Goal: Task Accomplishment & Management: Use online tool/utility

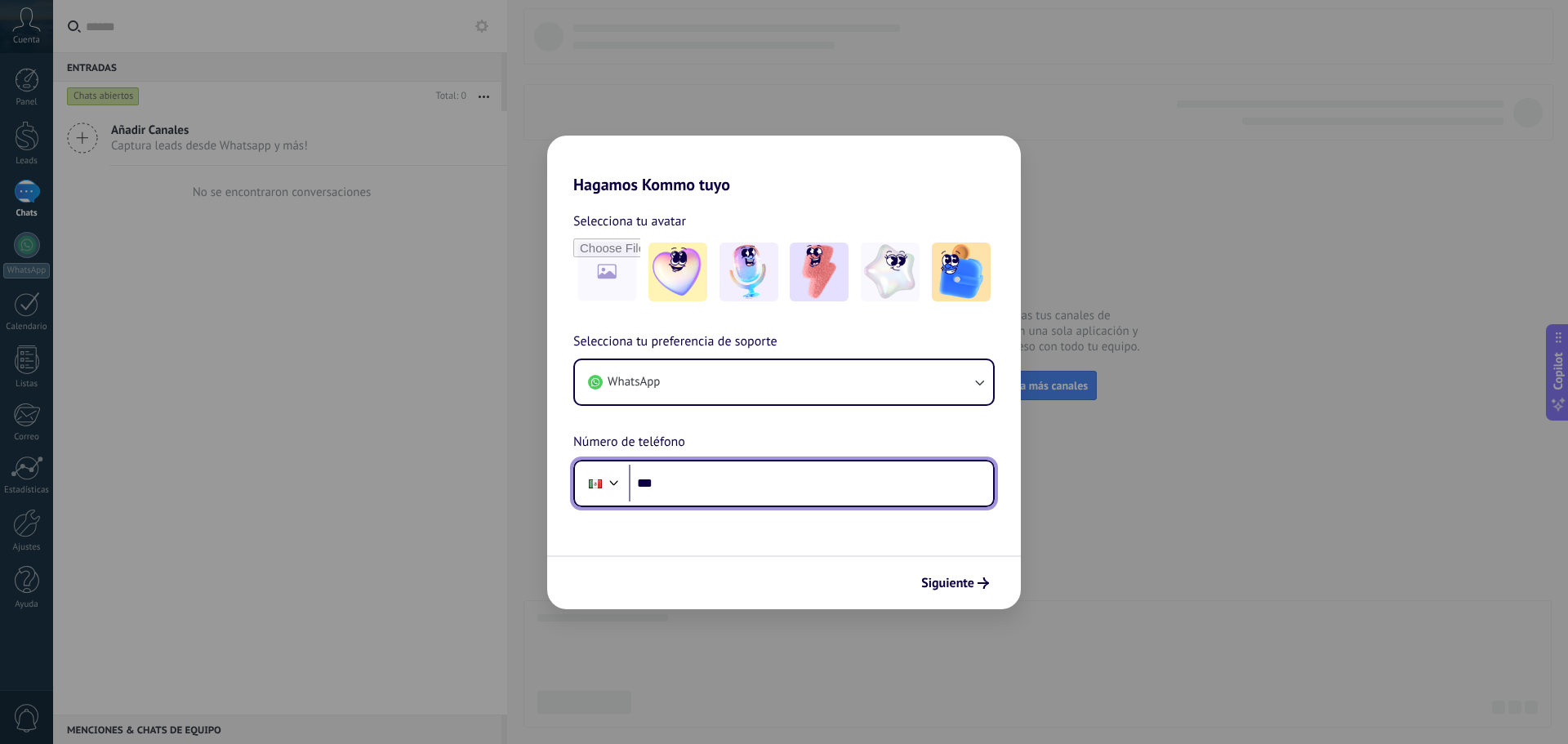
click at [721, 488] on input "***" at bounding box center [810, 483] width 364 height 37
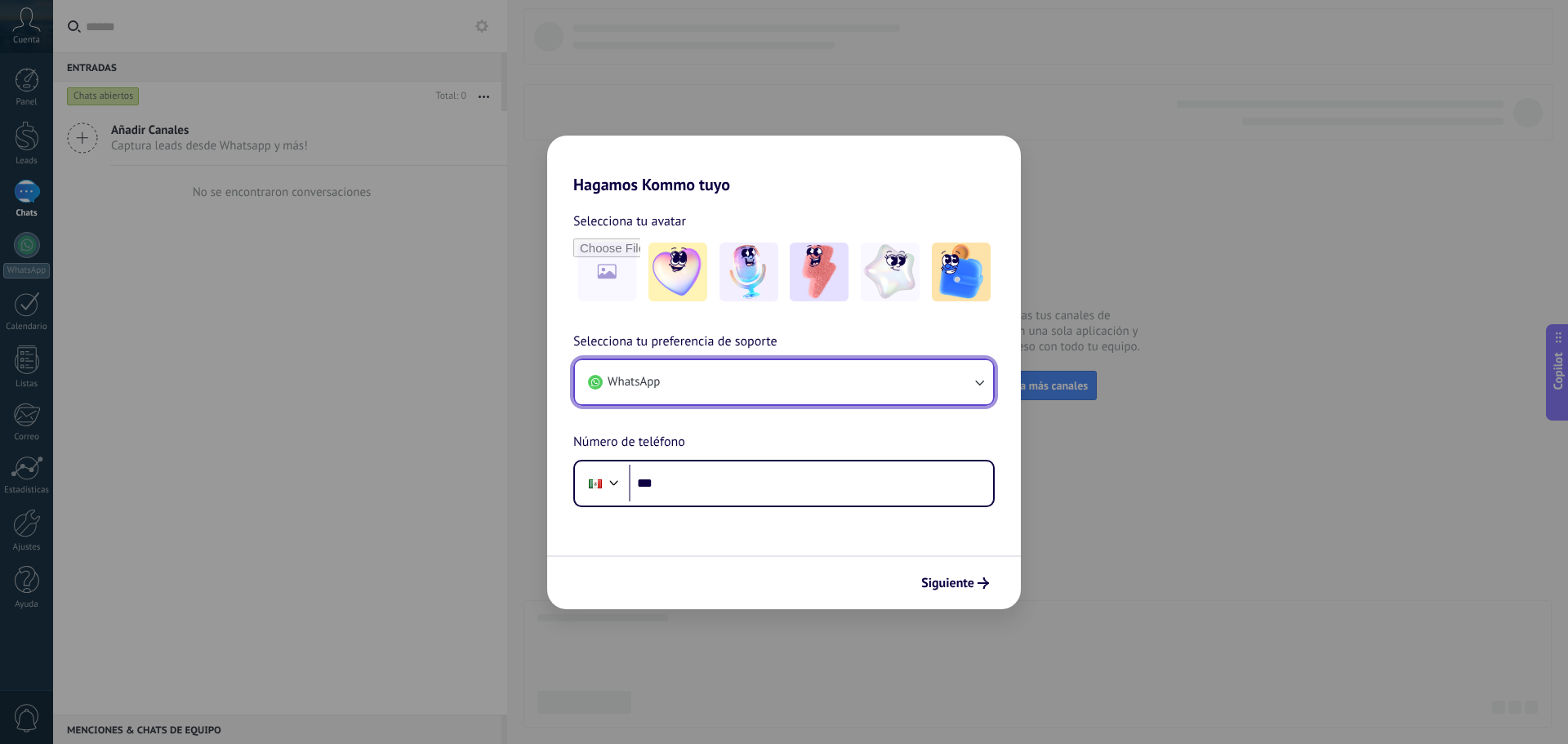
click at [719, 379] on button "WhatsApp" at bounding box center [784, 382] width 418 height 44
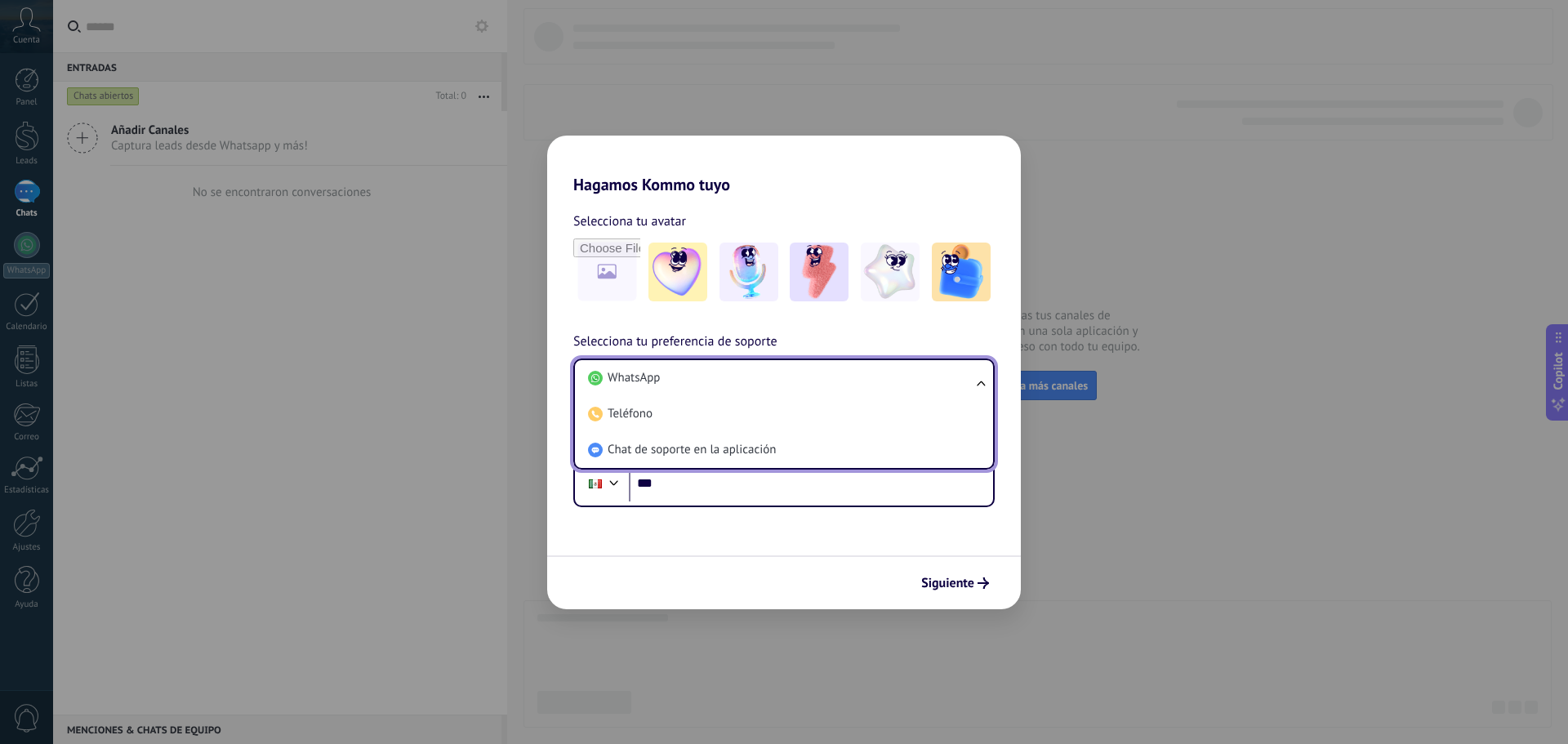
click at [454, 368] on div "Hagamos Kommo tuyo Selecciona tu avatar Selecciona tu preferencia de soporte Wh…" at bounding box center [784, 372] width 1568 height 744
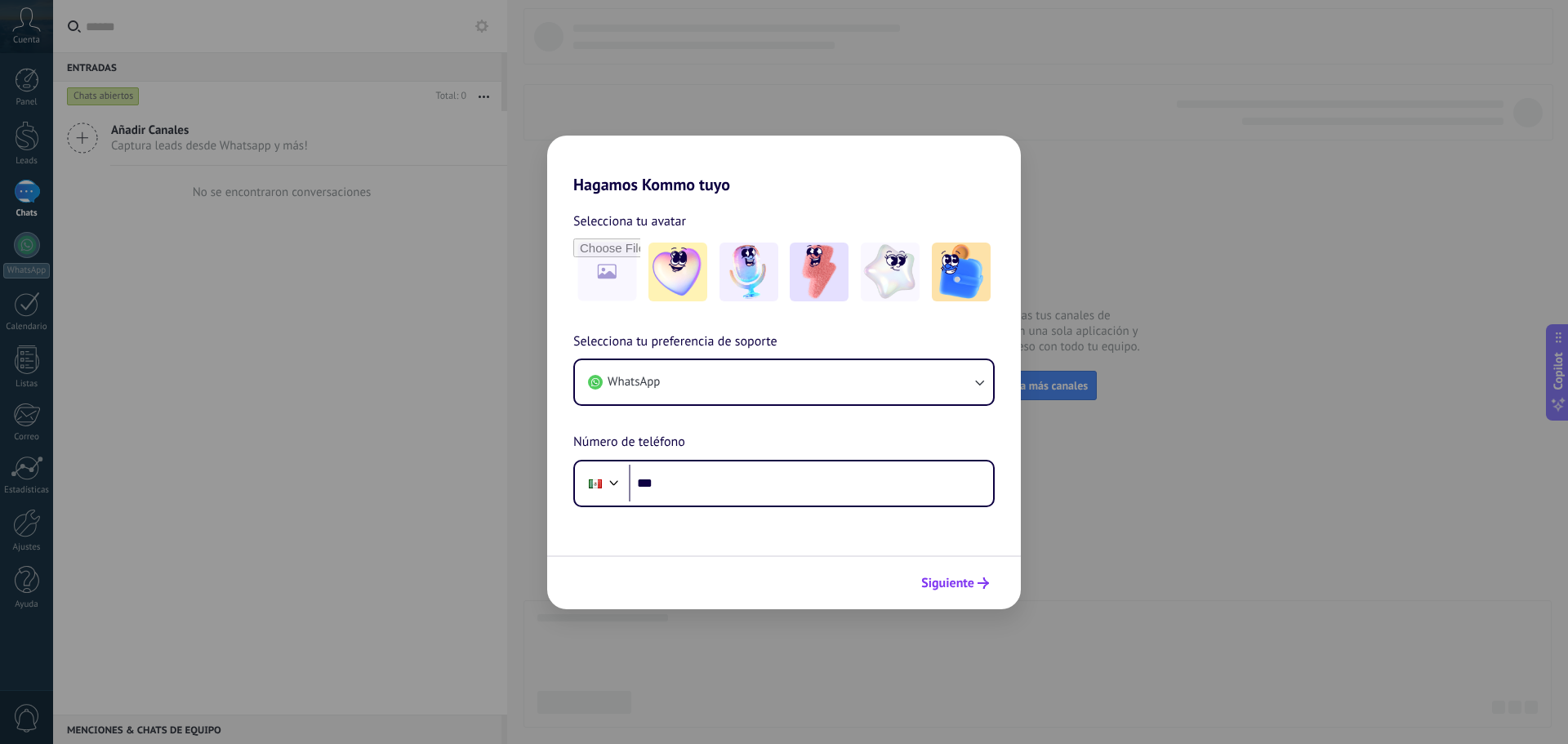
click at [958, 585] on span "Siguiente" at bounding box center [948, 583] width 53 height 12
click at [963, 586] on span "Siguiente" at bounding box center [948, 583] width 53 height 12
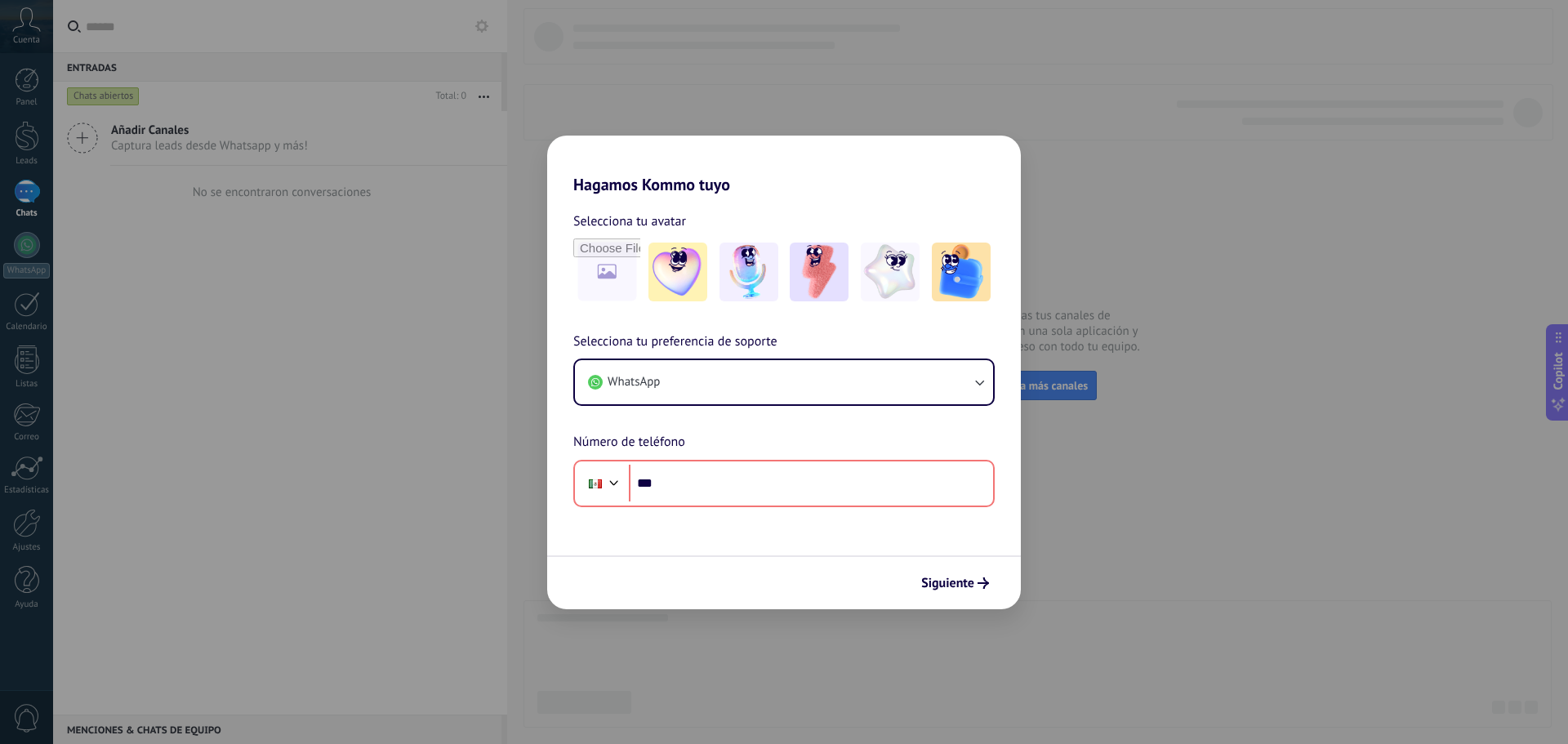
click at [30, 128] on div "Hagamos Kommo tuyo Selecciona tu avatar Selecciona tu preferencia de soporte Wh…" at bounding box center [784, 372] width 1568 height 744
drag, startPoint x: 14, startPoint y: 144, endPoint x: 183, endPoint y: 167, distance: 170.6
click at [42, 148] on div "Hagamos Kommo tuyo Selecciona tu avatar Selecciona tu preferencia de soporte Wh…" at bounding box center [784, 372] width 1568 height 744
click at [855, 608] on div "Siguiente" at bounding box center [784, 582] width 473 height 54
drag, startPoint x: 1089, startPoint y: 621, endPoint x: 1173, endPoint y: 556, distance: 106.2
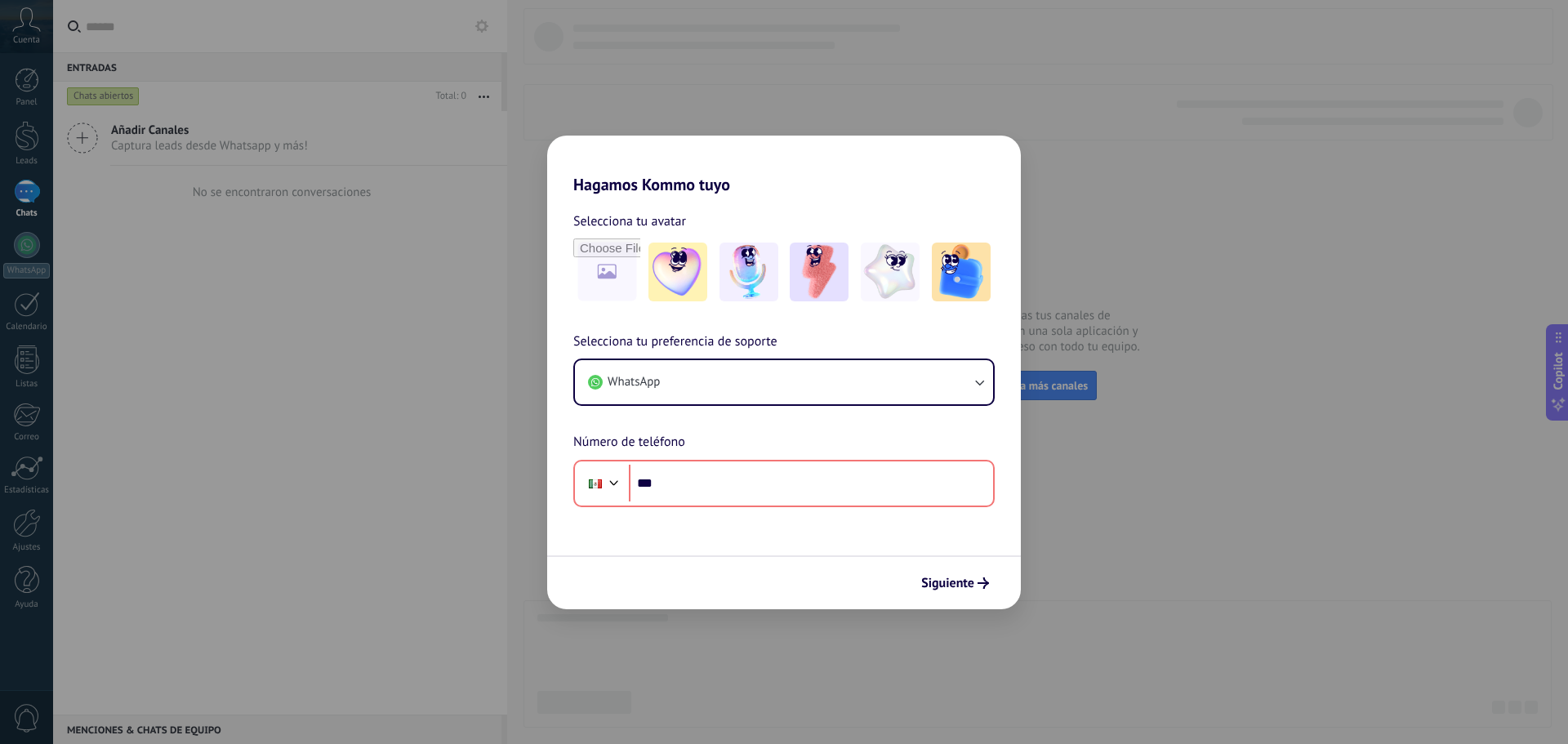
click at [1114, 597] on div "Hagamos Kommo tuyo Selecciona tu avatar Selecciona tu preferencia de soporte Wh…" at bounding box center [784, 372] width 1568 height 744
click at [710, 474] on input "***" at bounding box center [810, 483] width 364 height 37
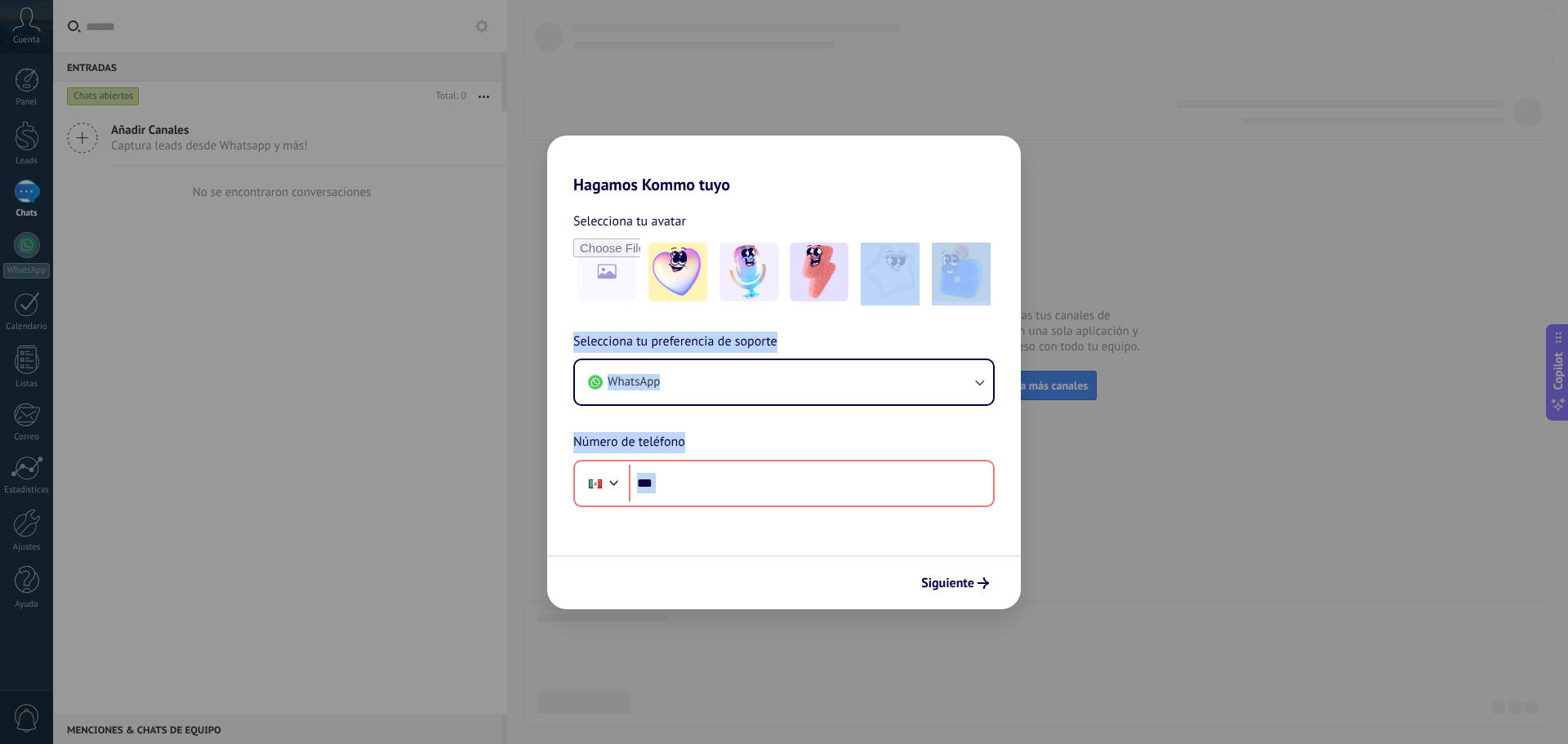
drag, startPoint x: 1101, startPoint y: 489, endPoint x: 1034, endPoint y: 494, distance: 67.2
click at [1040, 492] on div "Hagamos Kommo tuyo Selecciona tu avatar Selecciona tu preferencia de soporte Wh…" at bounding box center [784, 372] width 1568 height 744
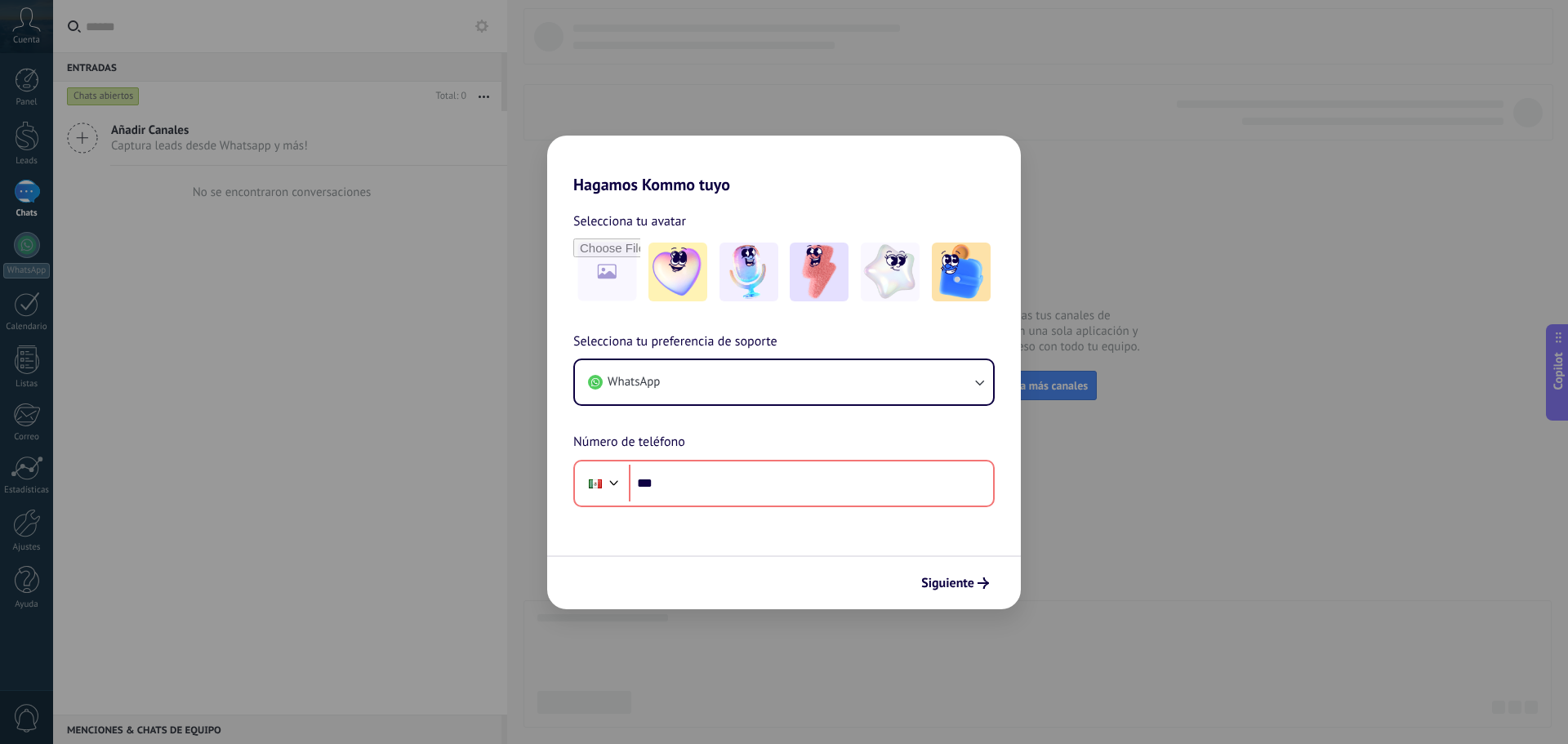
drag, startPoint x: 507, startPoint y: 340, endPoint x: 513, endPoint y: 313, distance: 27.7
click at [507, 329] on div "Hagamos Kommo tuyo Selecciona tu avatar Selecciona tu preferencia de soporte Wh…" at bounding box center [784, 372] width 1568 height 744
drag, startPoint x: 559, startPoint y: 301, endPoint x: 960, endPoint y: 247, distance: 404.6
click at [581, 301] on div "Selecciona tu avatar" at bounding box center [784, 258] width 473 height 95
drag, startPoint x: 1073, startPoint y: 254, endPoint x: 1243, endPoint y: 254, distance: 170.0
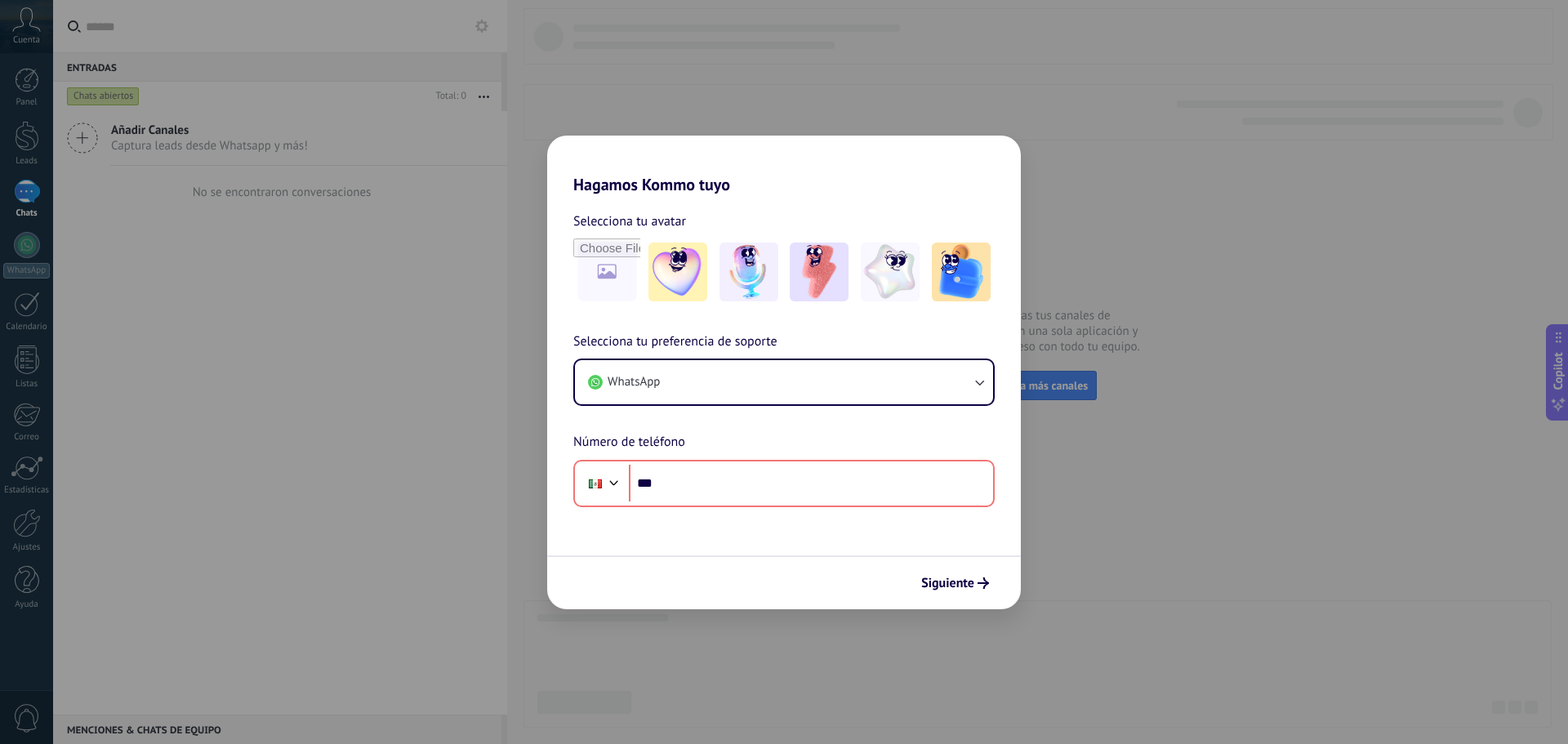
click at [1078, 264] on div "Hagamos Kommo tuyo Selecciona tu avatar Selecciona tu preferencia de soporte Wh…" at bounding box center [784, 372] width 1568 height 744
drag, startPoint x: 1309, startPoint y: 262, endPoint x: 1468, endPoint y: 256, distance: 159.1
click at [1372, 271] on div "Hagamos Kommo tuyo Selecciona tu avatar Selecciona tu preferencia de soporte Wh…" at bounding box center [784, 372] width 1568 height 744
click at [718, 482] on input "***" at bounding box center [810, 483] width 364 height 37
paste input "**********"
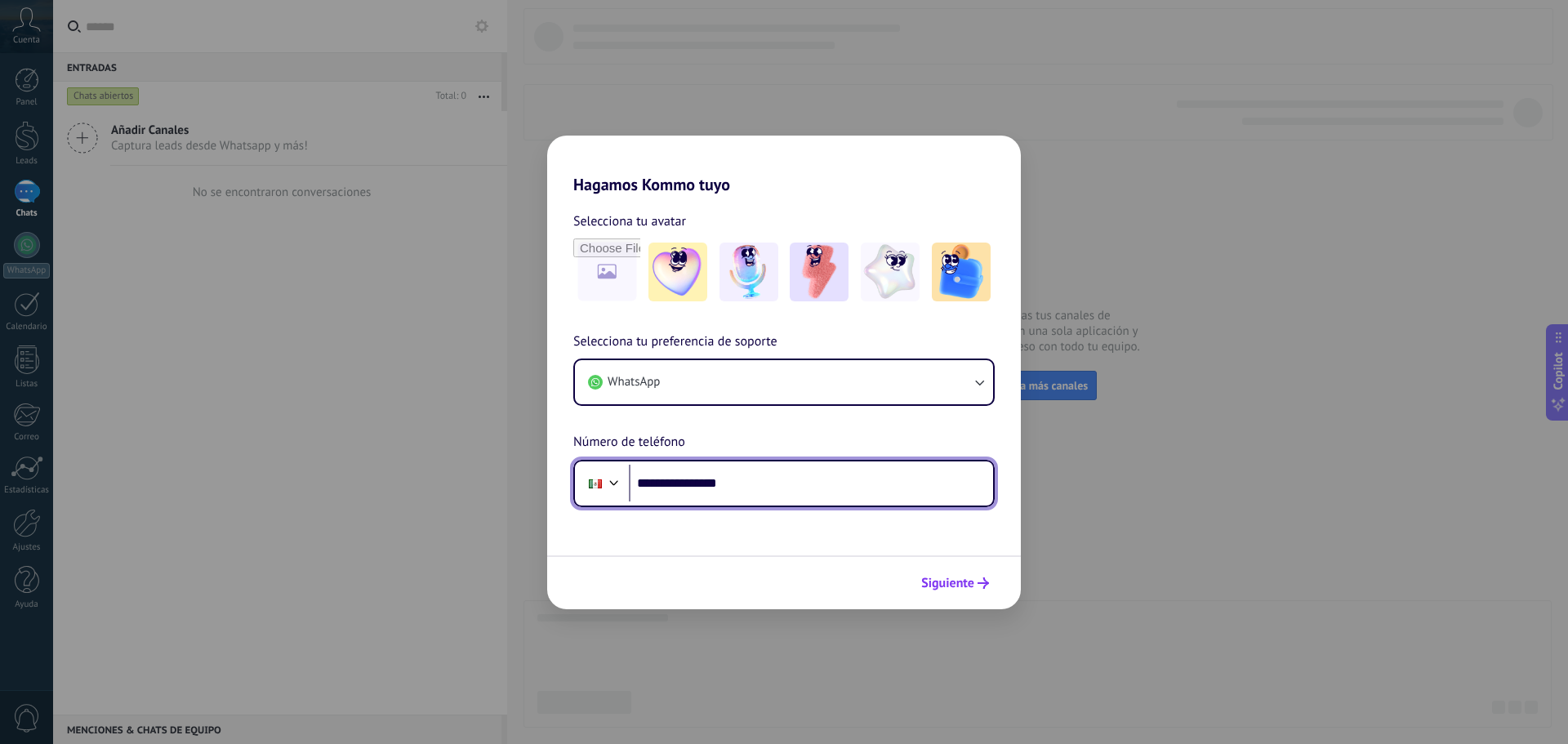
type input "**********"
click at [938, 591] on button "Siguiente" at bounding box center [955, 583] width 82 height 27
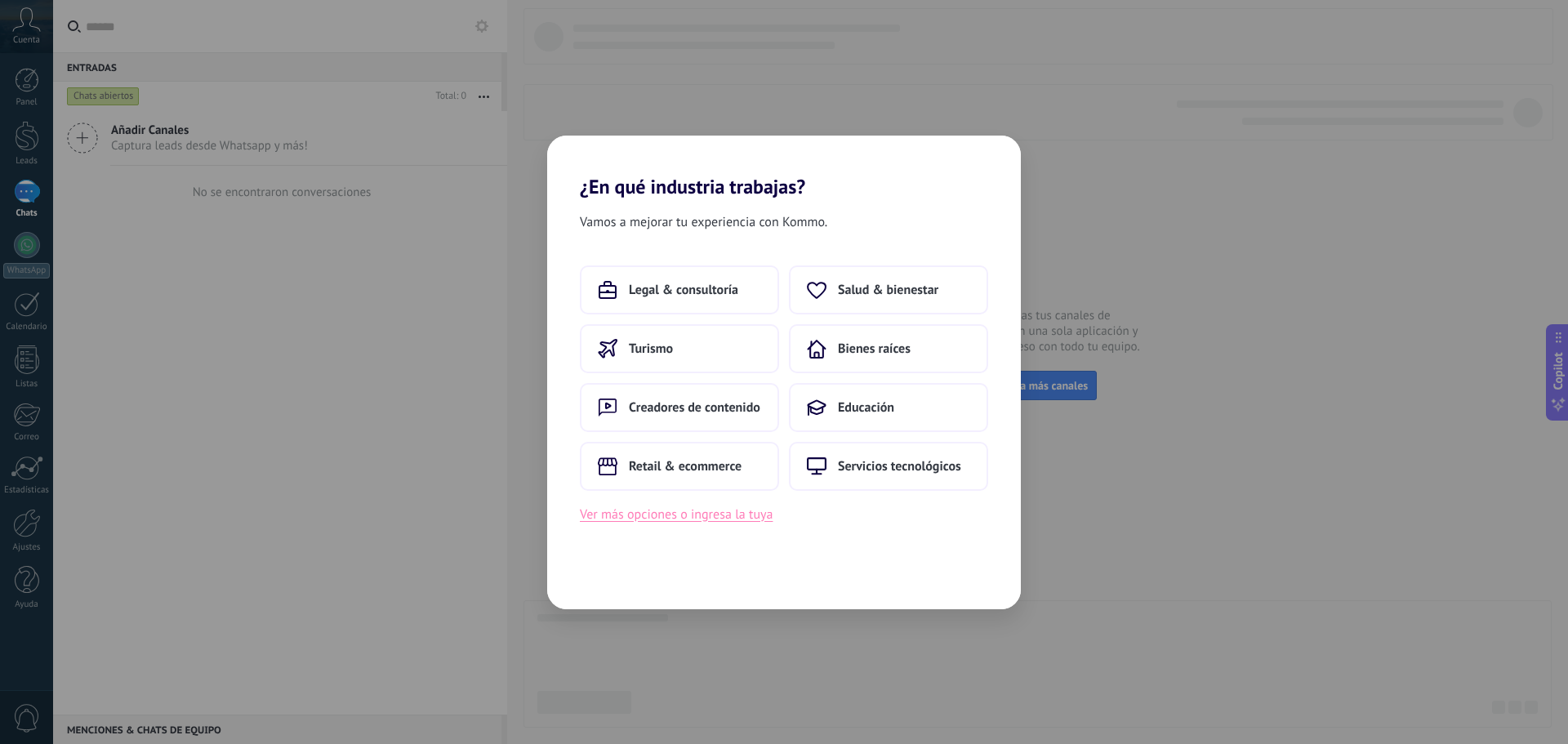
click at [720, 518] on button "Ver más opciones o ingresa la tuya" at bounding box center [675, 514] width 192 height 21
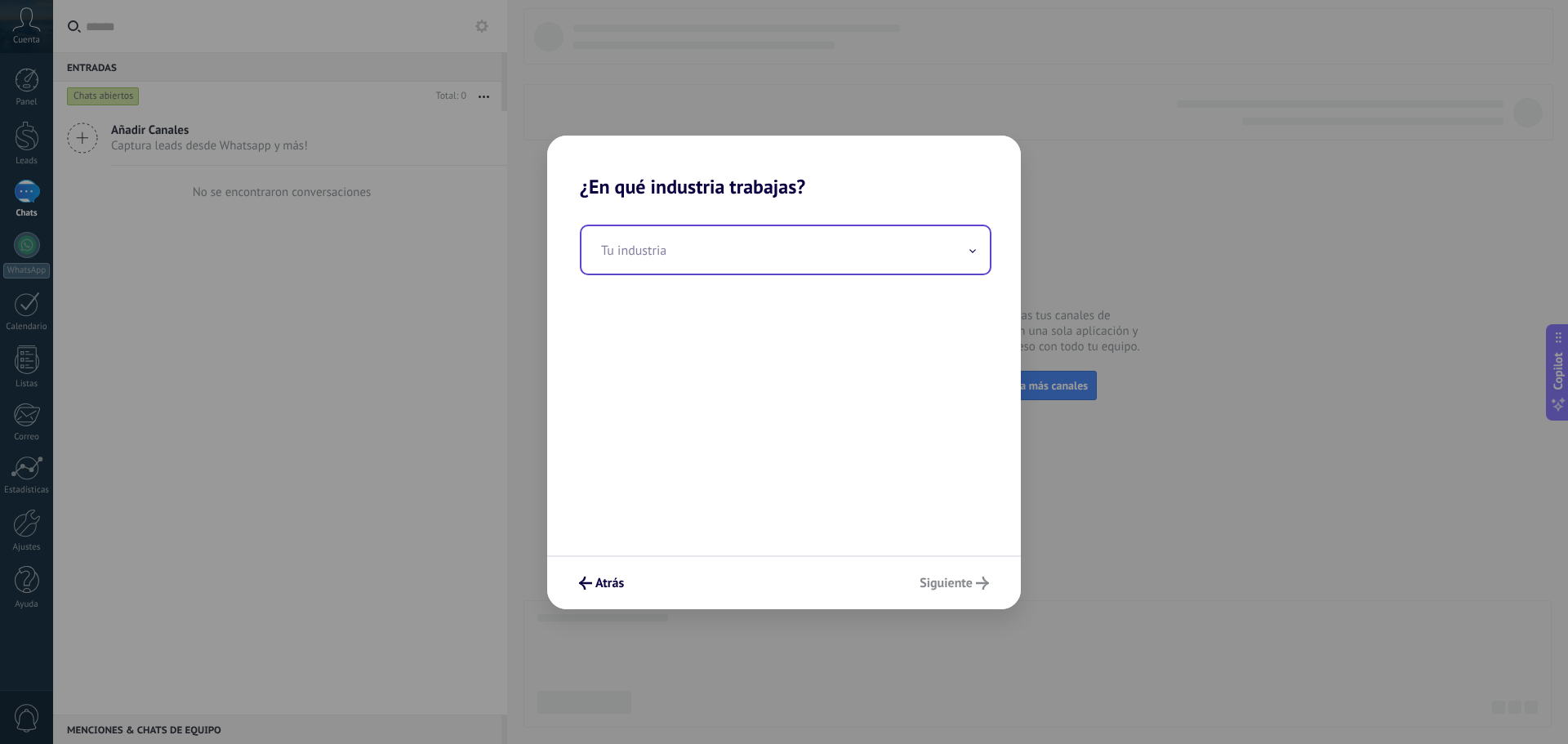
click at [804, 243] on input "text" at bounding box center [785, 249] width 409 height 47
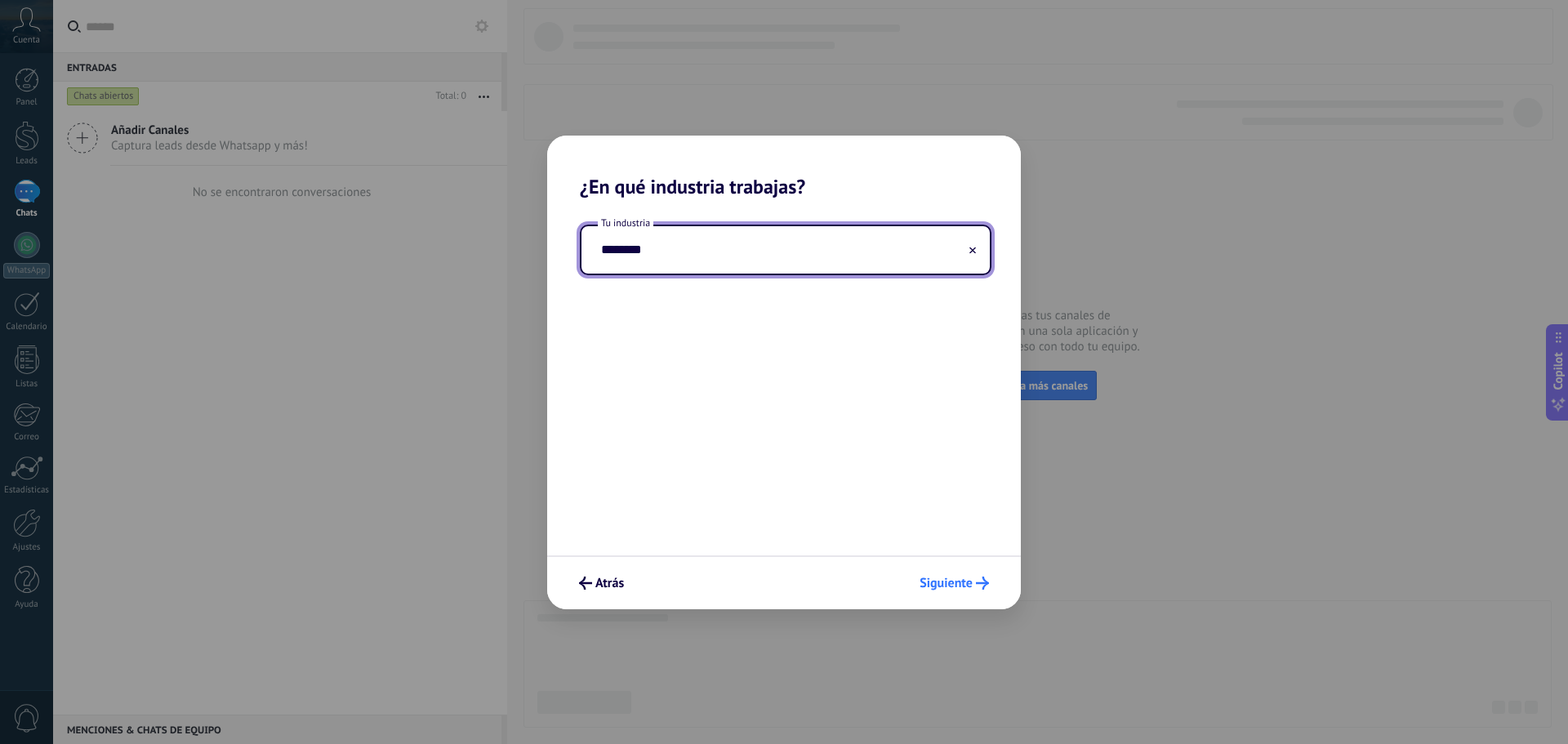
type input "********"
click at [971, 586] on span "Siguiente" at bounding box center [946, 583] width 53 height 12
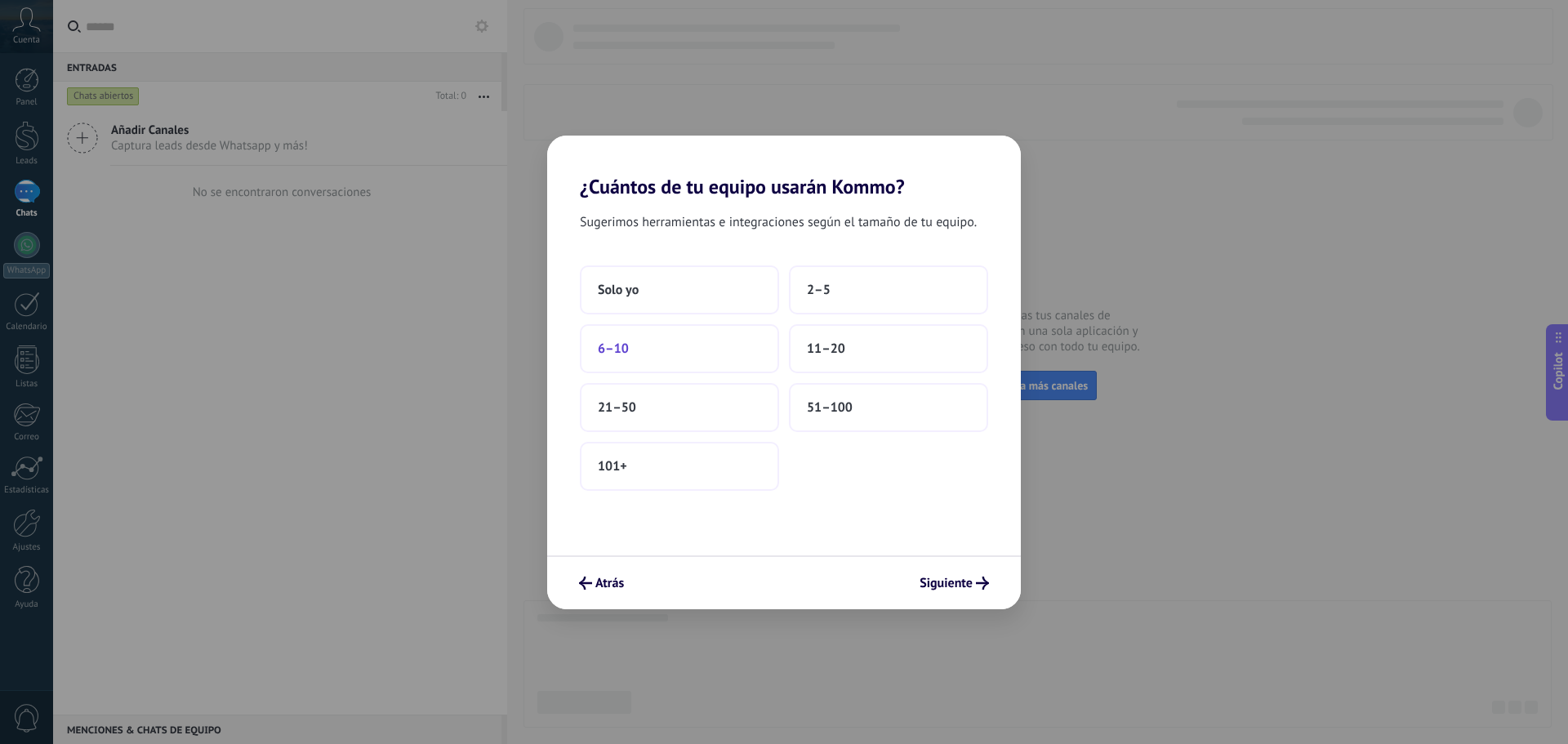
click at [672, 338] on button "6–10" at bounding box center [679, 349] width 199 height 49
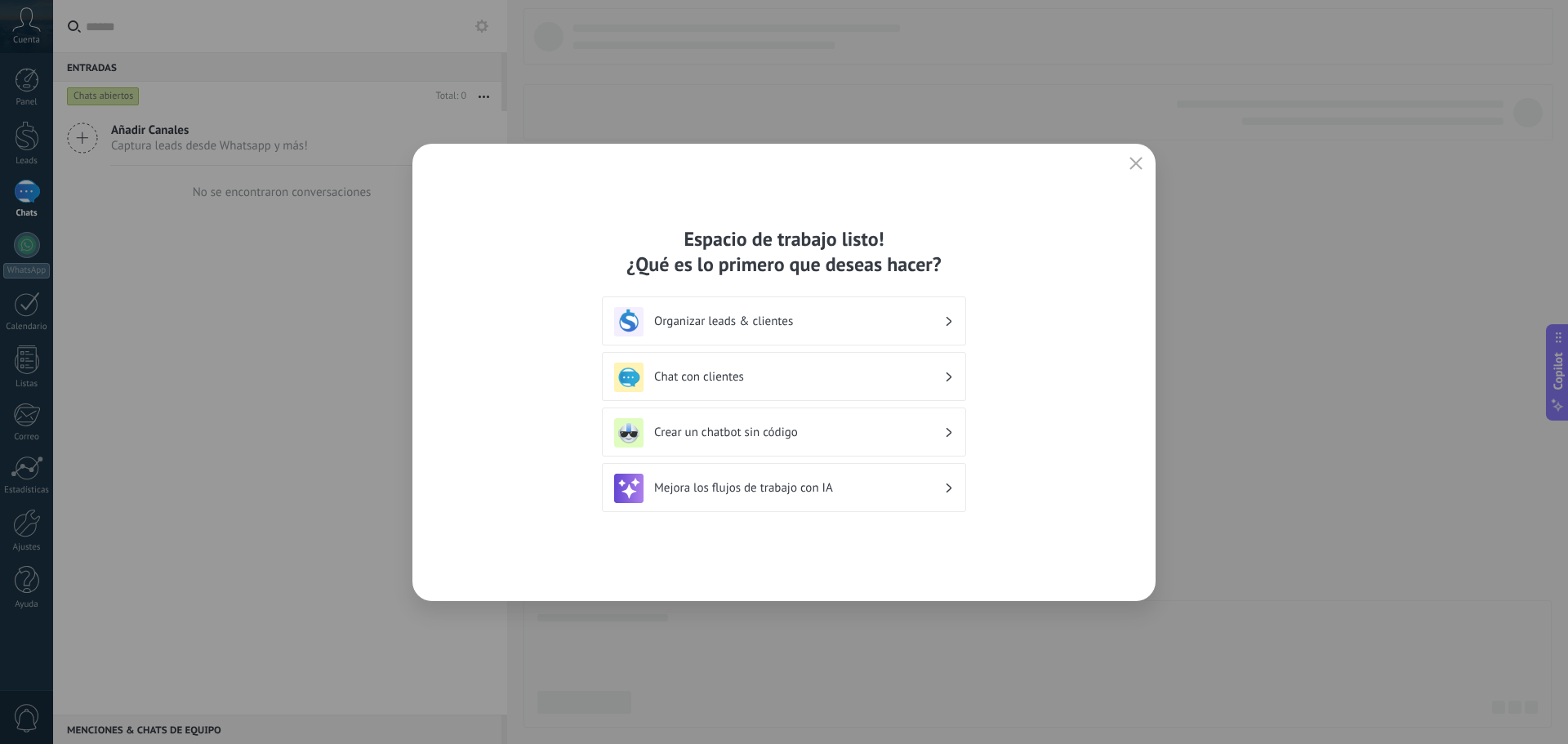
click at [823, 376] on h3 "Chat con clientes" at bounding box center [799, 377] width 290 height 16
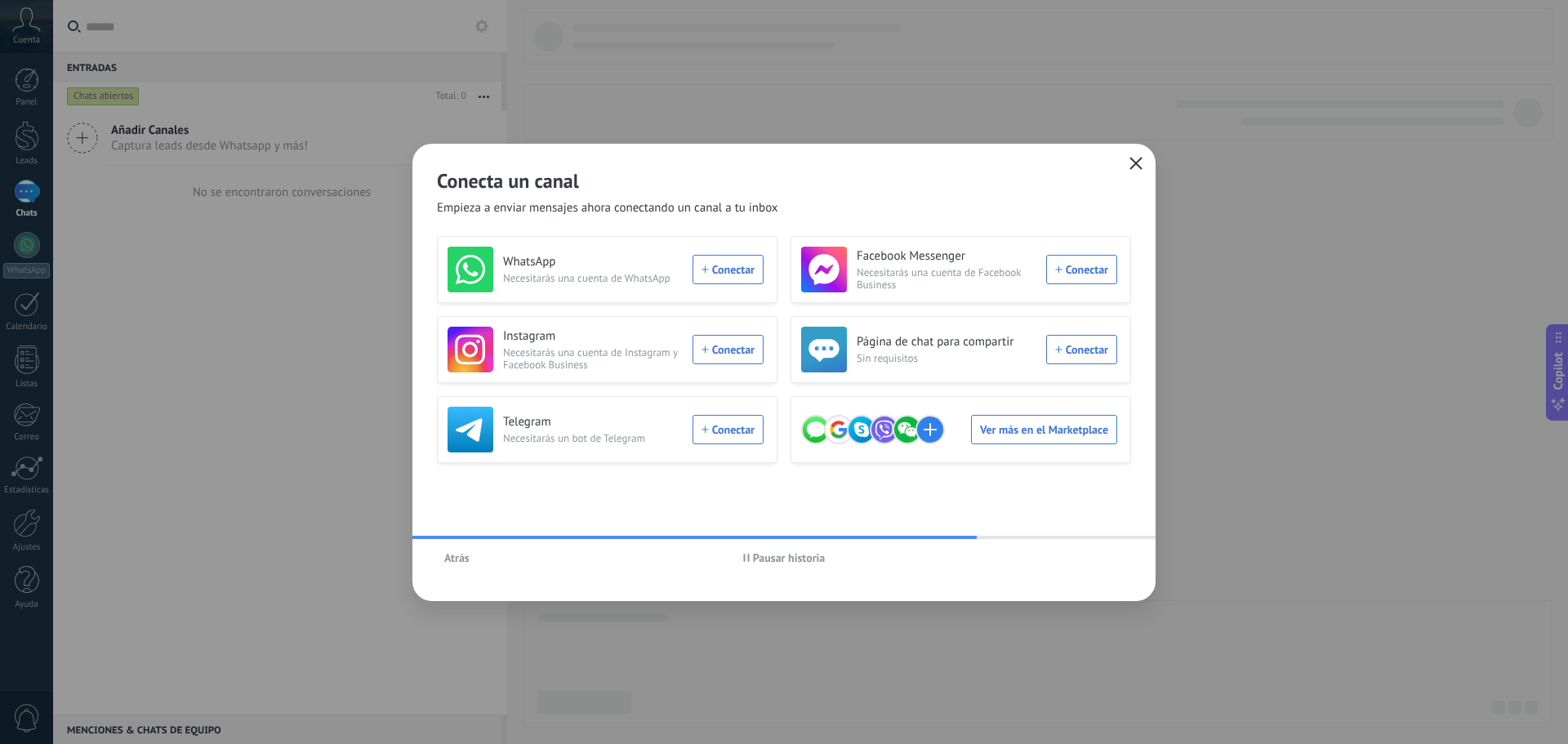
click at [1135, 171] on button "button" at bounding box center [1135, 164] width 21 height 23
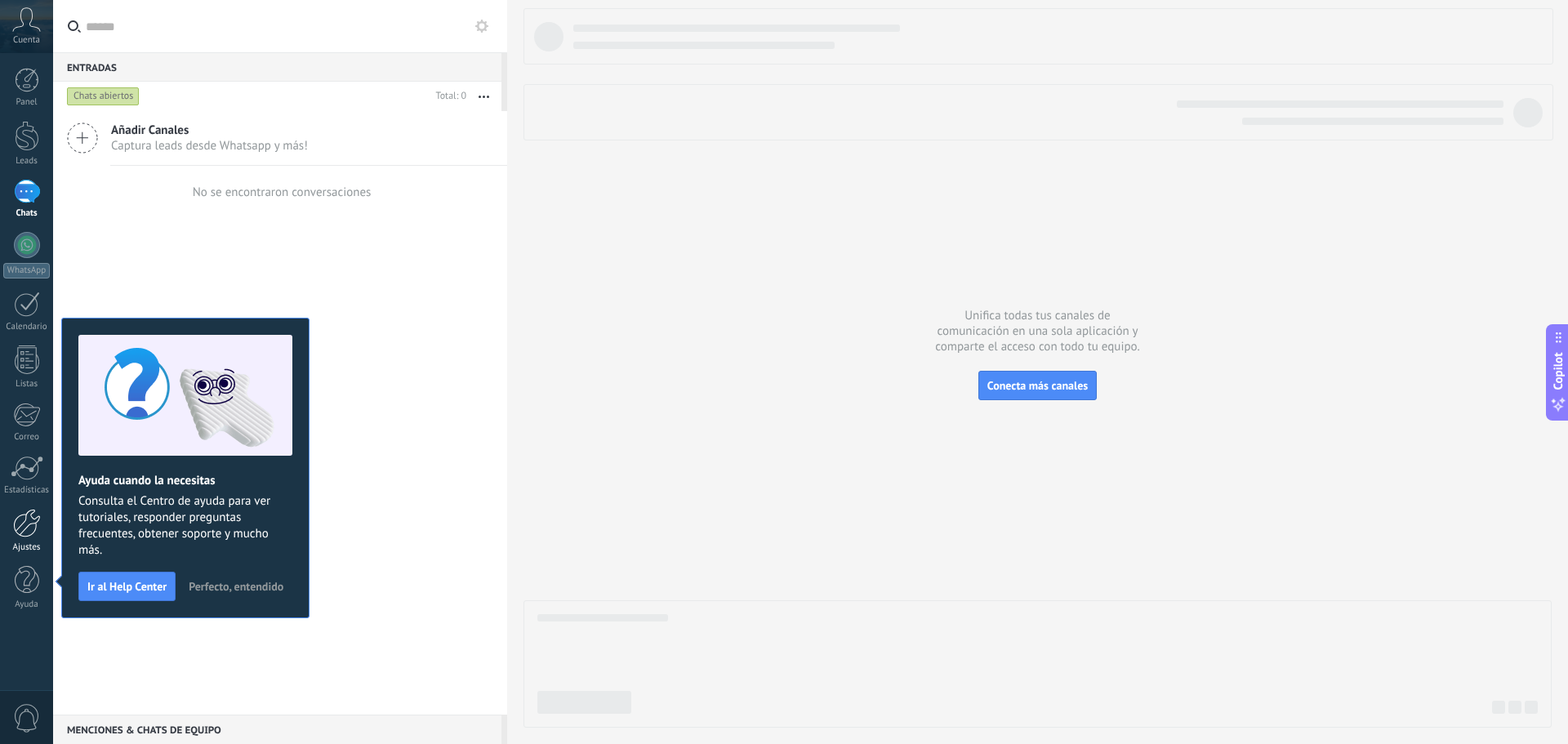
click at [26, 554] on div "Panel Leads Chats WhatsApp Clientes" at bounding box center [27, 347] width 53 height 559
click at [27, 544] on div "Ajustes" at bounding box center [27, 548] width 47 height 11
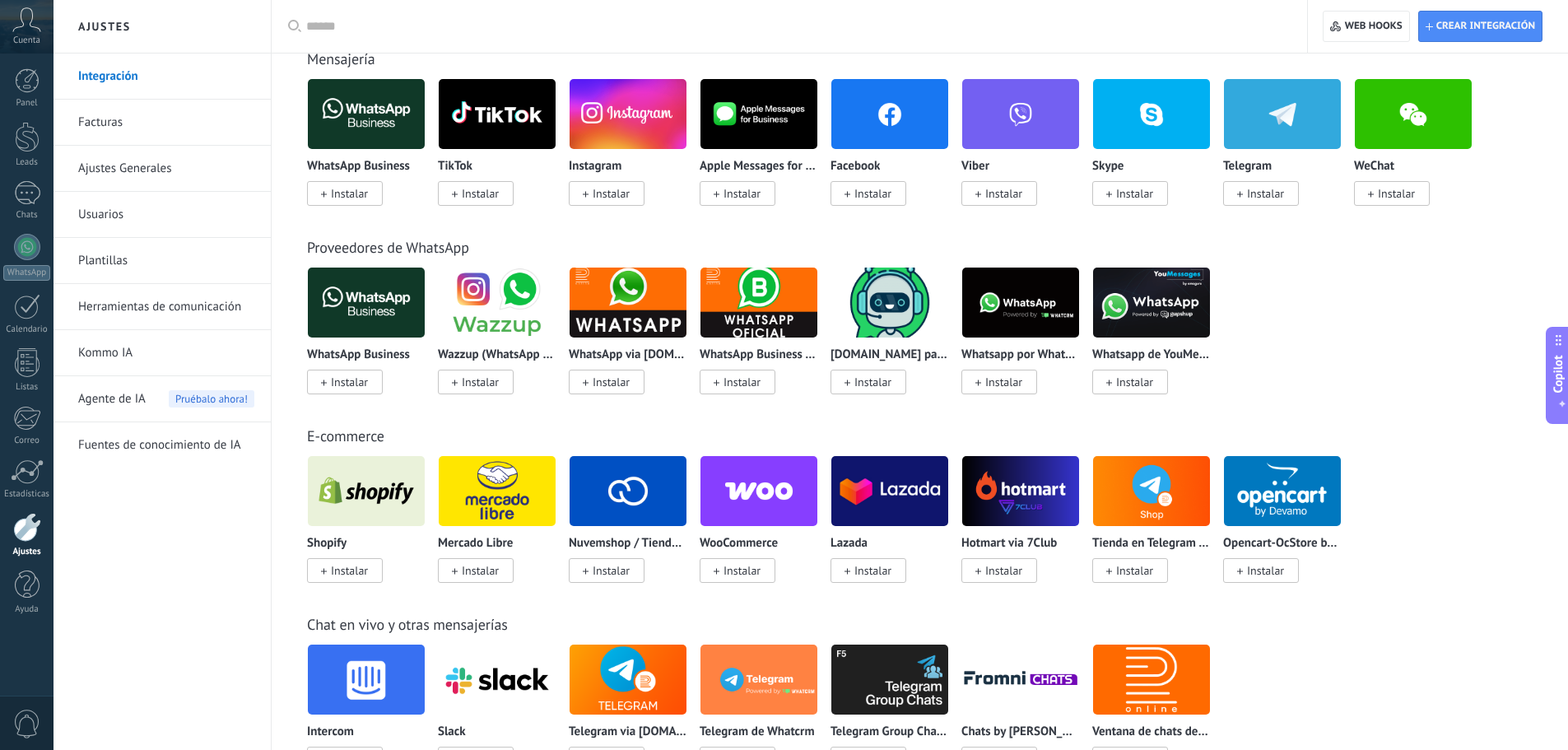
scroll to position [350, 0]
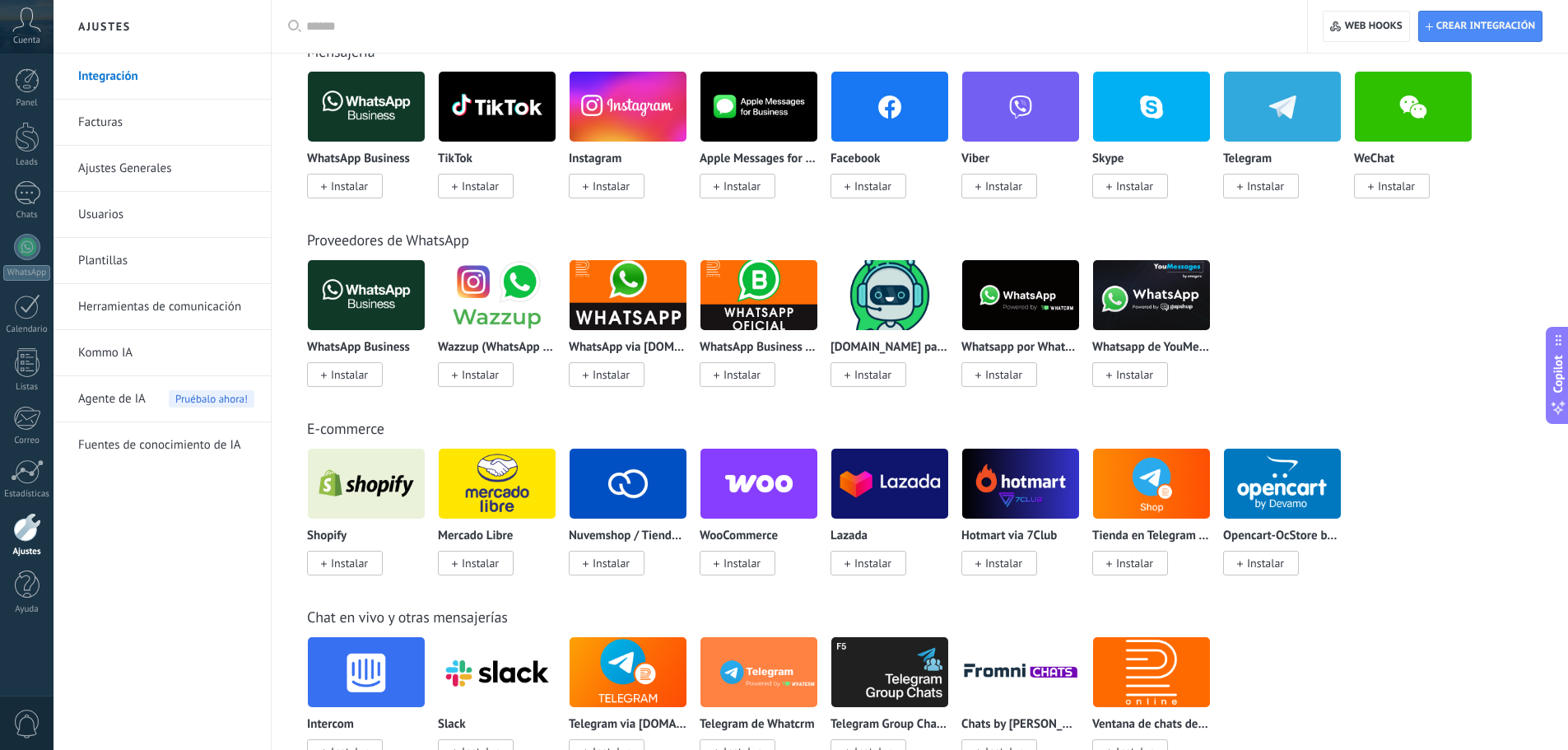
click at [29, 29] on icon at bounding box center [27, 20] width 29 height 25
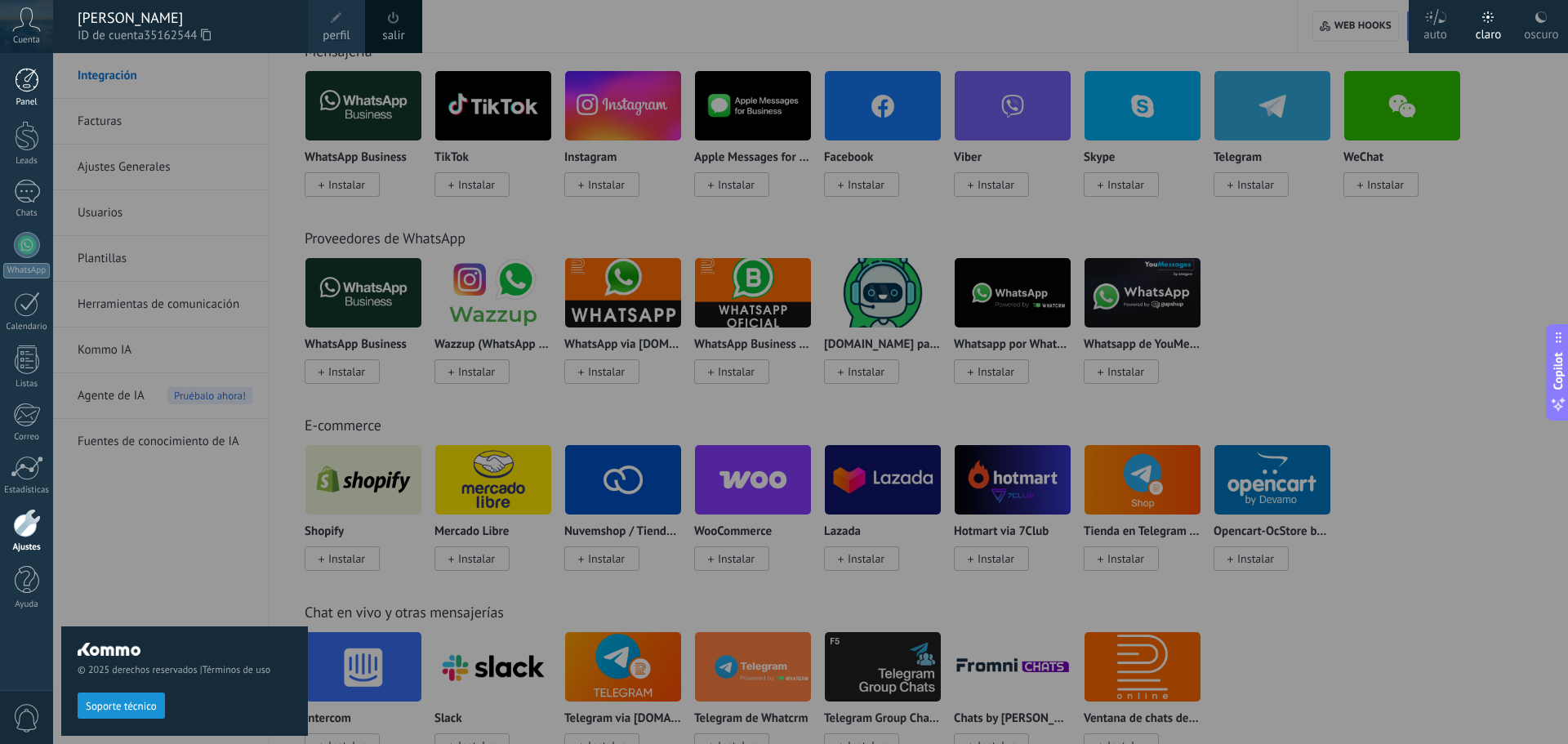
click at [5, 74] on link "Panel" at bounding box center [27, 87] width 53 height 40
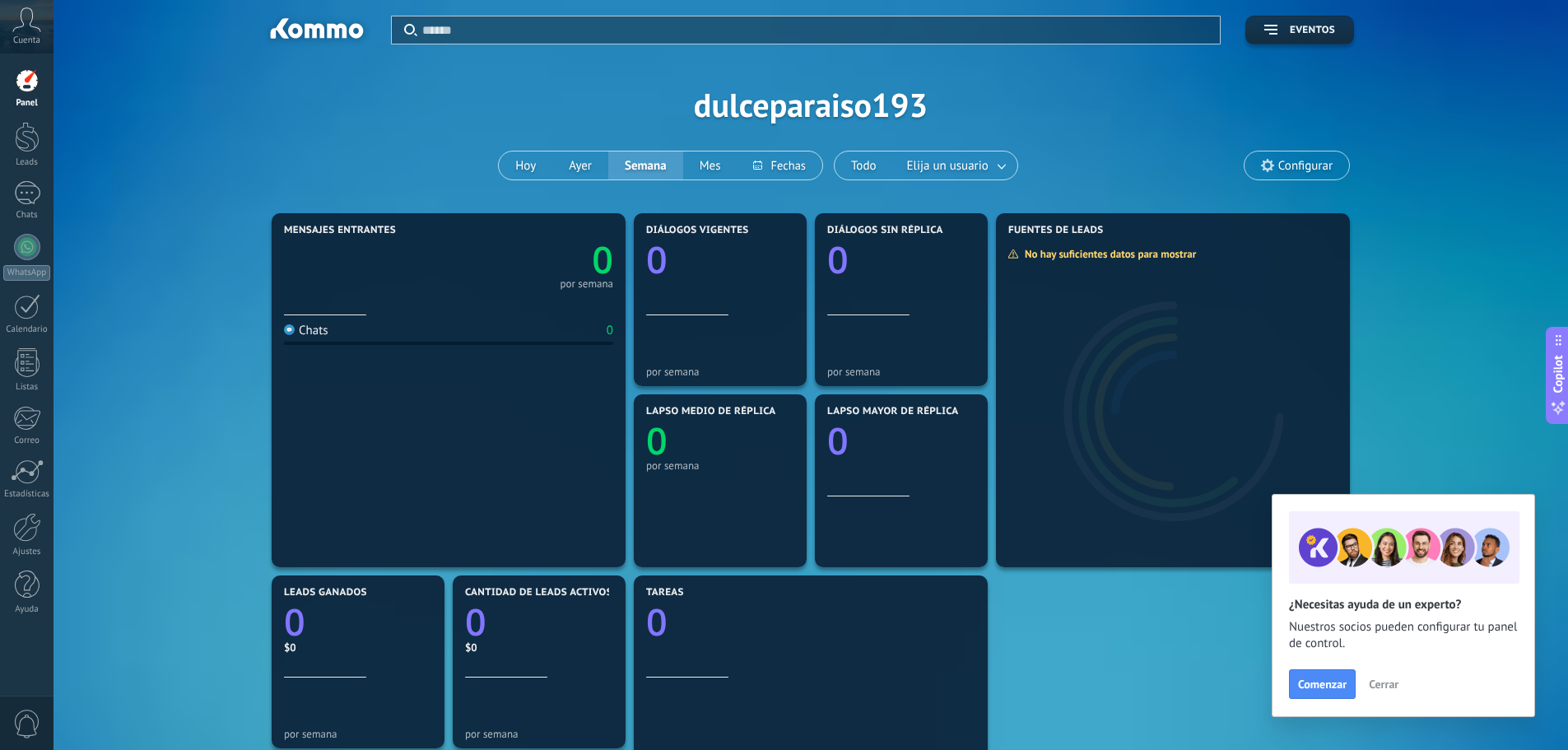
click at [36, 26] on icon at bounding box center [27, 20] width 29 height 25
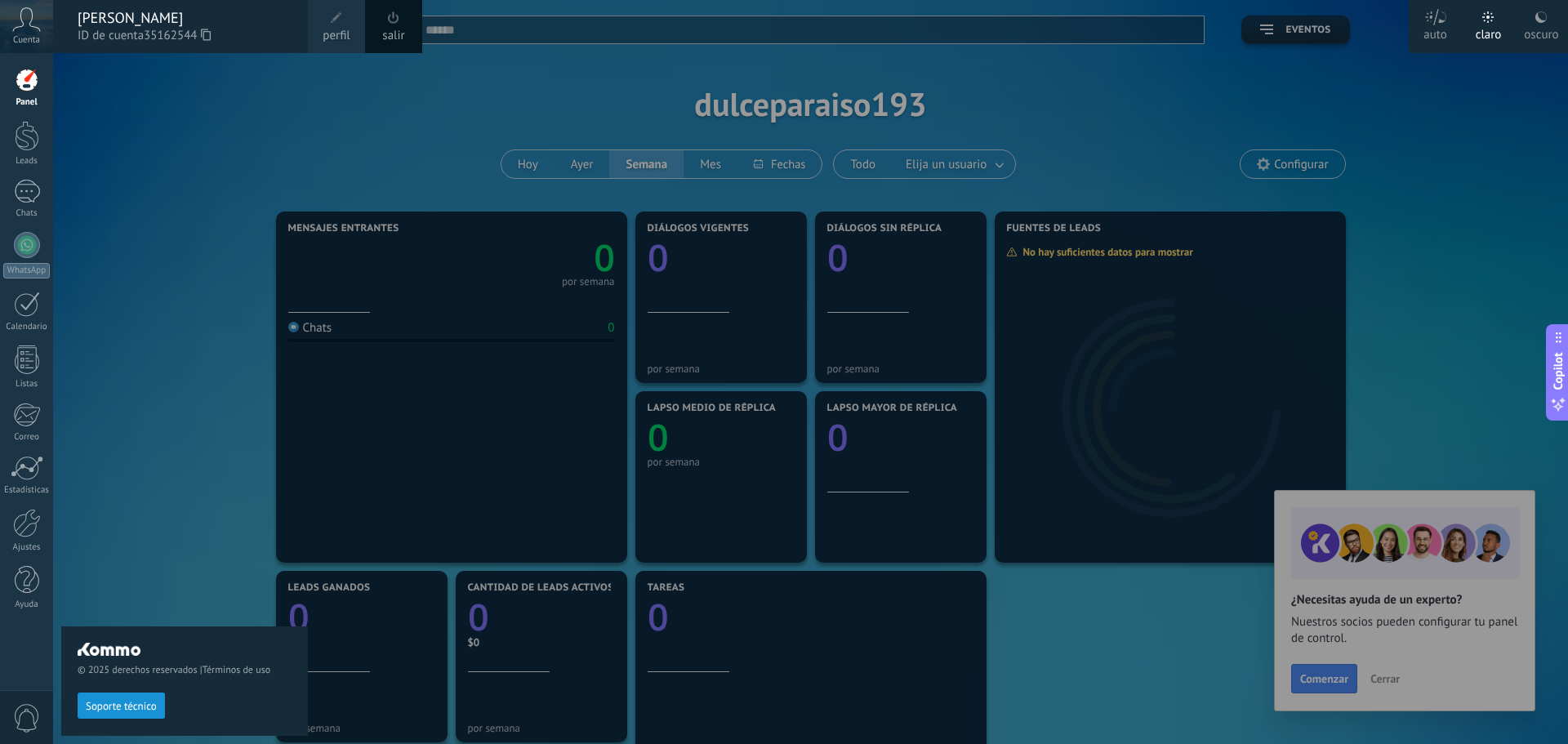
click at [340, 27] on span "perfil" at bounding box center [336, 35] width 27 height 18
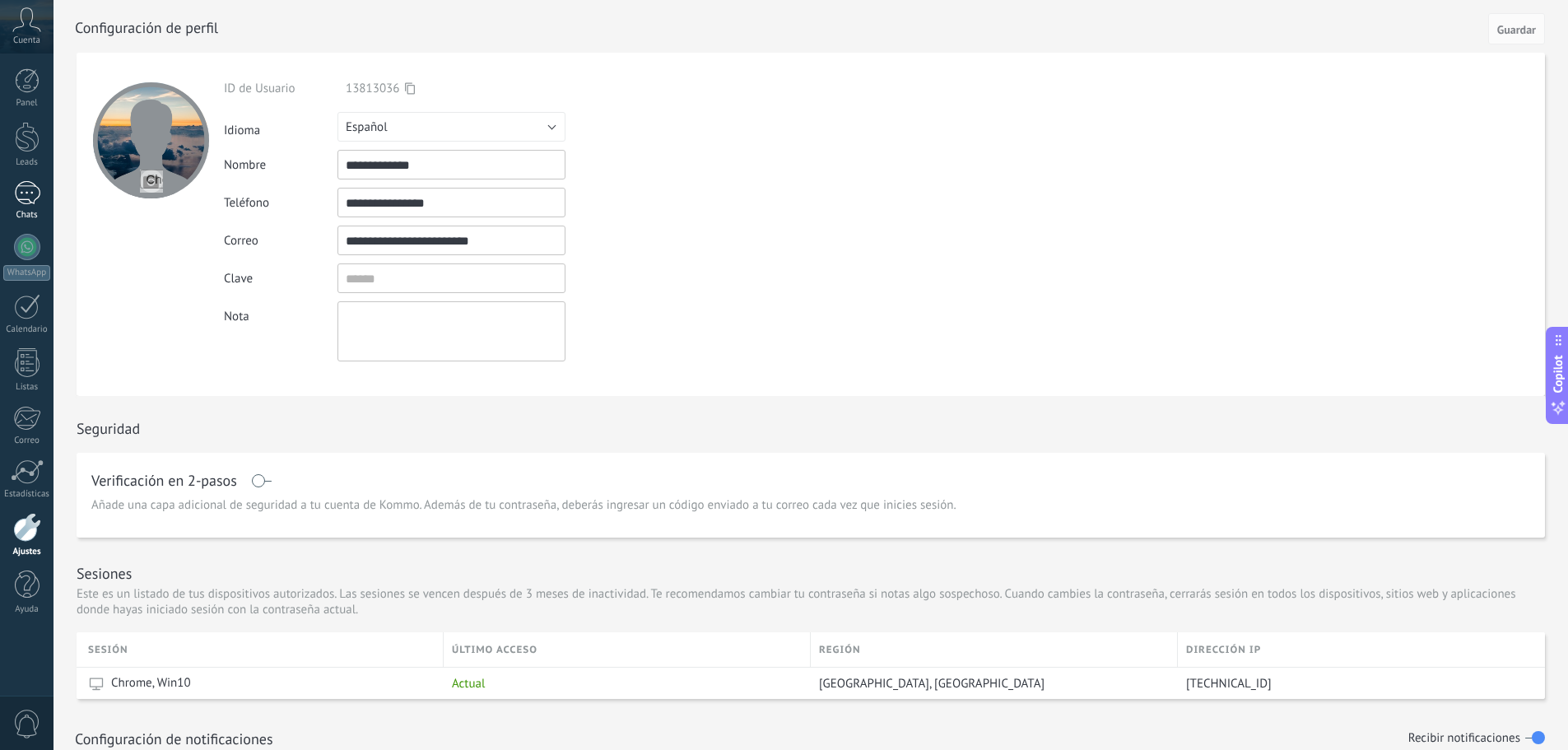
click at [26, 196] on div at bounding box center [27, 193] width 26 height 24
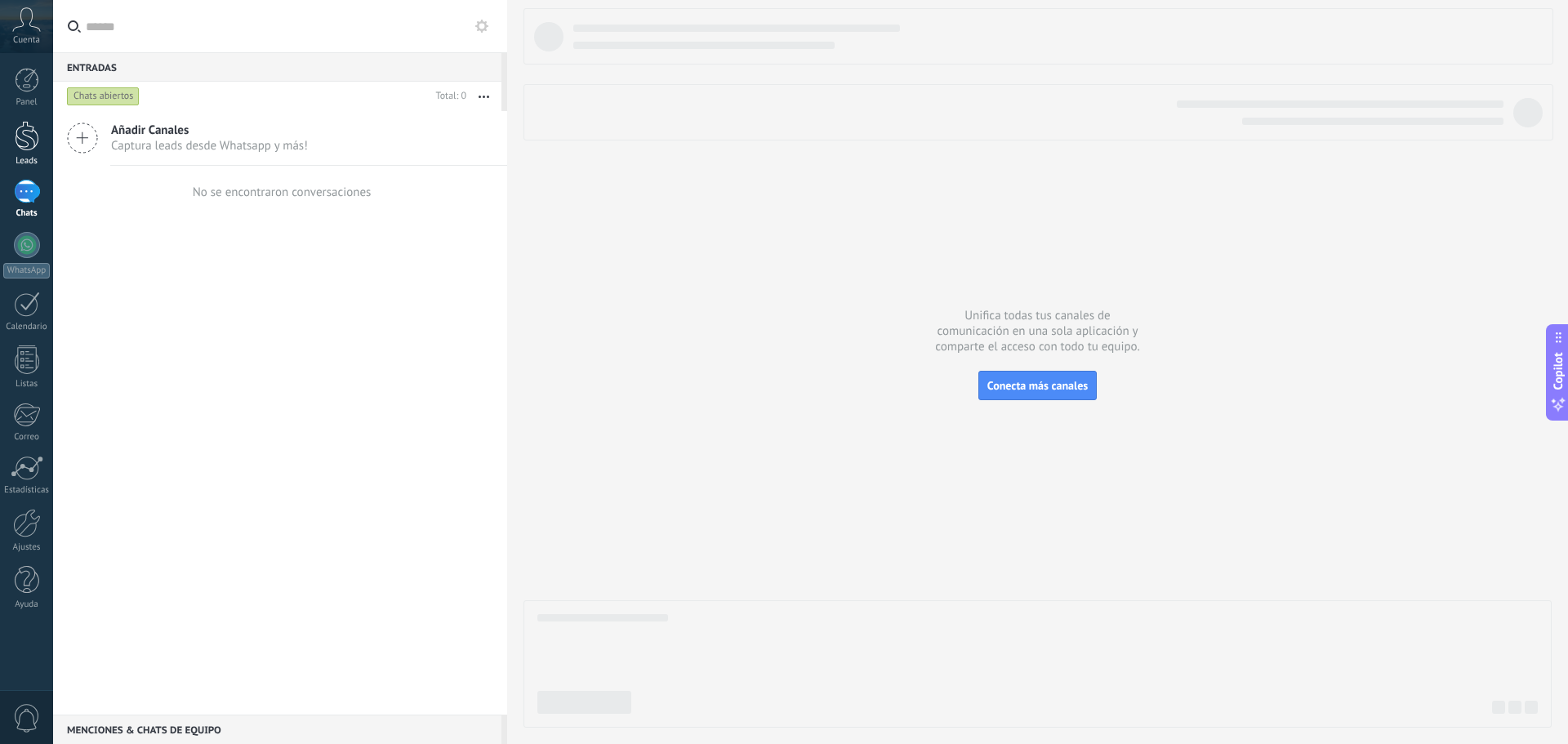
click at [20, 129] on div at bounding box center [27, 136] width 25 height 30
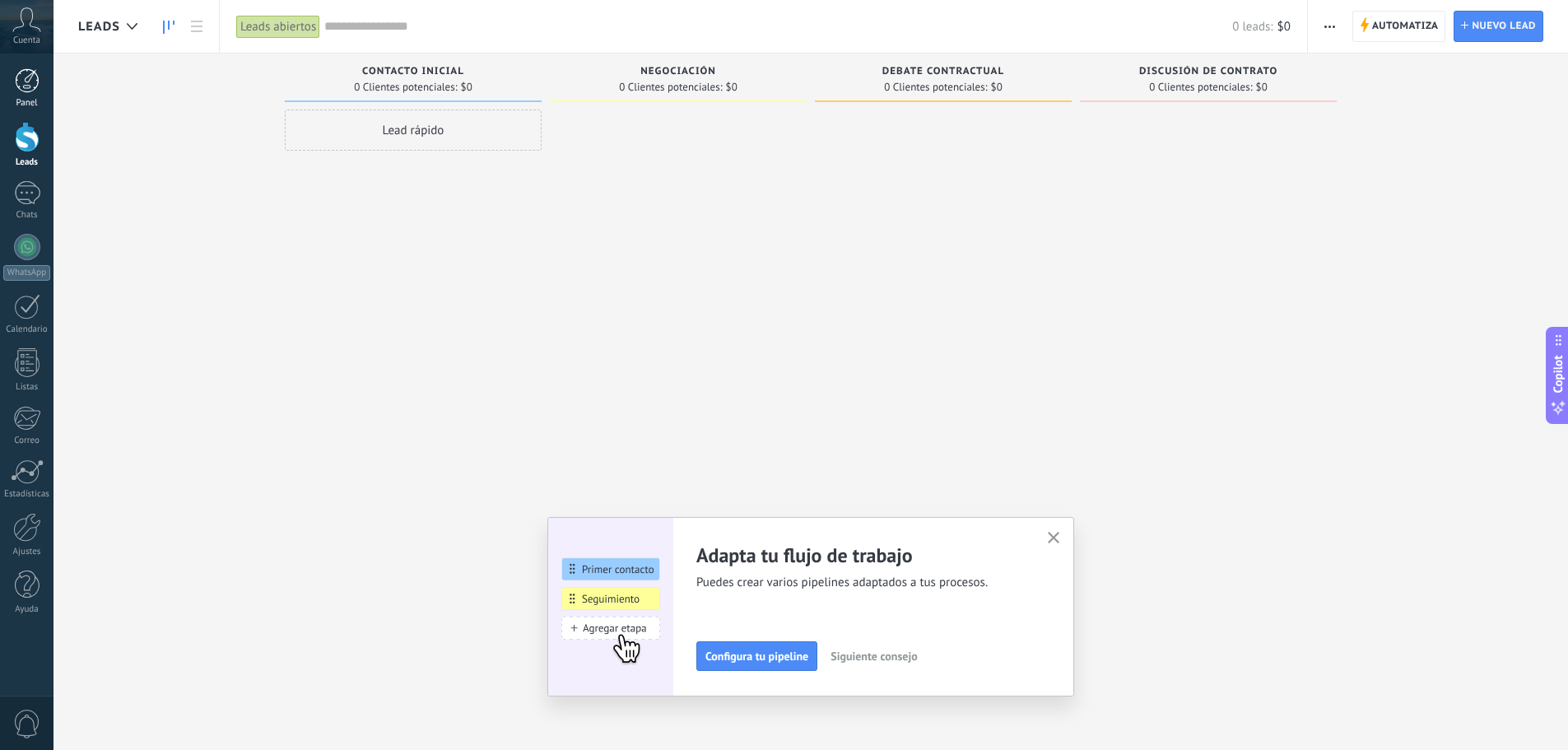
click at [12, 97] on link "Panel" at bounding box center [27, 88] width 54 height 40
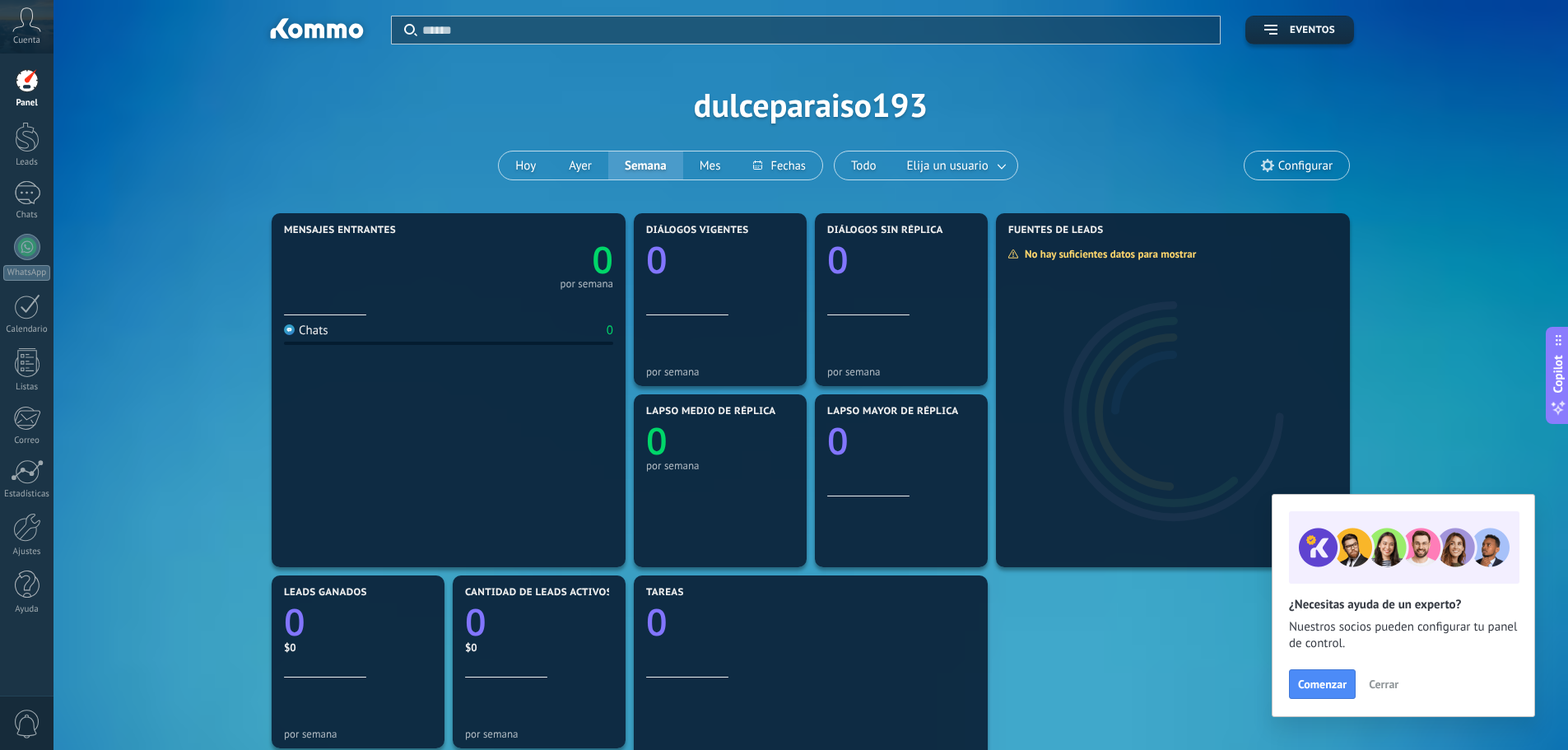
click at [18, 38] on span "Cuenta" at bounding box center [27, 41] width 27 height 11
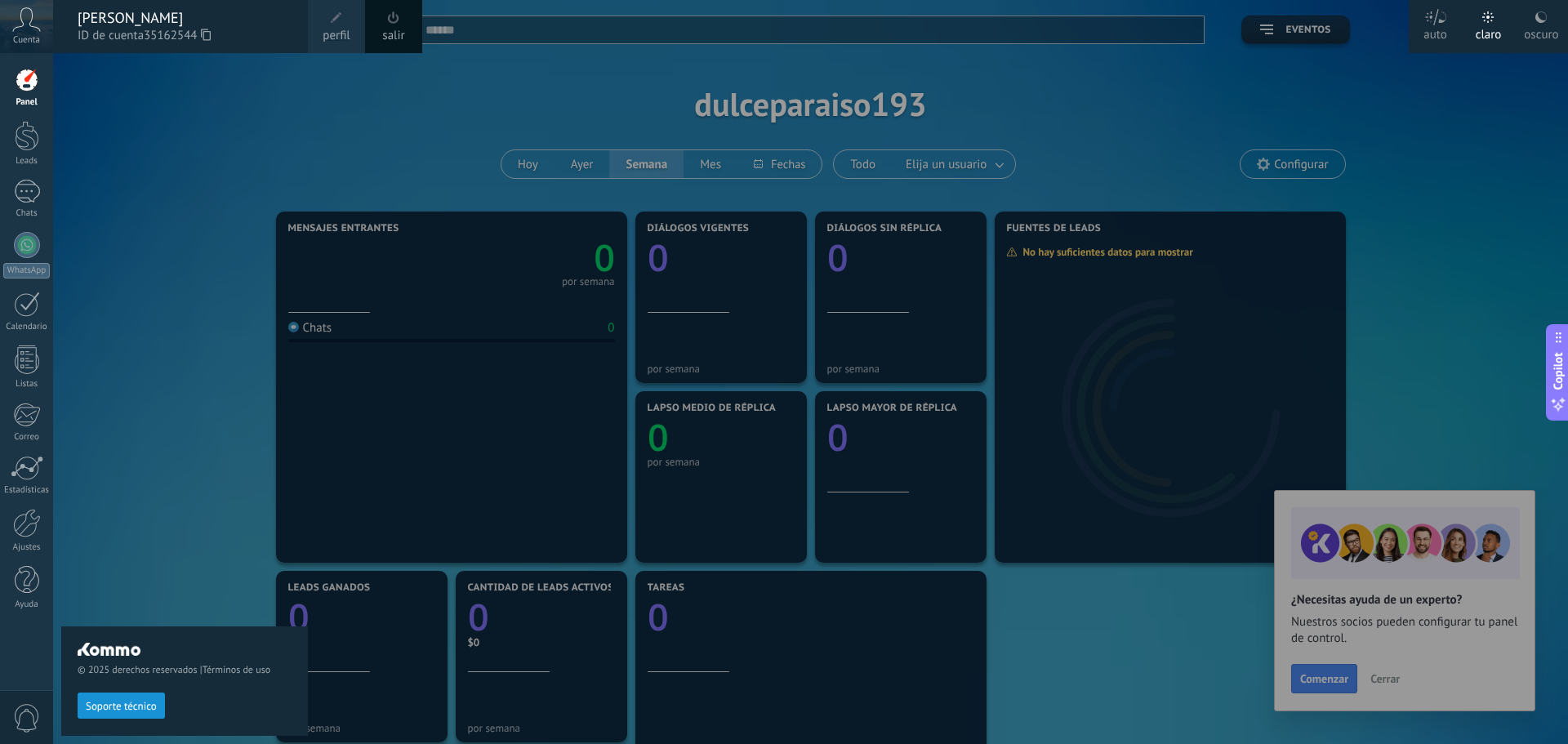
click at [220, 156] on div "© 2025 derechos reservados | Términos de uso Soporte técnico" at bounding box center [184, 398] width 246 height 691
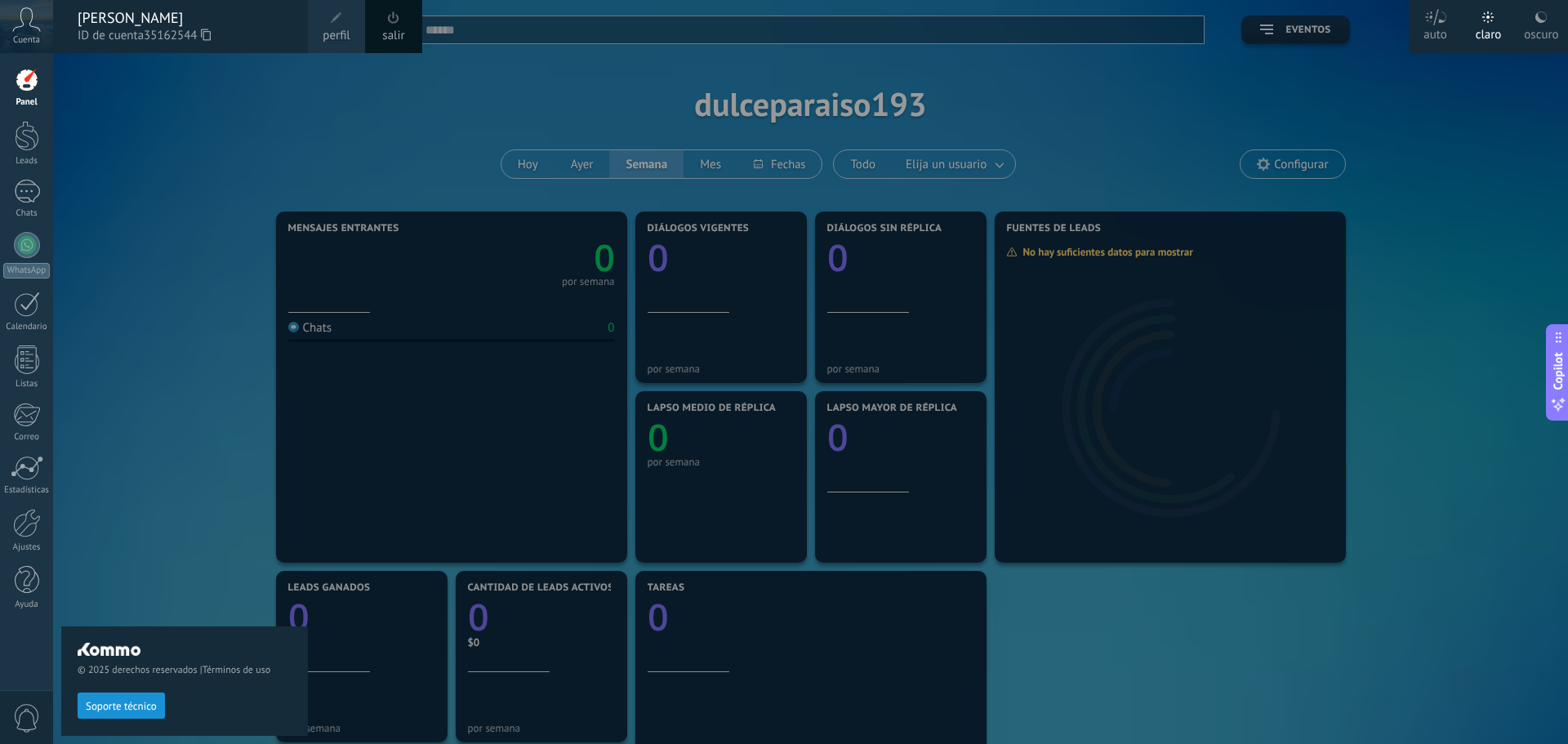
click at [1377, 364] on div at bounding box center [837, 372] width 1568 height 744
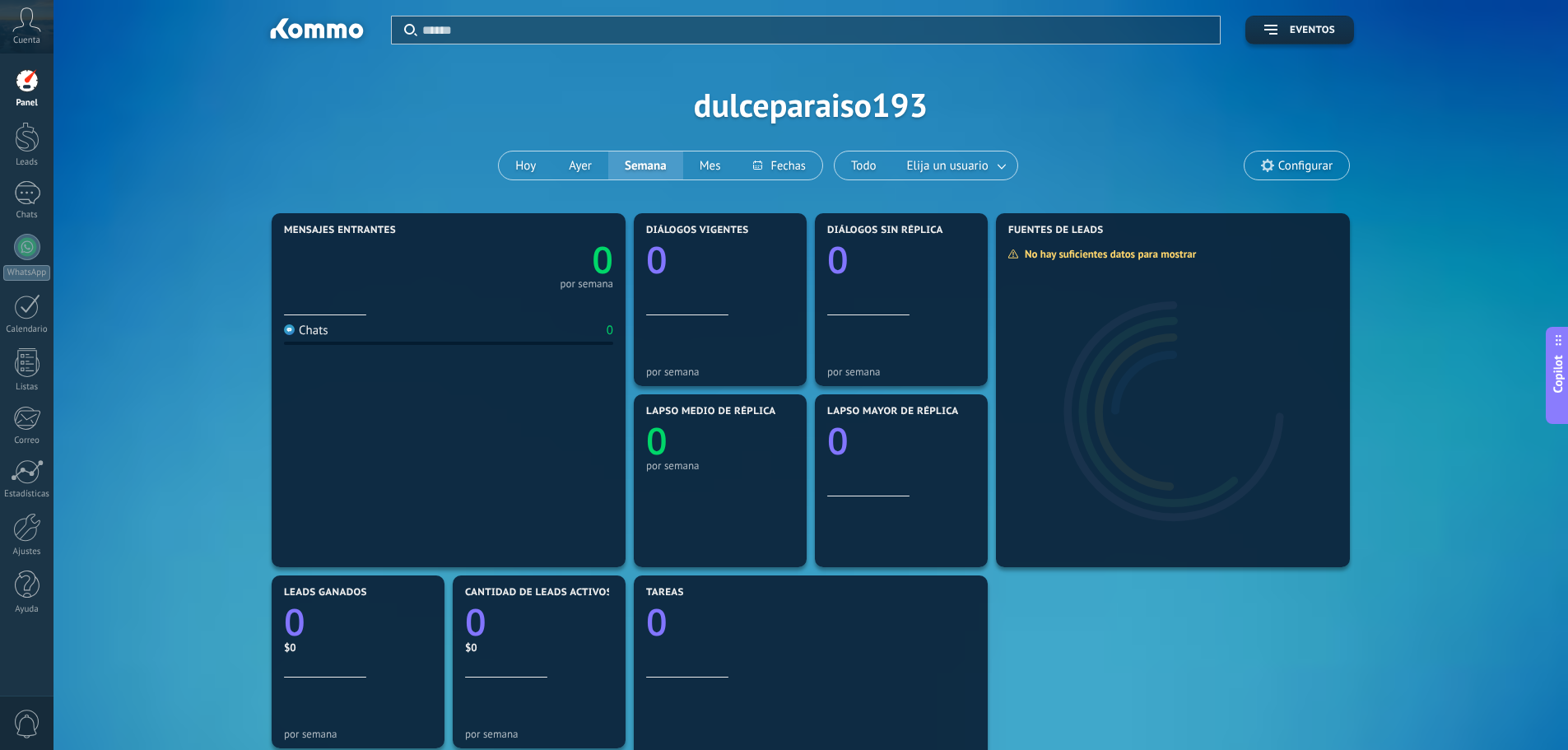
click at [38, 25] on icon at bounding box center [27, 20] width 29 height 25
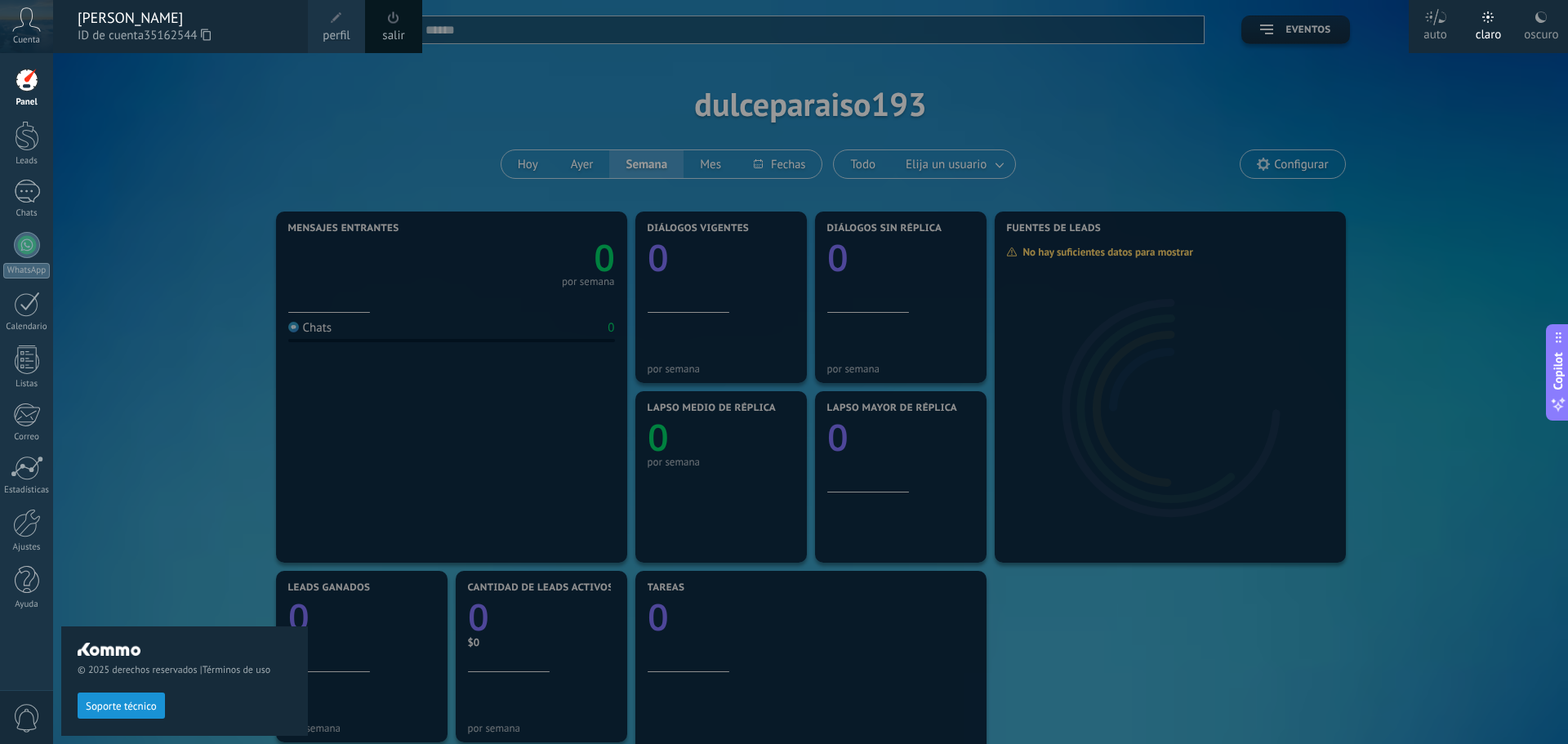
click at [777, 108] on div at bounding box center [837, 372] width 1568 height 744
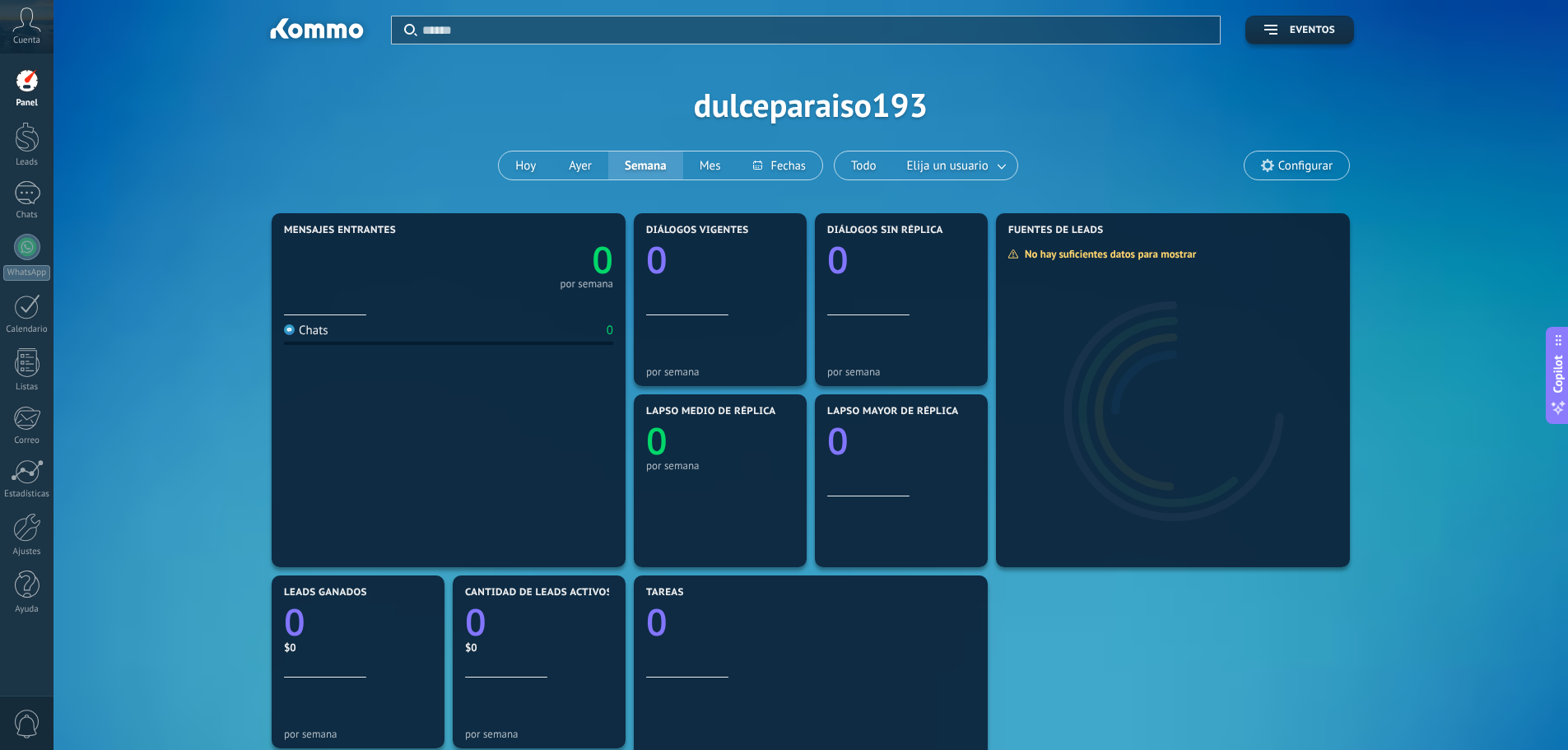
click at [289, 28] on div at bounding box center [315, 30] width 106 height 28
click at [47, 27] on div "Cuenta" at bounding box center [27, 27] width 54 height 54
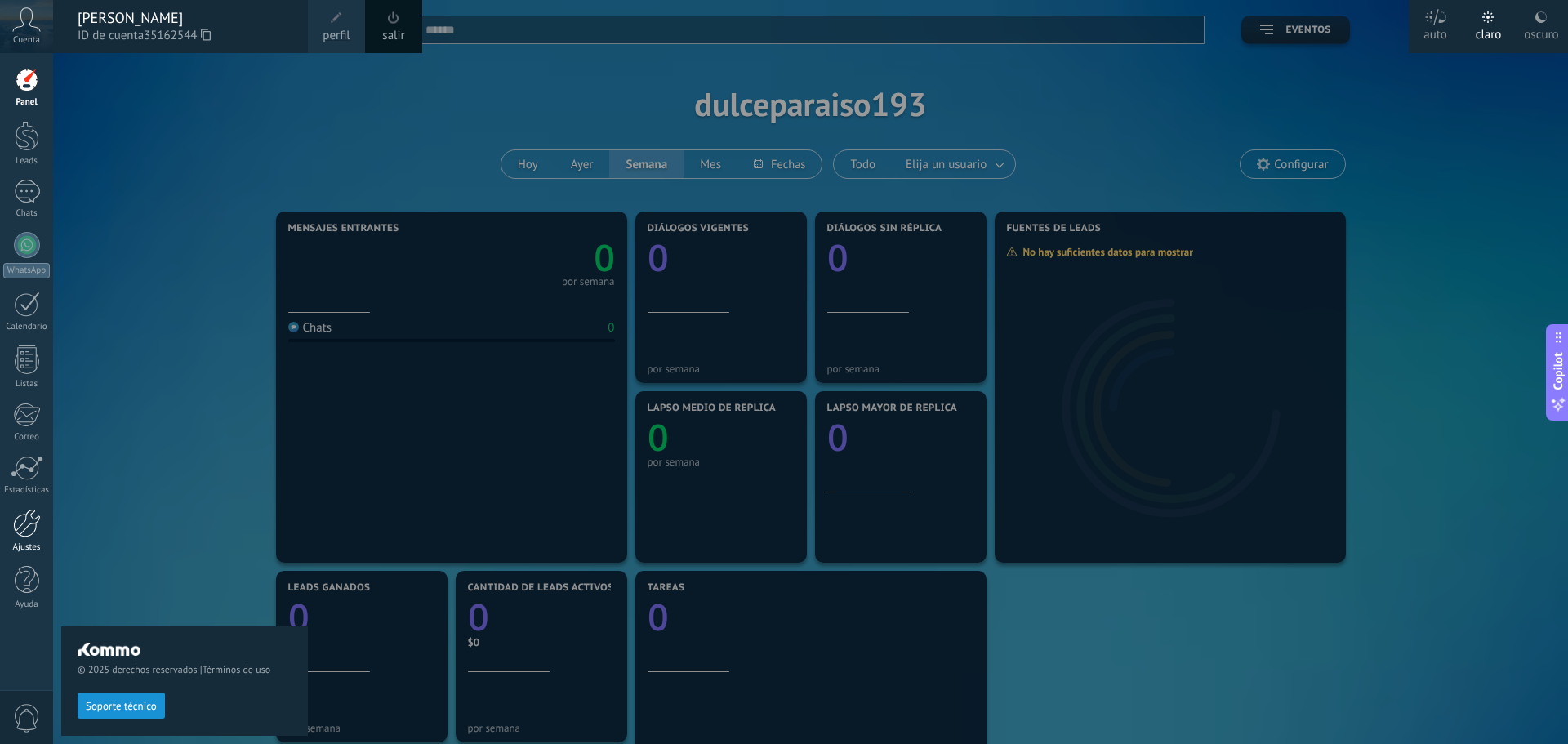
click at [28, 521] on div at bounding box center [27, 523] width 27 height 28
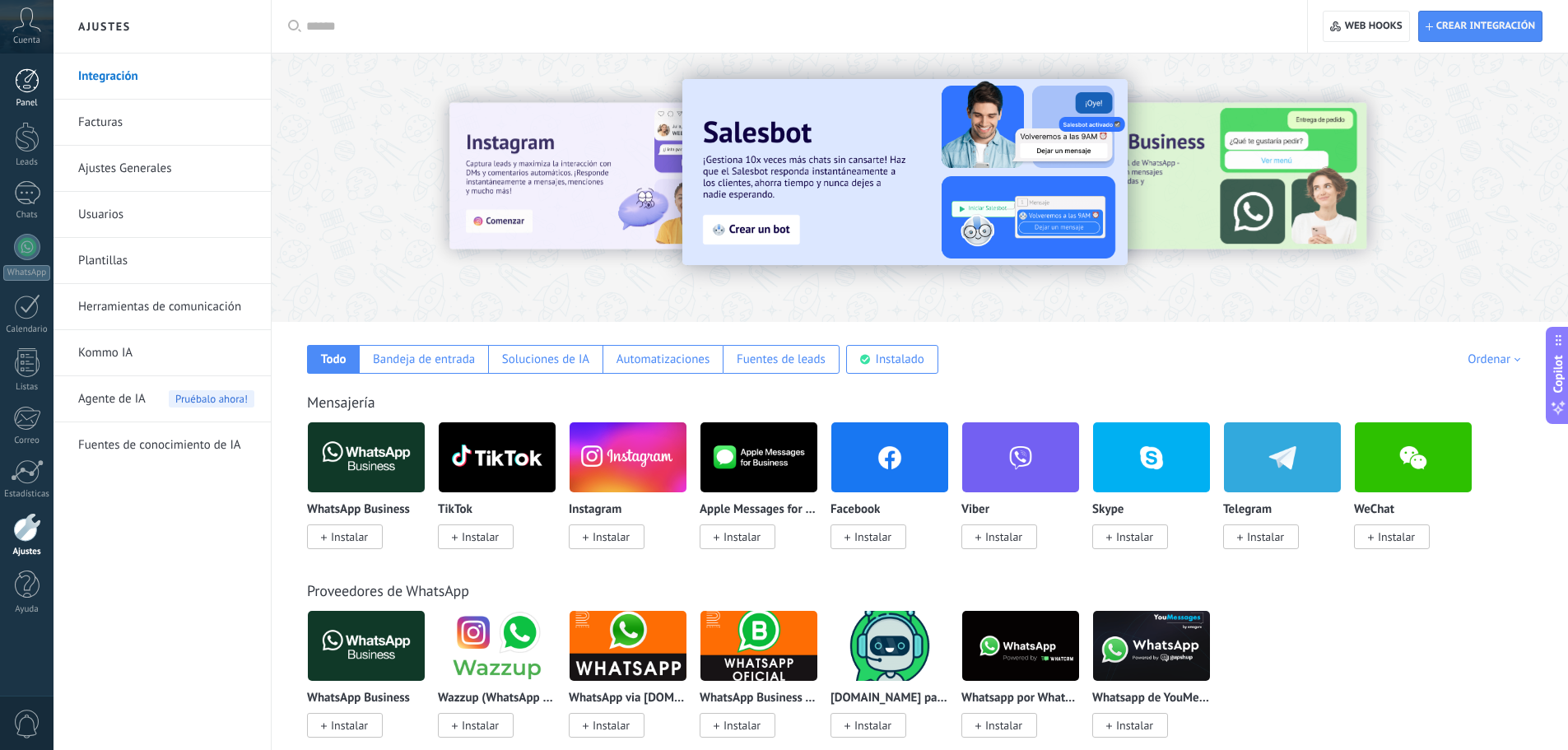
click at [22, 95] on link "Panel" at bounding box center [27, 88] width 54 height 40
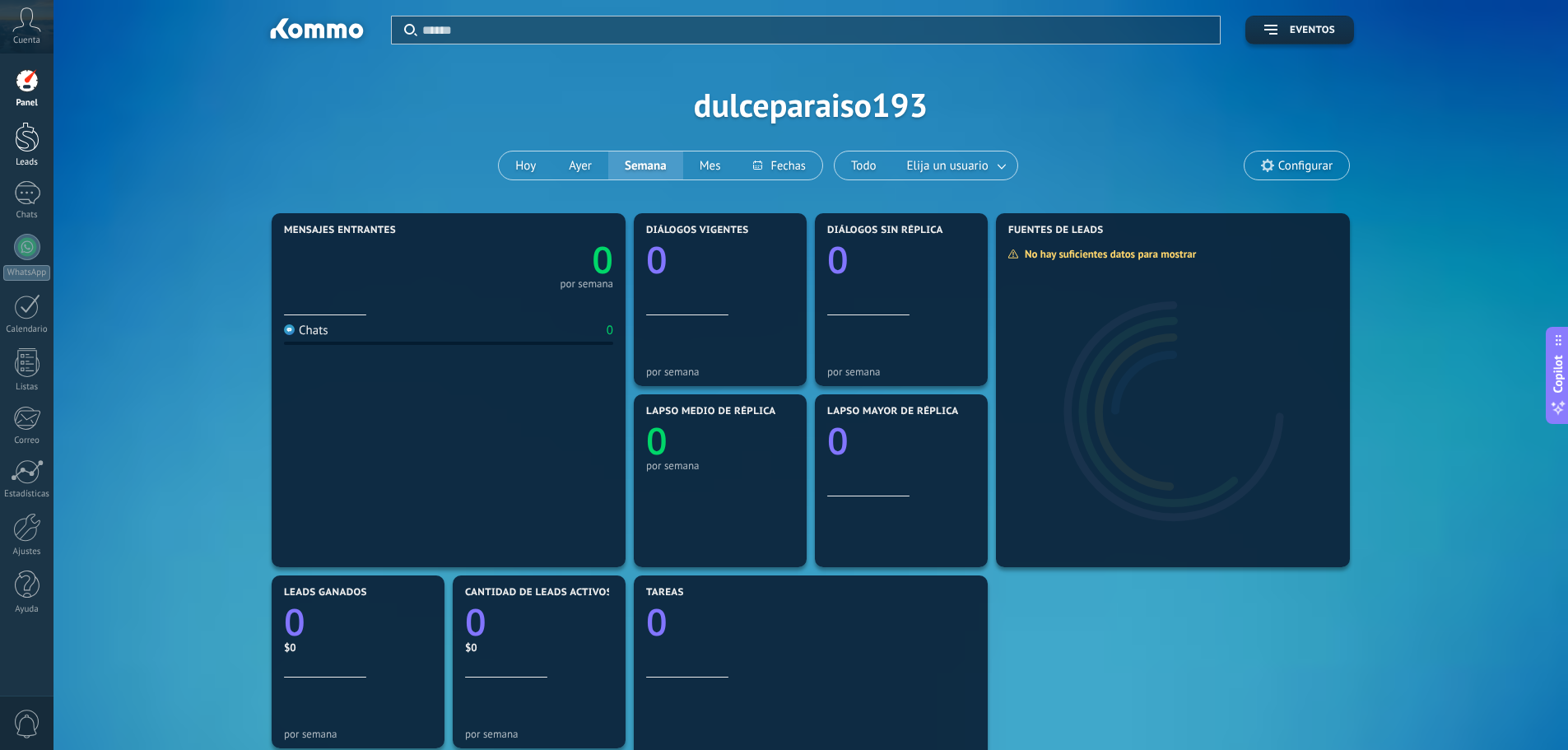
click at [23, 146] on div at bounding box center [28, 137] width 25 height 30
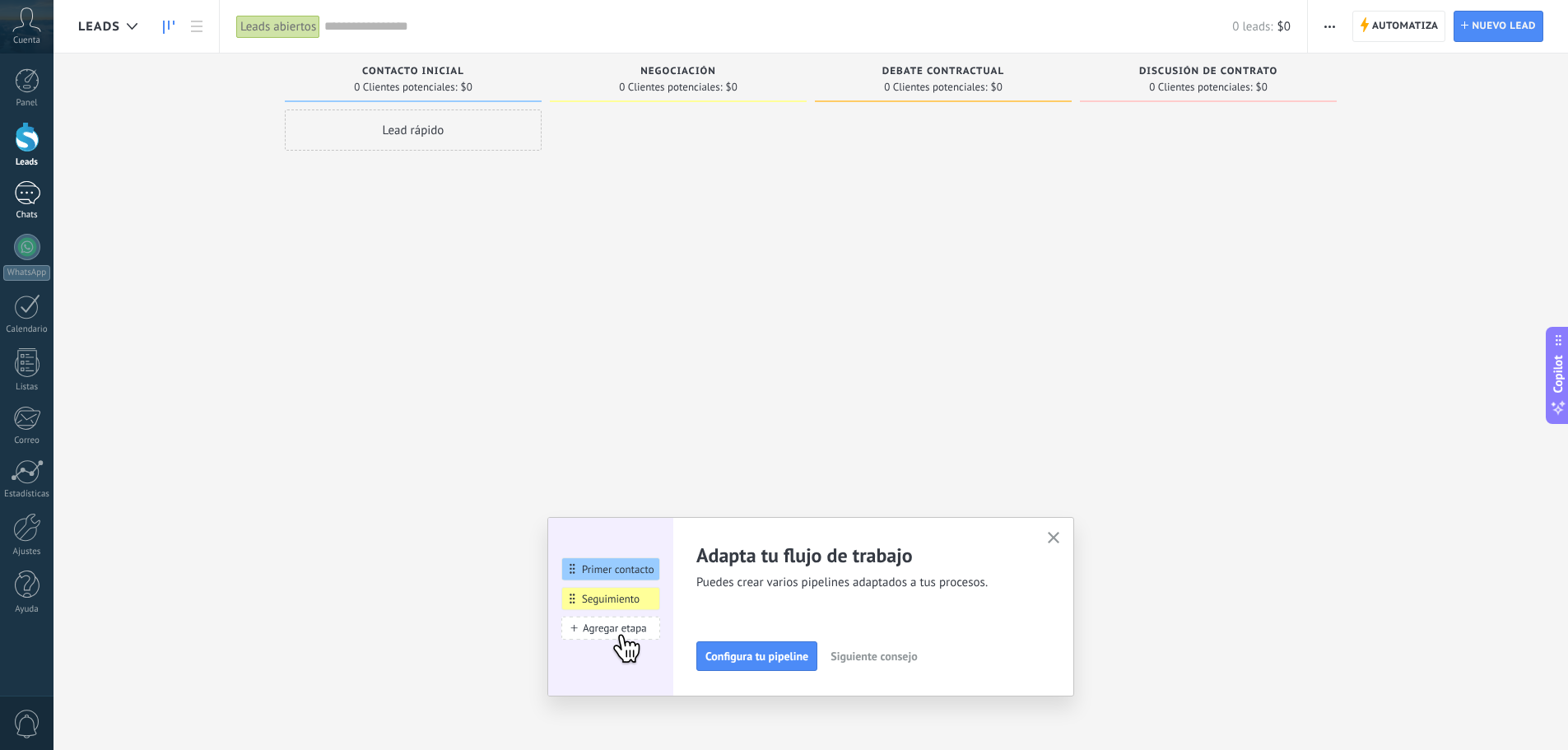
click at [20, 184] on div at bounding box center [27, 193] width 26 height 24
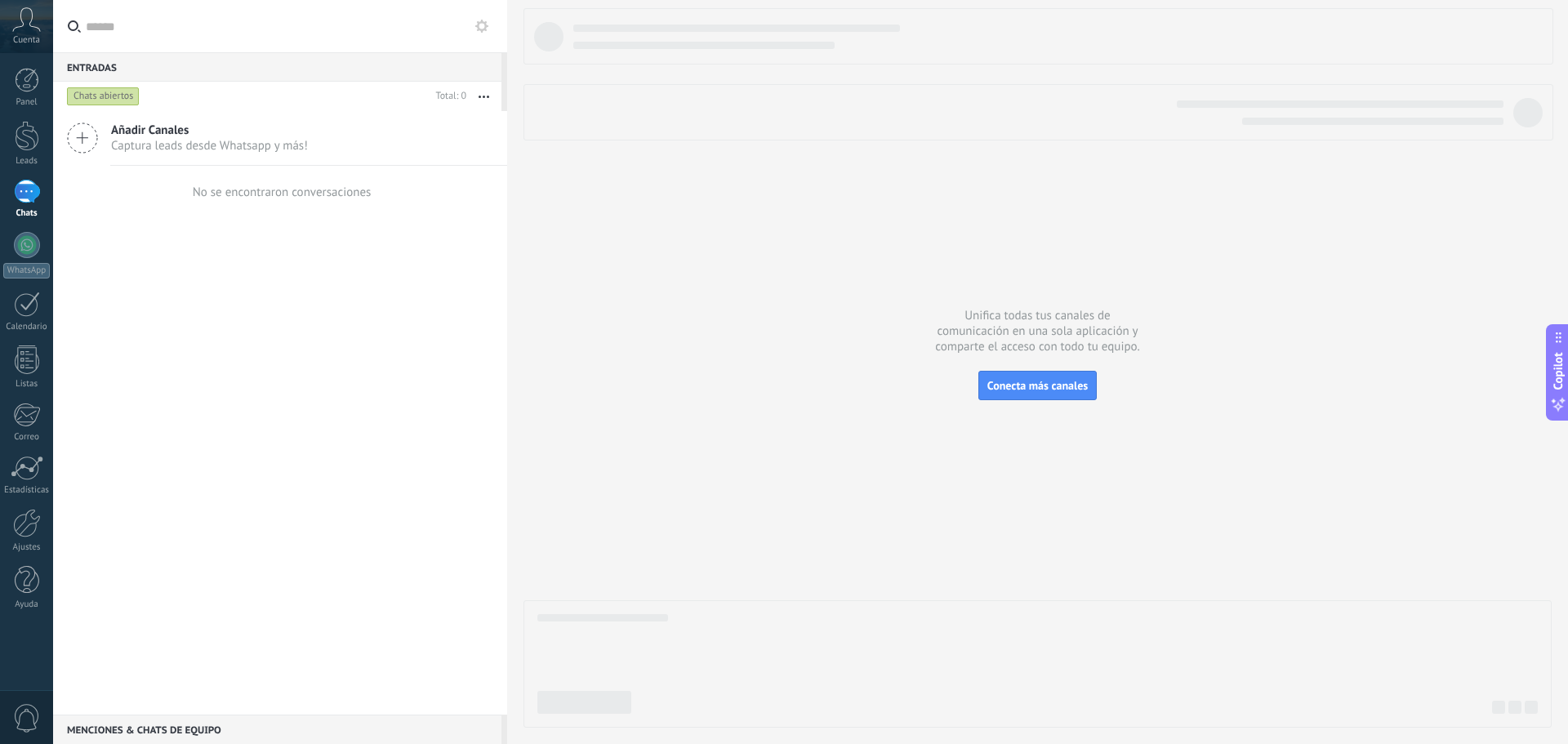
click at [26, 708] on span "0" at bounding box center [27, 718] width 27 height 28
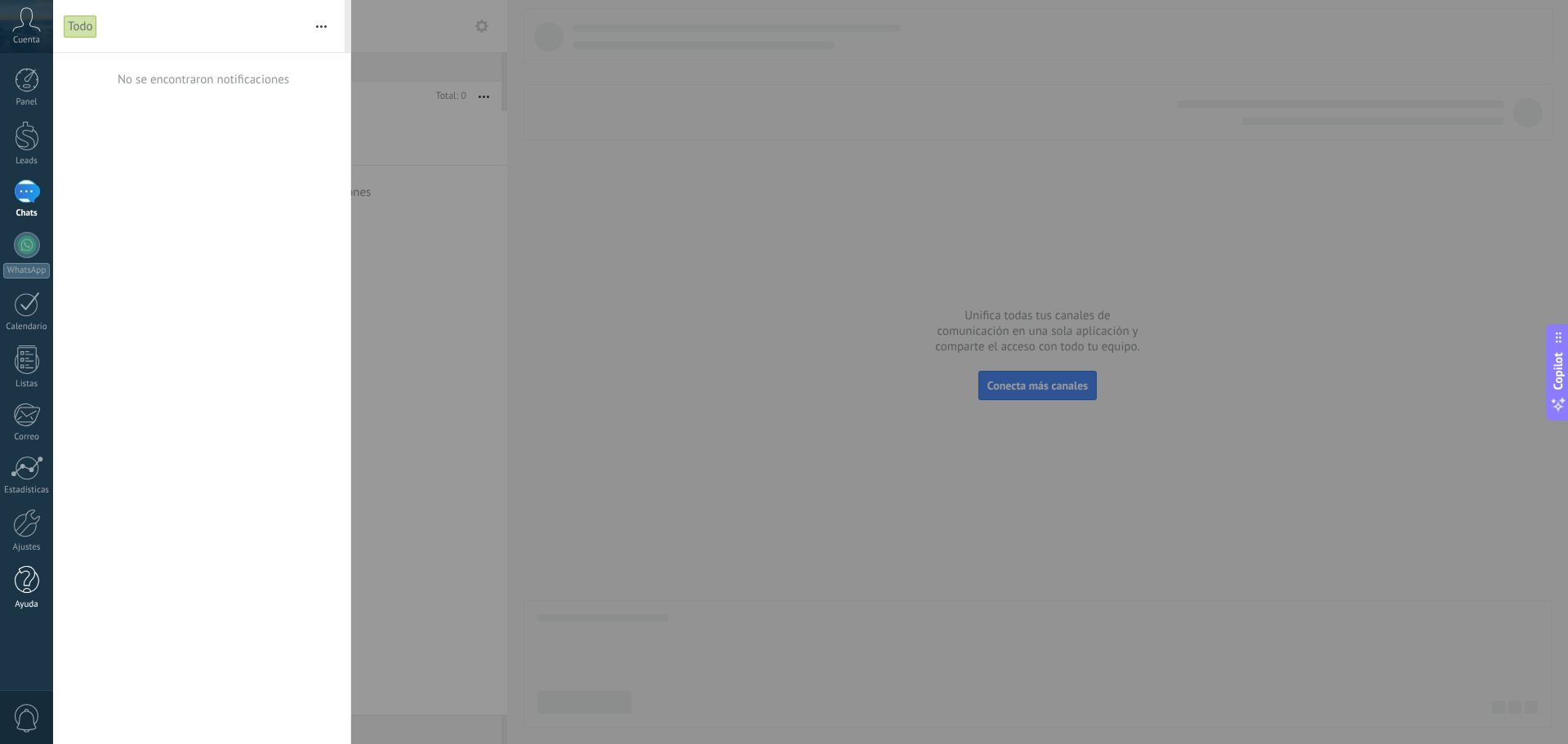
click at [26, 588] on div at bounding box center [27, 580] width 25 height 28
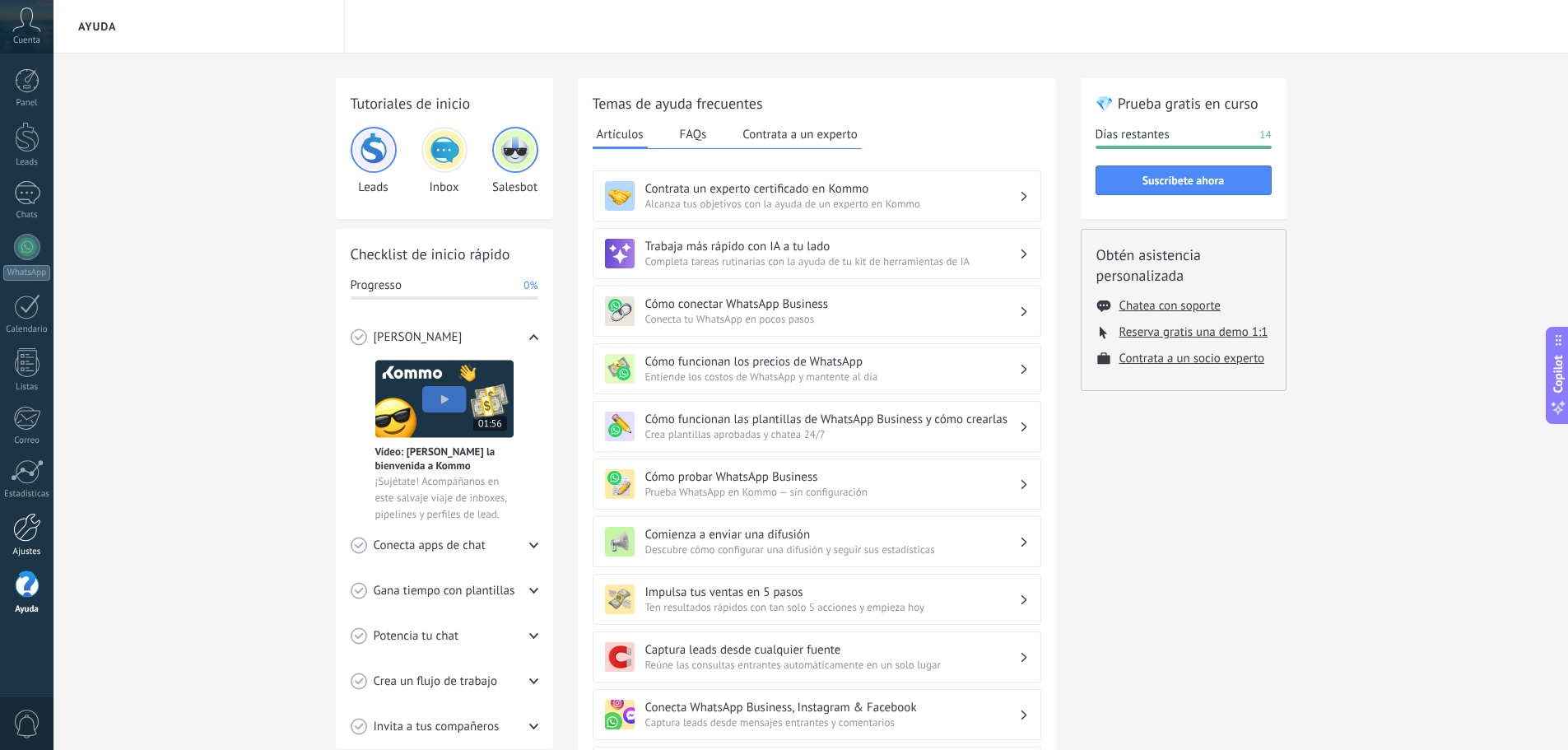
click at [27, 525] on div at bounding box center [27, 527] width 28 height 29
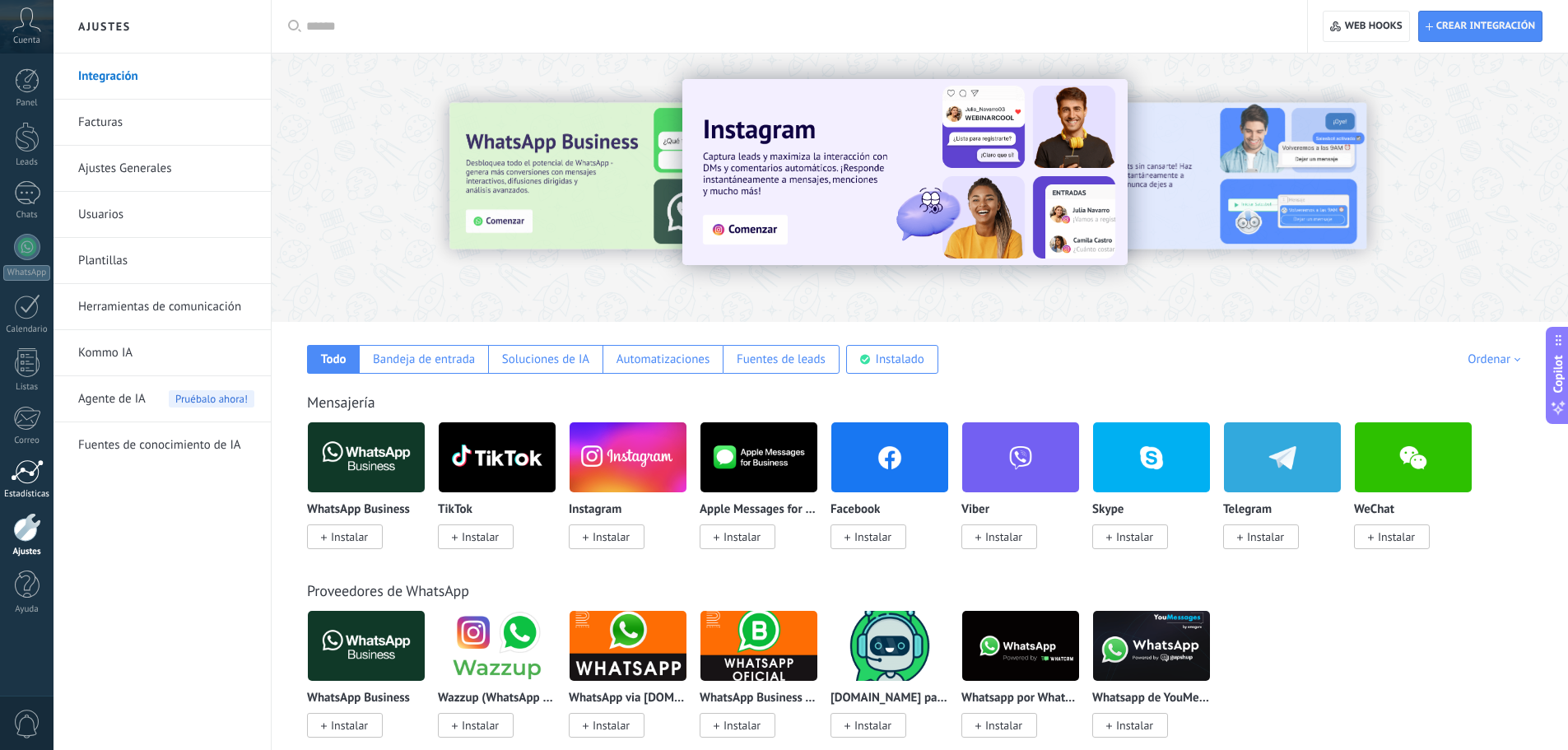
click at [17, 469] on div at bounding box center [27, 472] width 33 height 25
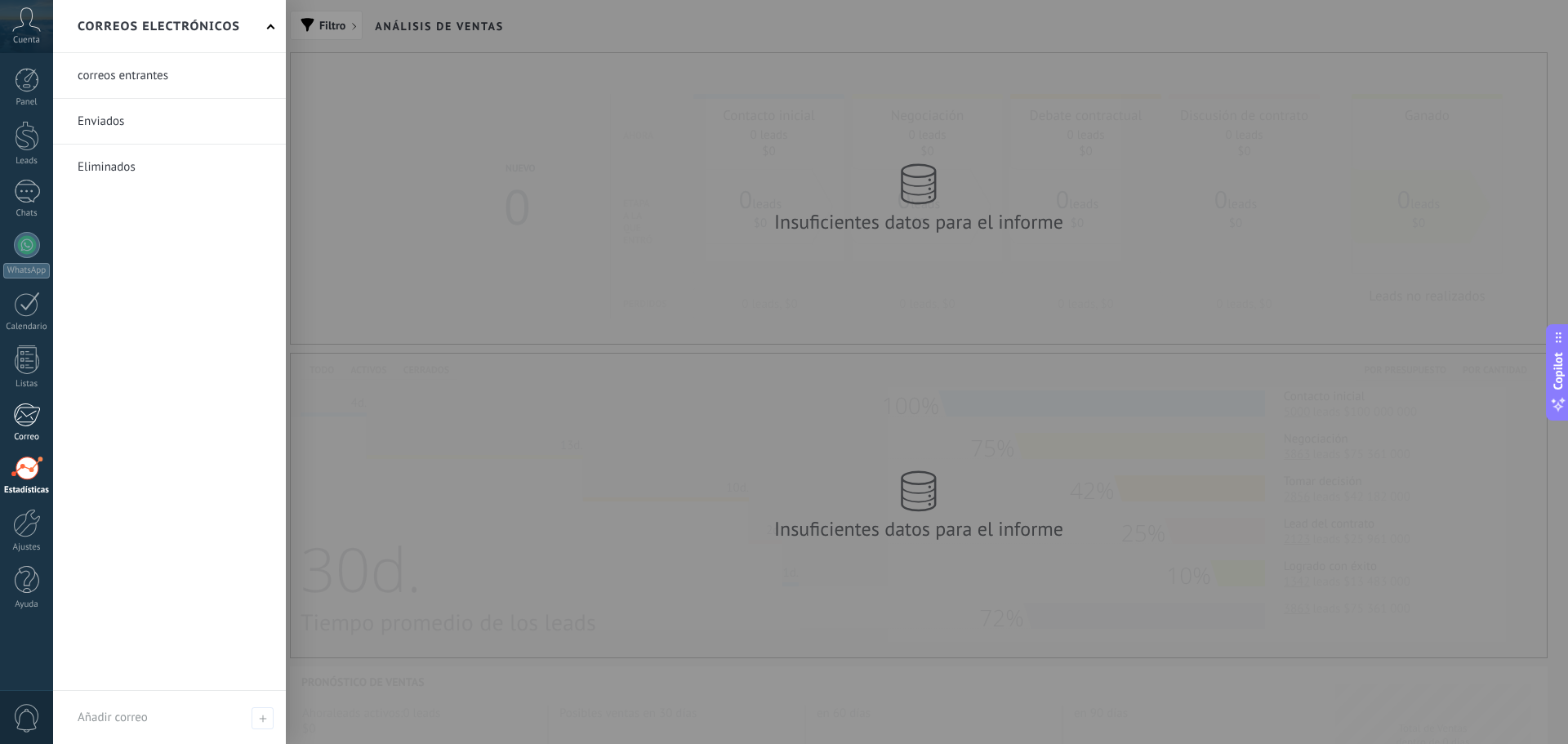
click at [26, 419] on div at bounding box center [27, 415] width 27 height 25
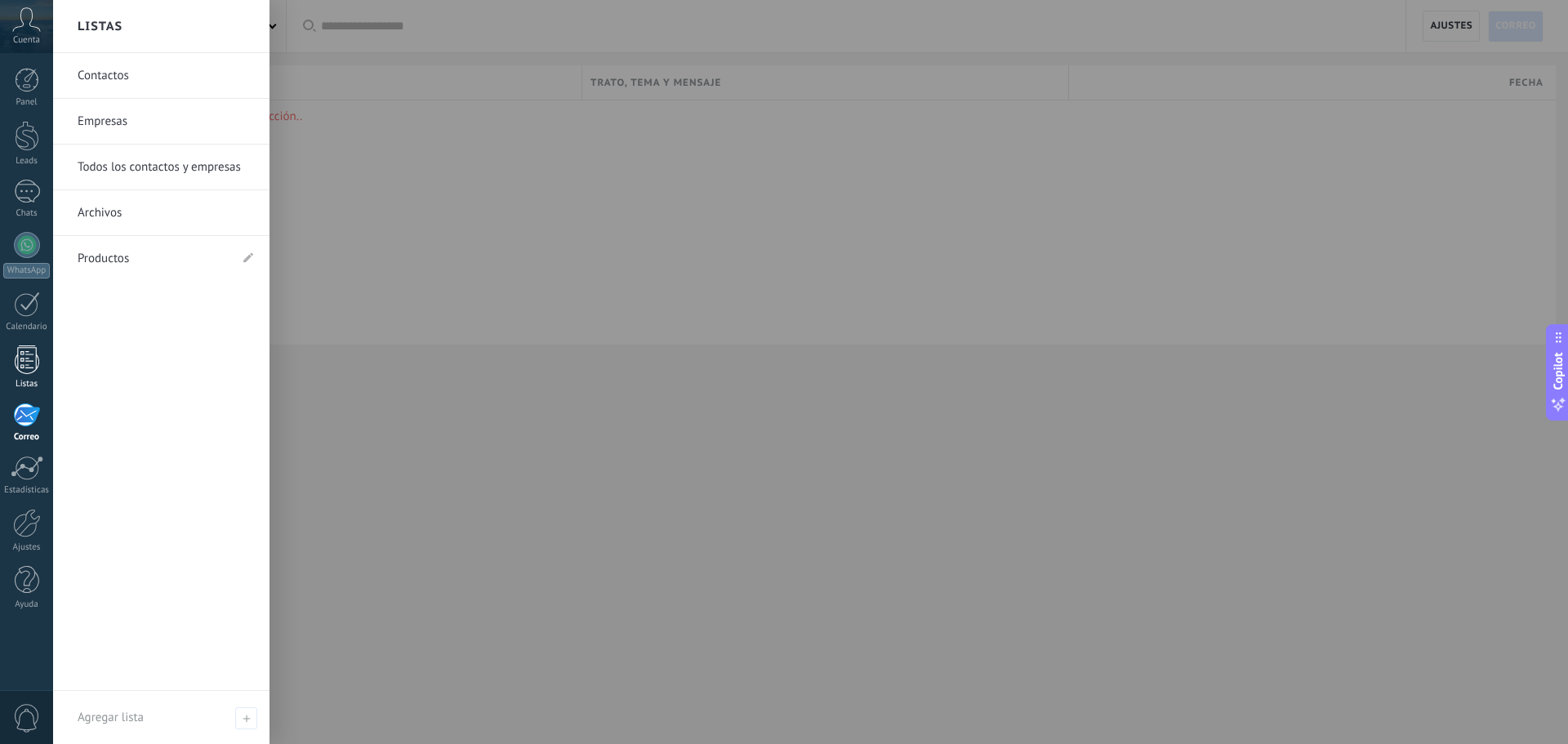
click at [36, 356] on div at bounding box center [27, 360] width 25 height 28
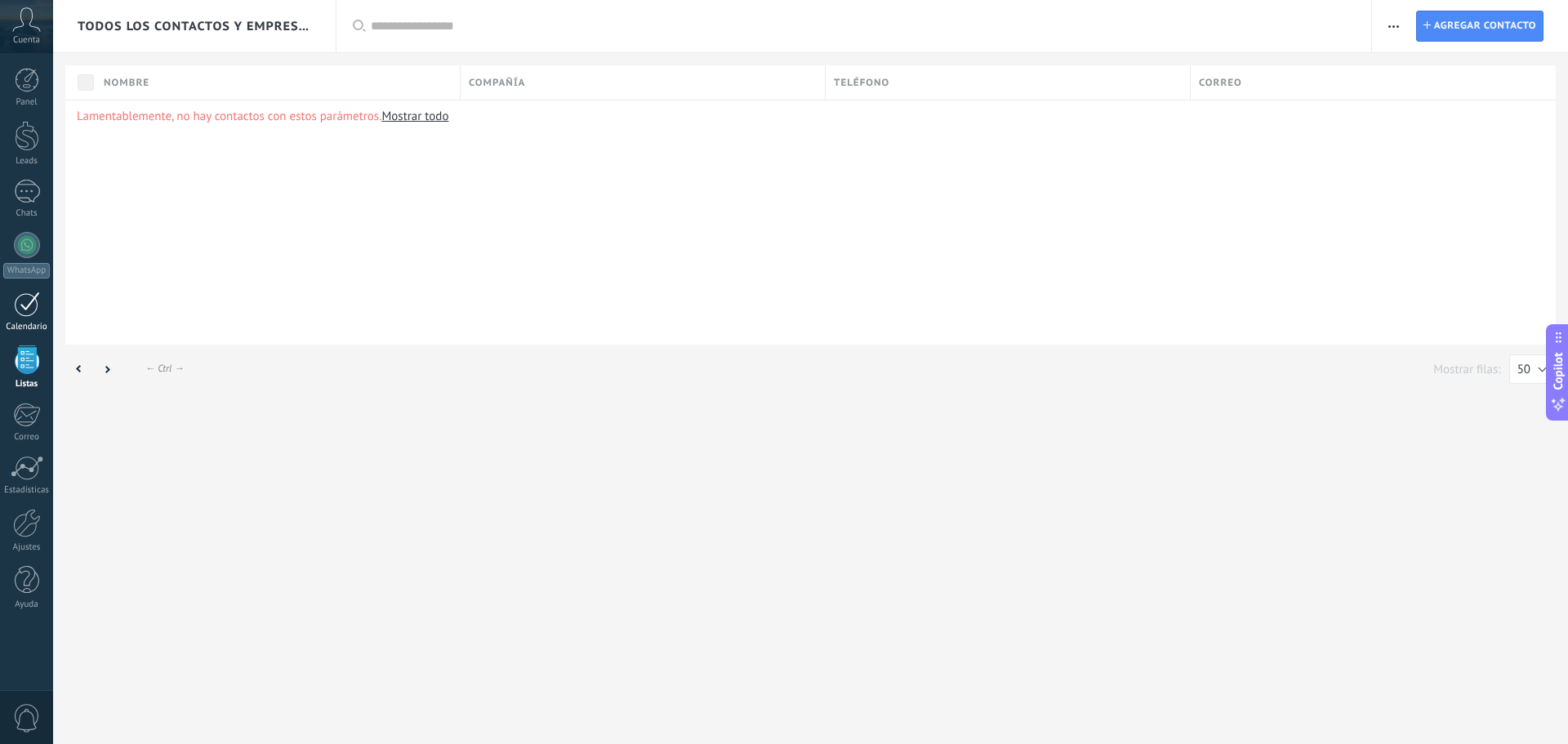
click at [30, 316] on div at bounding box center [27, 304] width 26 height 26
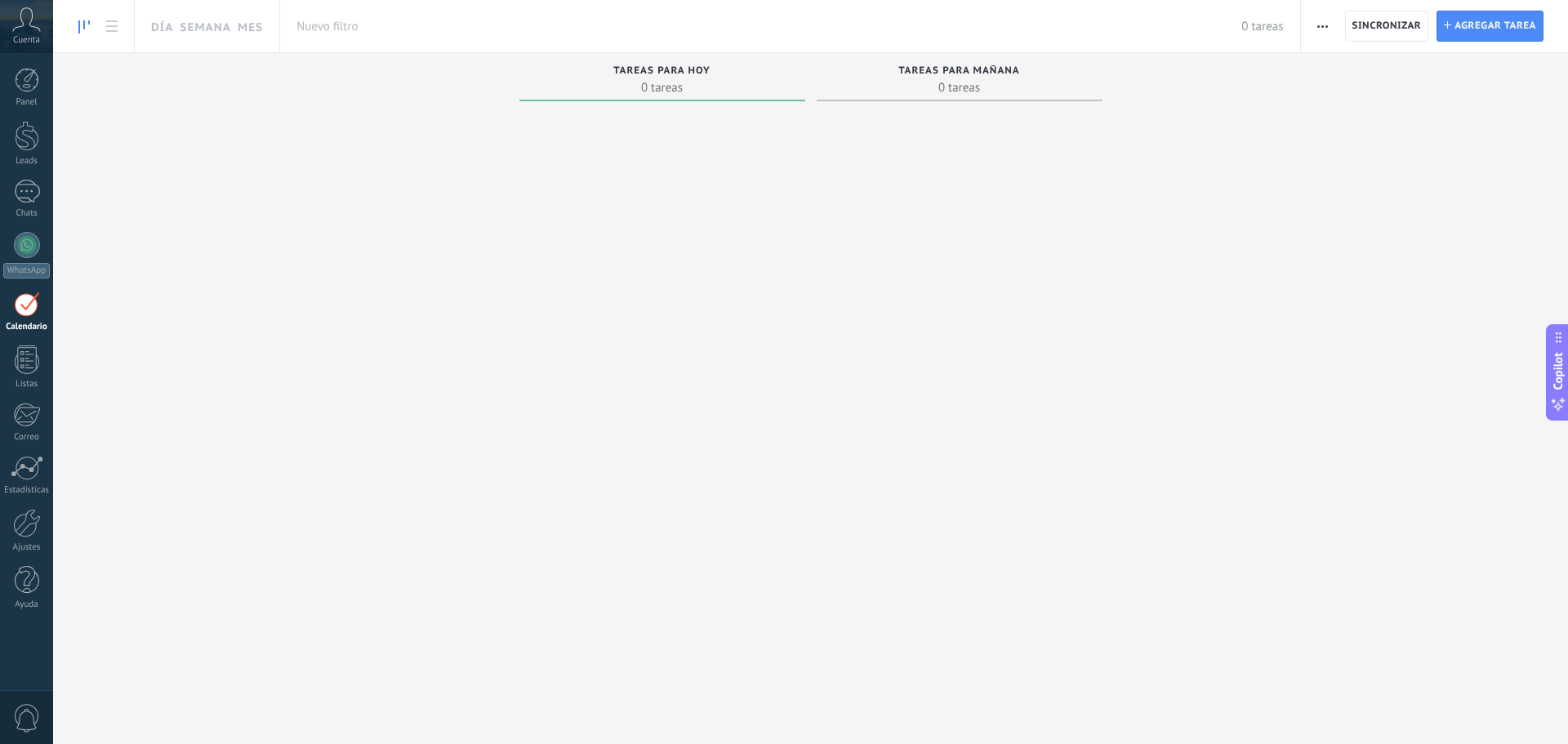
click at [28, 16] on icon at bounding box center [27, 20] width 28 height 25
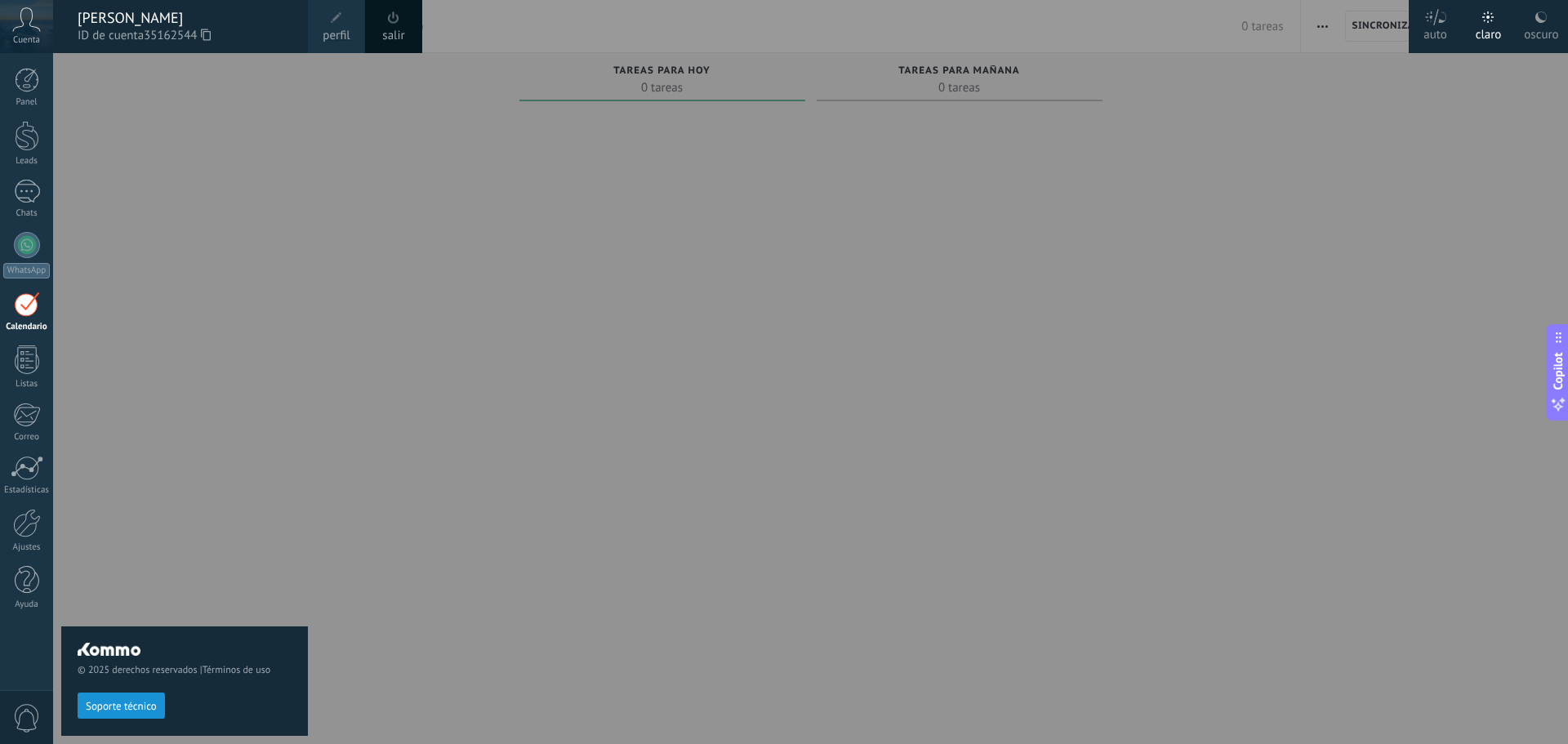
click at [143, 27] on span "ID de cuenta 35162544" at bounding box center [184, 35] width 214 height 18
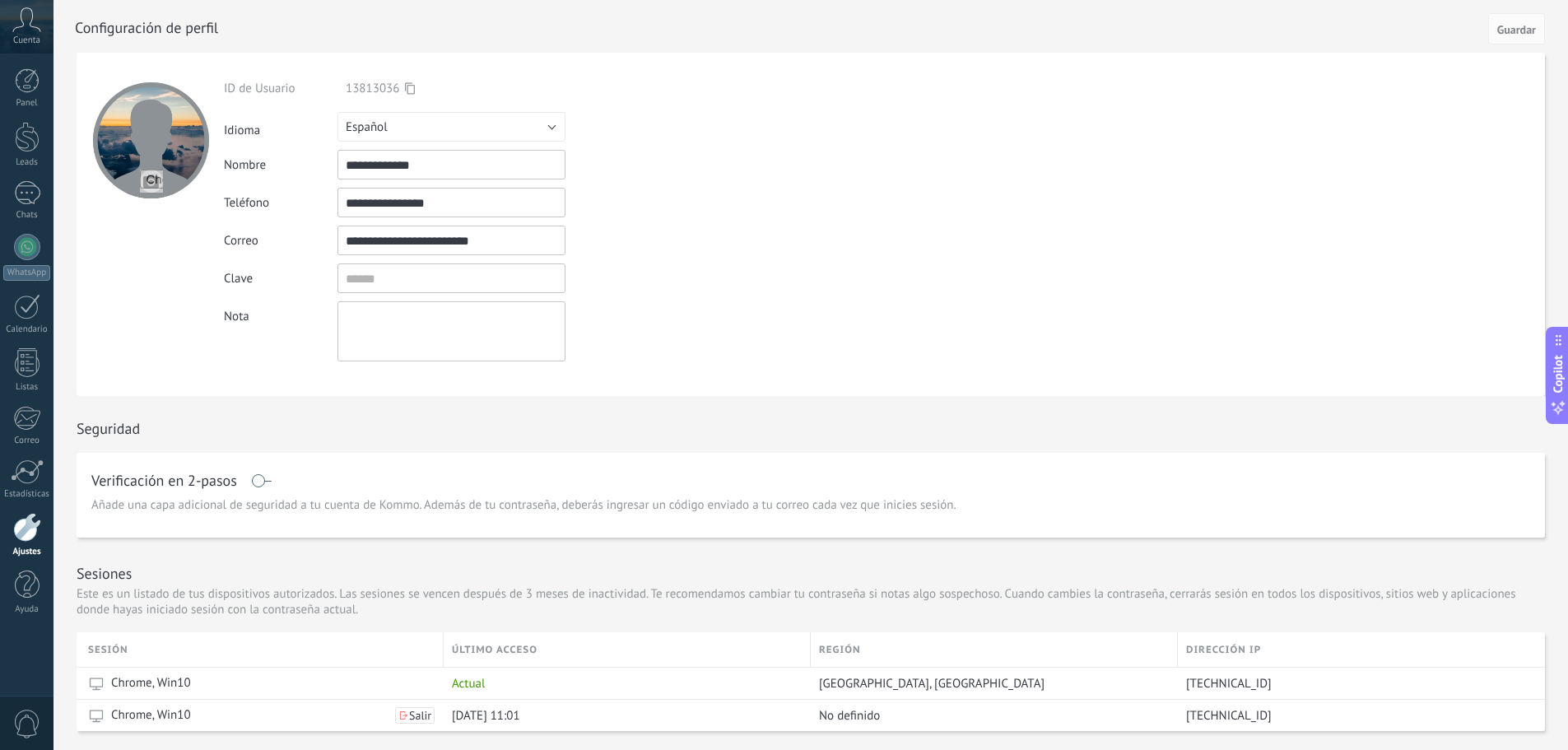
click at [26, 68] on div "Panel Leads Chats WhatsApp Clientes" at bounding box center [54, 375] width 107 height 643
click at [29, 79] on div at bounding box center [28, 80] width 25 height 25
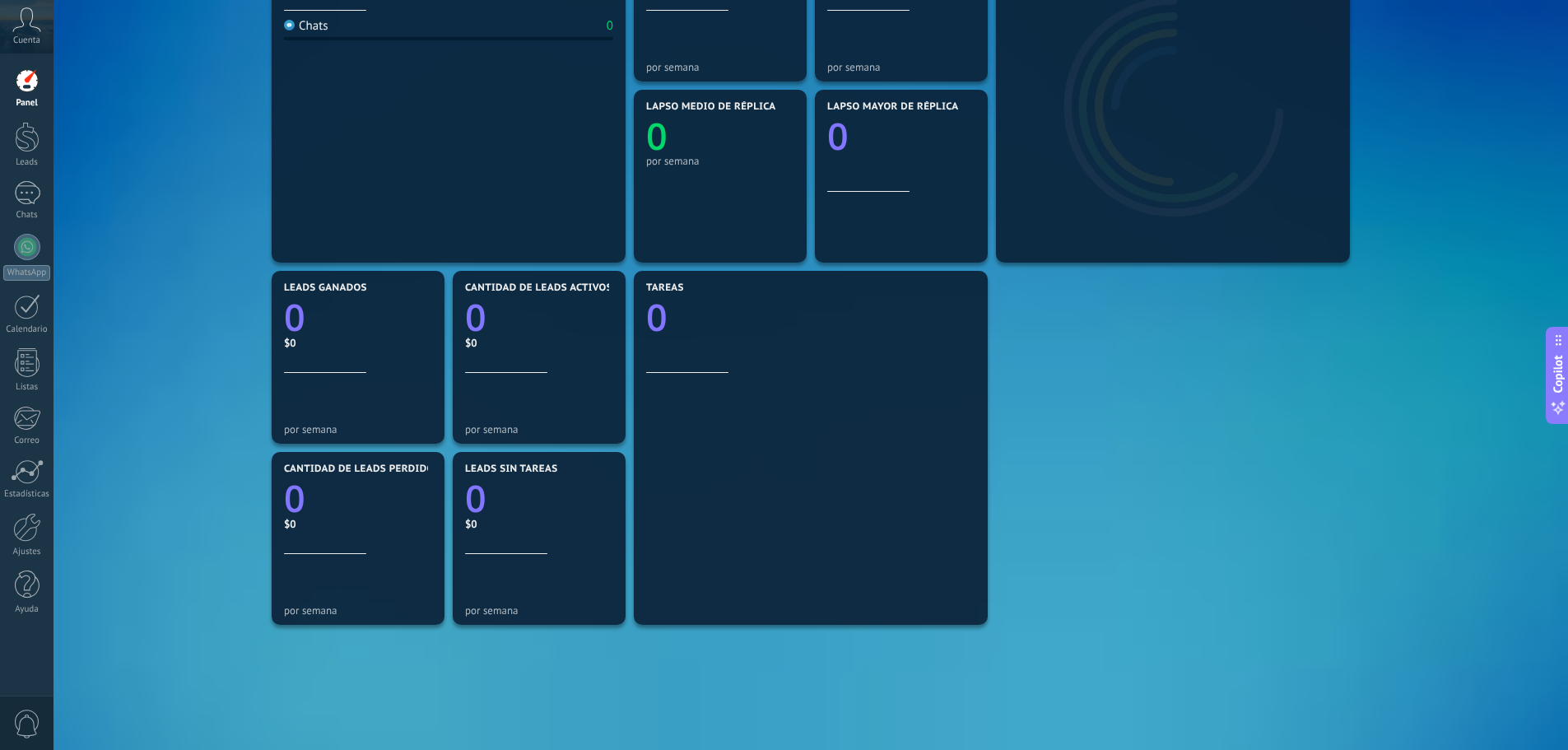
scroll to position [415, 0]
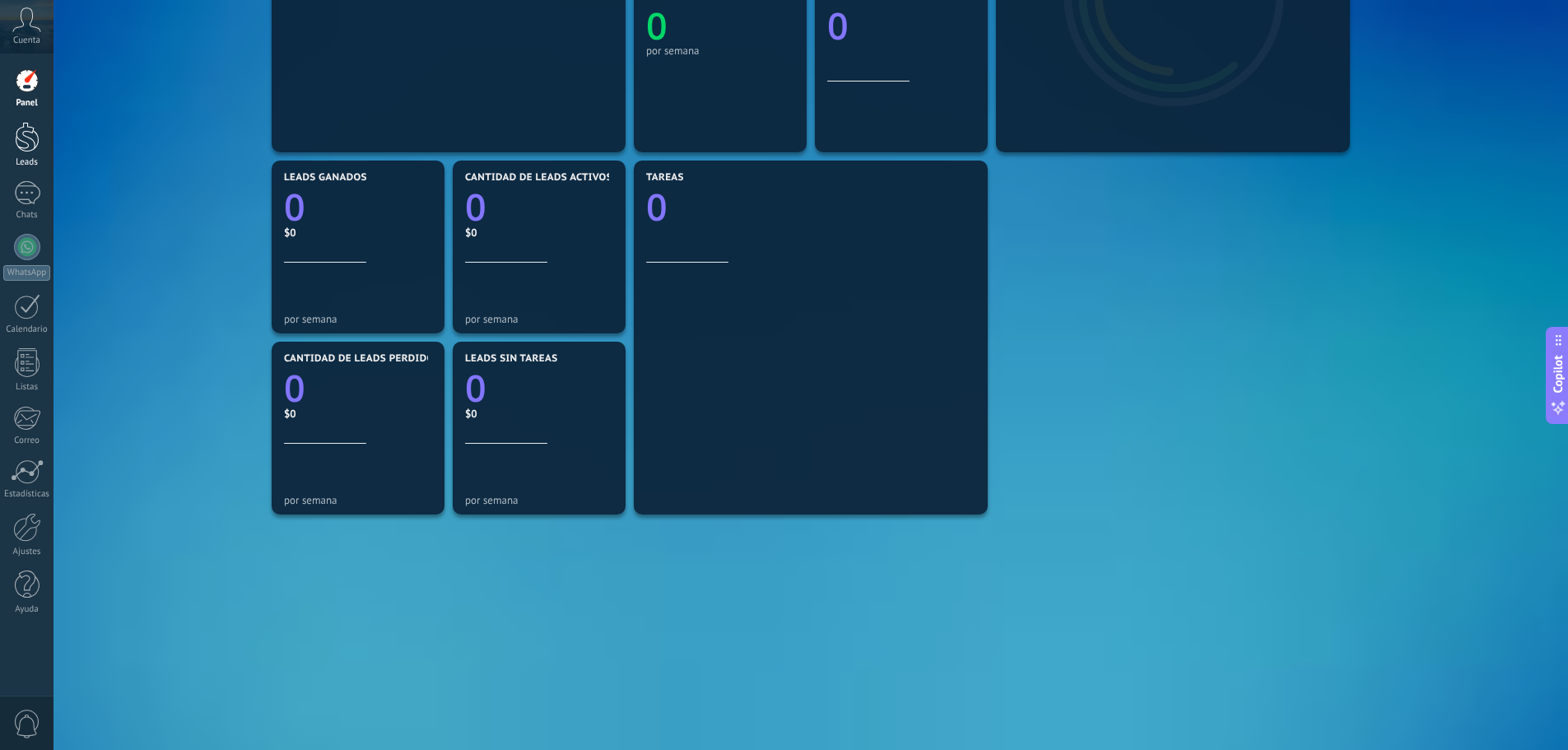
click at [9, 141] on link "Leads" at bounding box center [27, 145] width 54 height 46
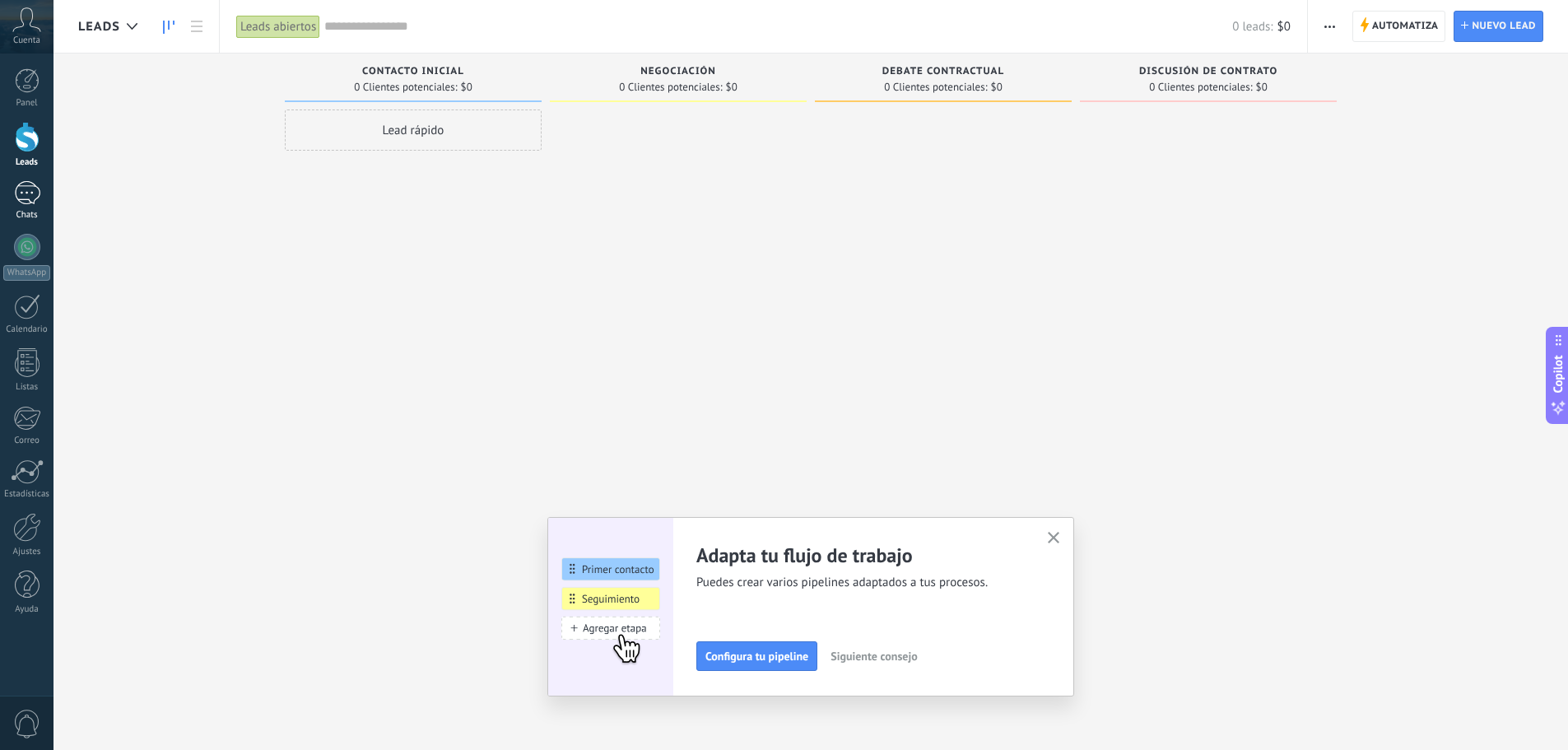
click at [28, 195] on div at bounding box center [27, 193] width 26 height 24
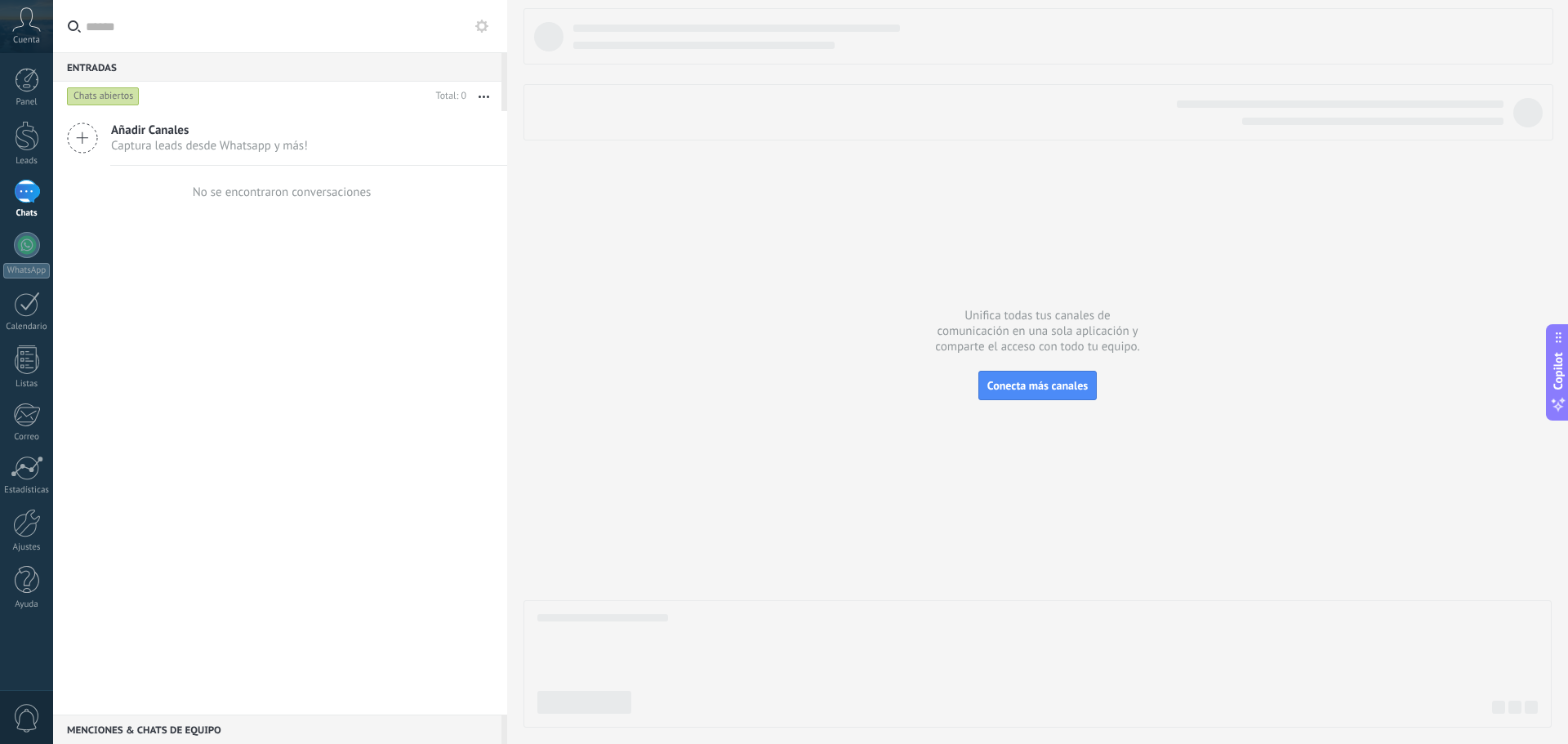
click at [25, 42] on span "Cuenta" at bounding box center [27, 41] width 27 height 11
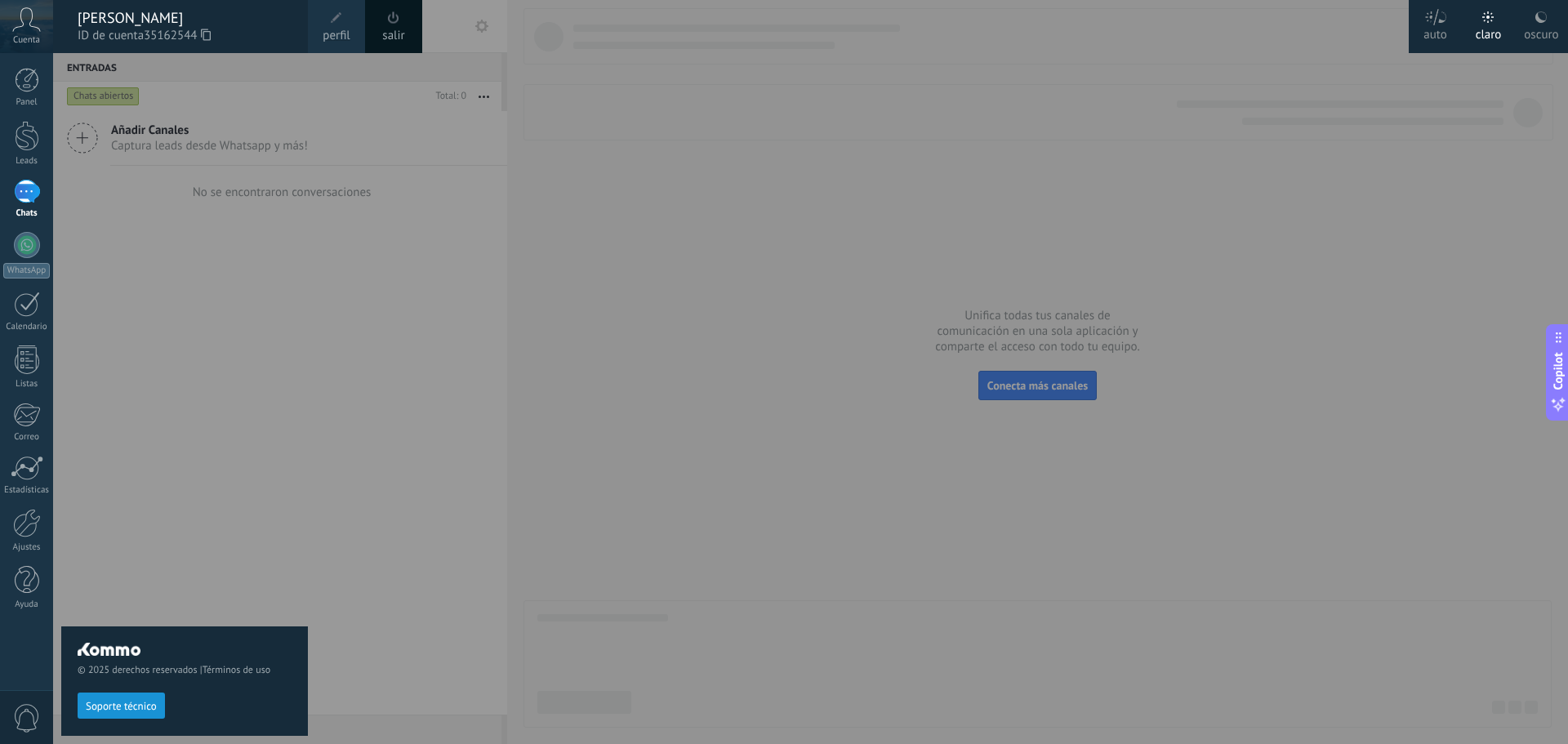
click at [324, 42] on span "perfil" at bounding box center [336, 35] width 27 height 18
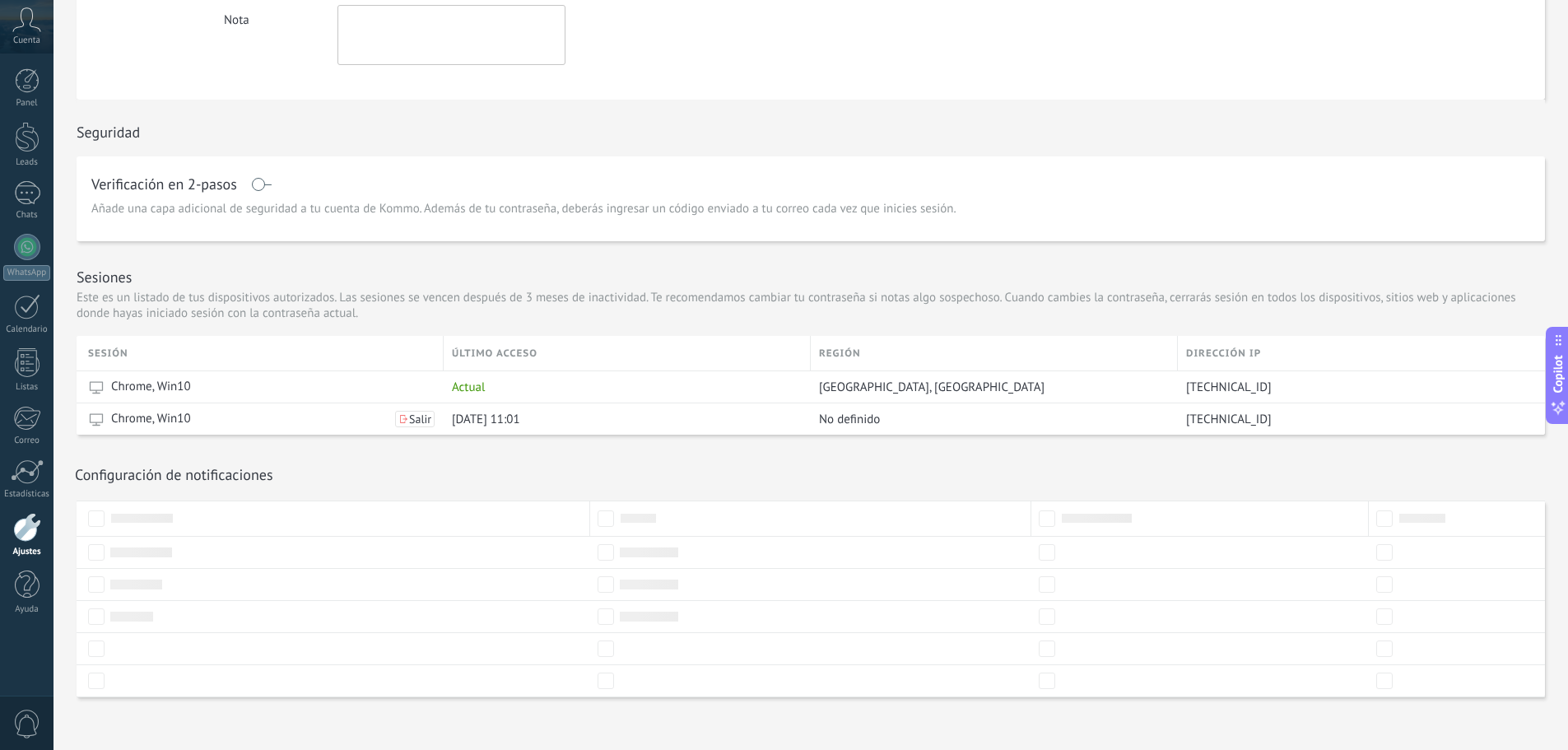
scroll to position [306, 0]
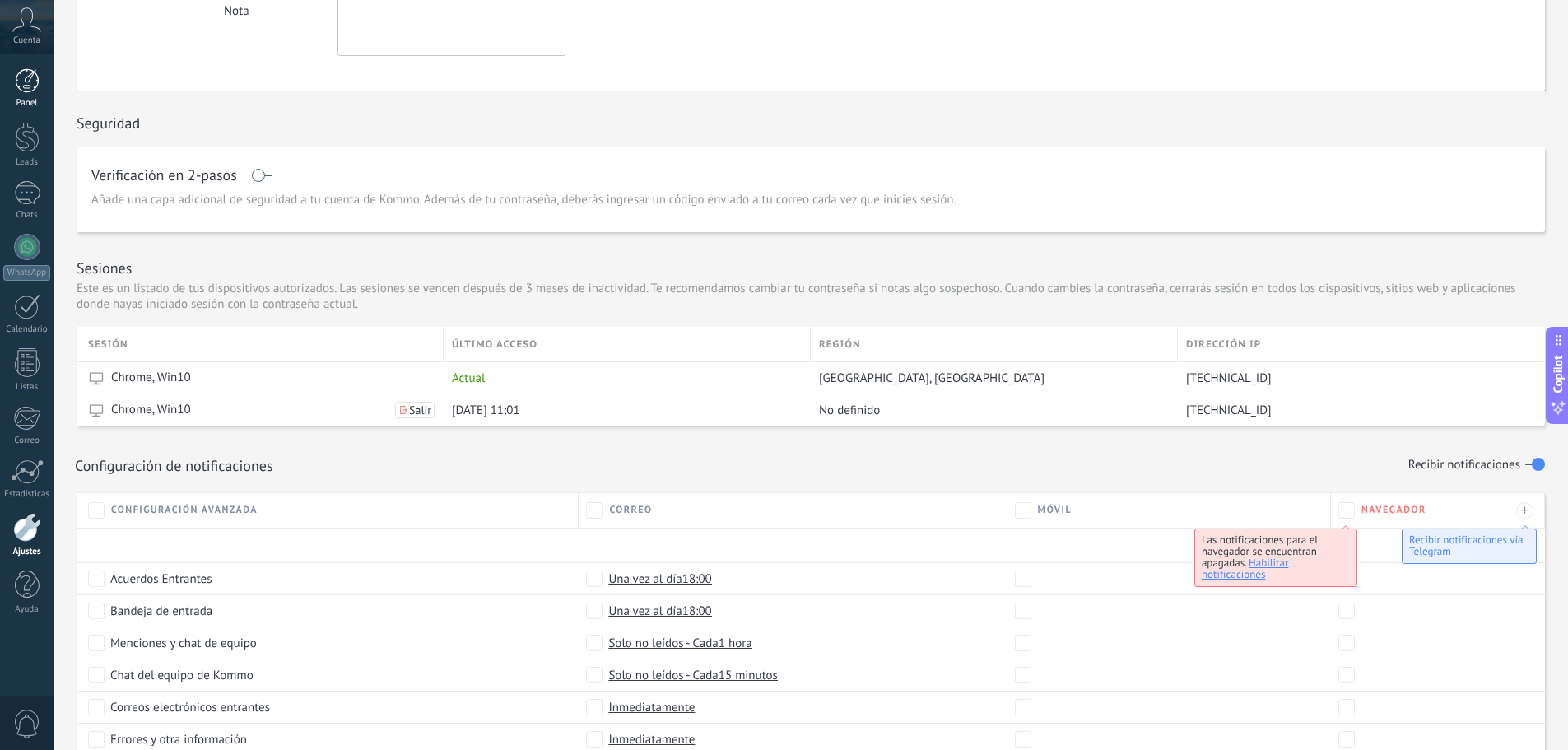
click at [29, 91] on div at bounding box center [28, 80] width 25 height 25
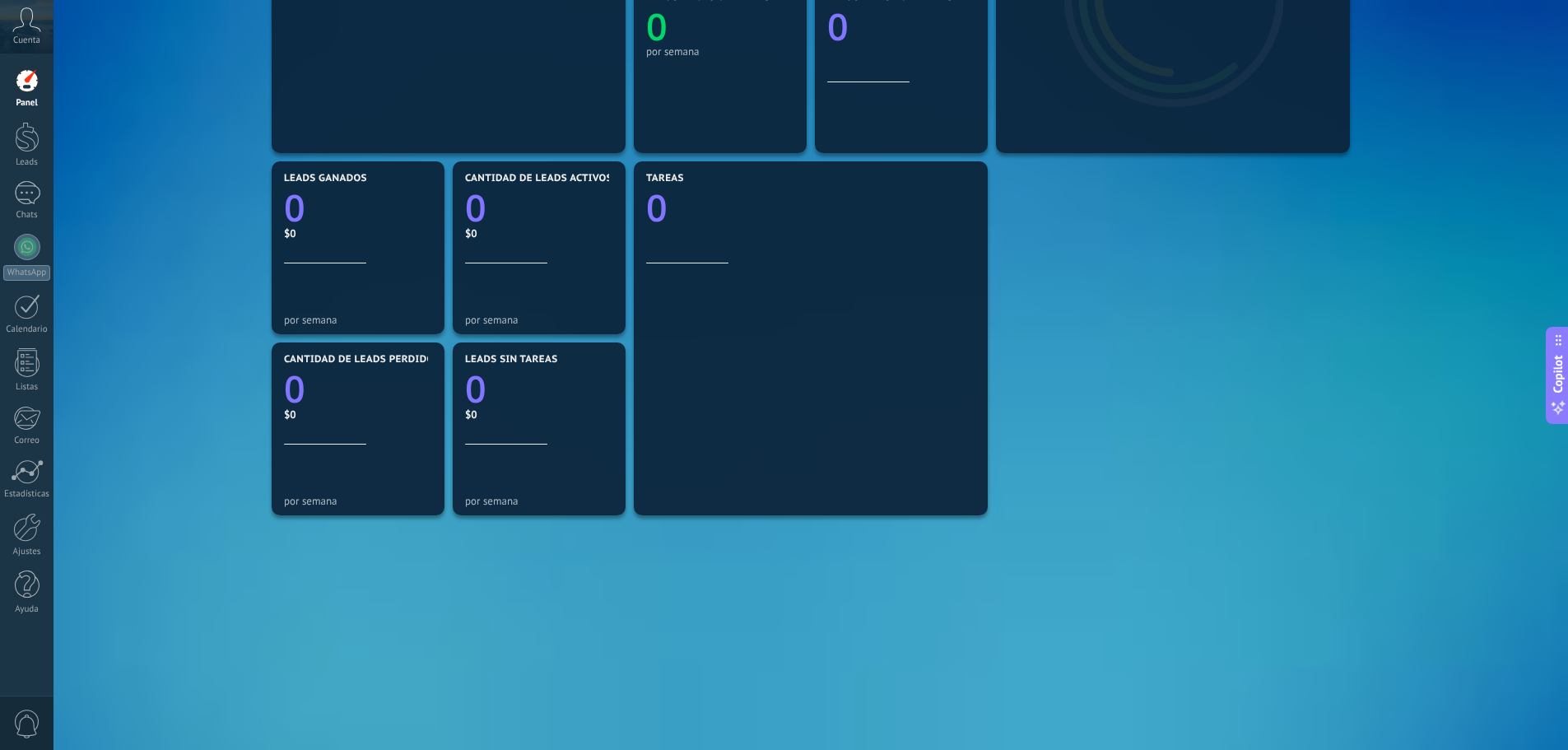
scroll to position [415, 0]
click at [21, 156] on link "Leads" at bounding box center [27, 145] width 54 height 46
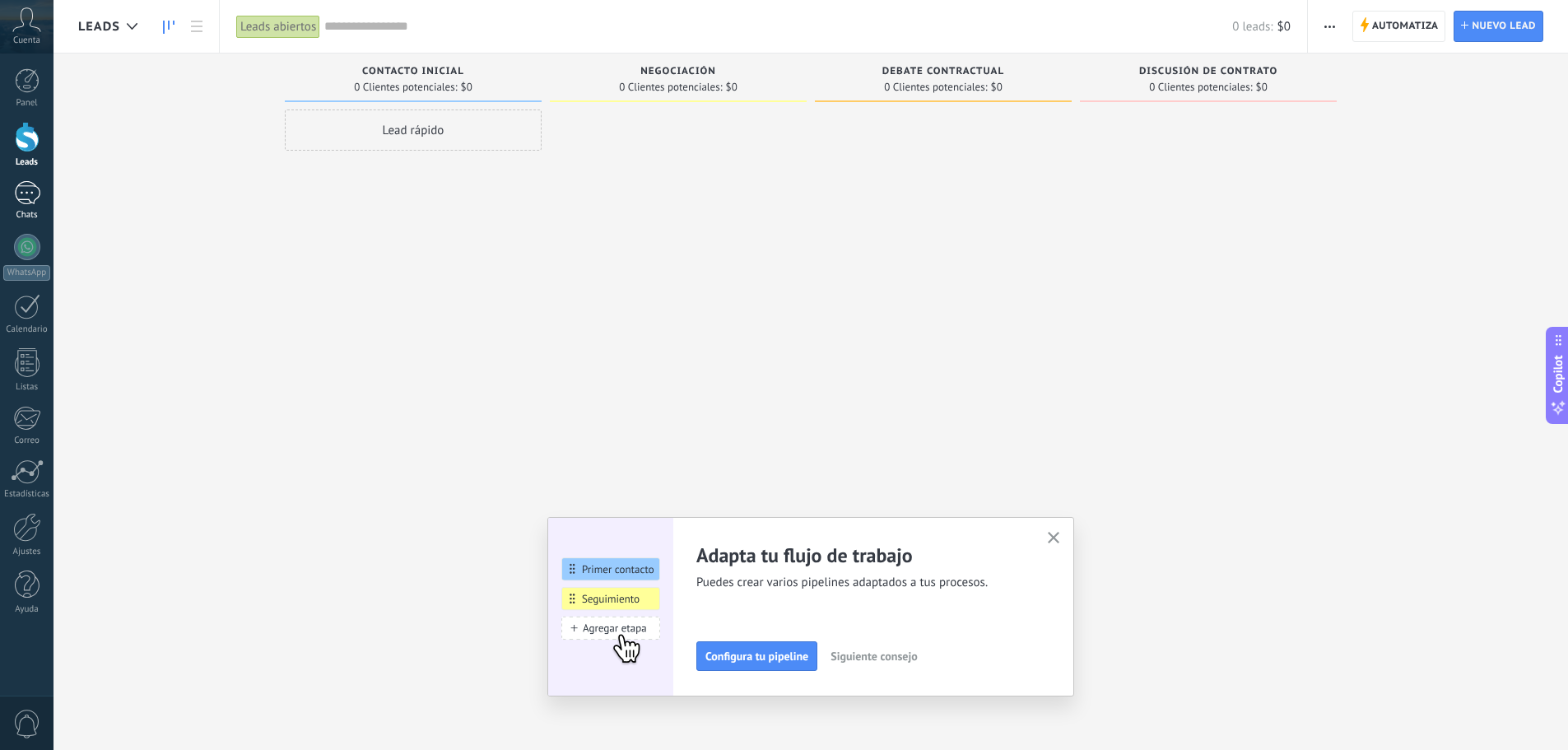
click at [27, 196] on div at bounding box center [27, 193] width 26 height 24
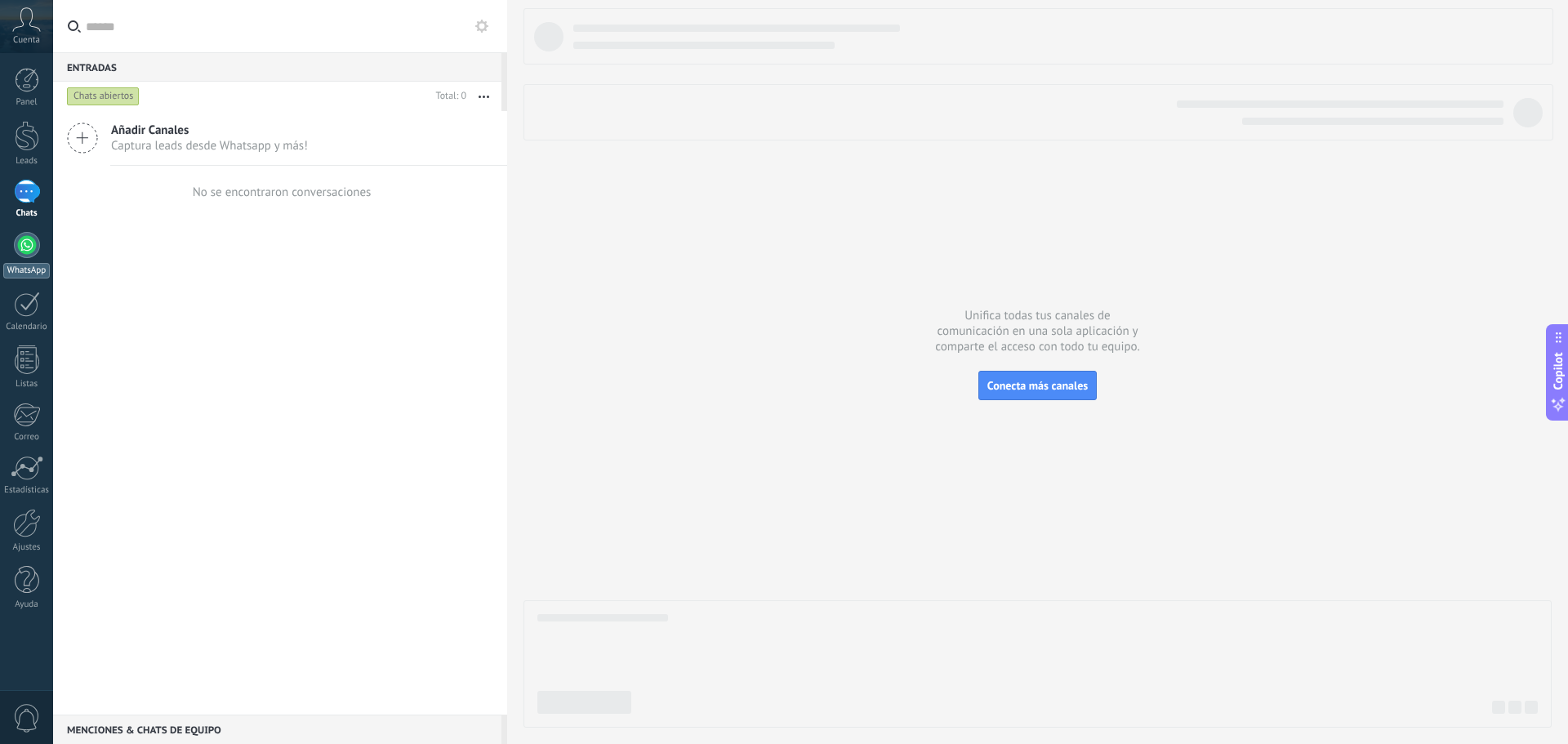
click at [27, 242] on div at bounding box center [27, 245] width 26 height 26
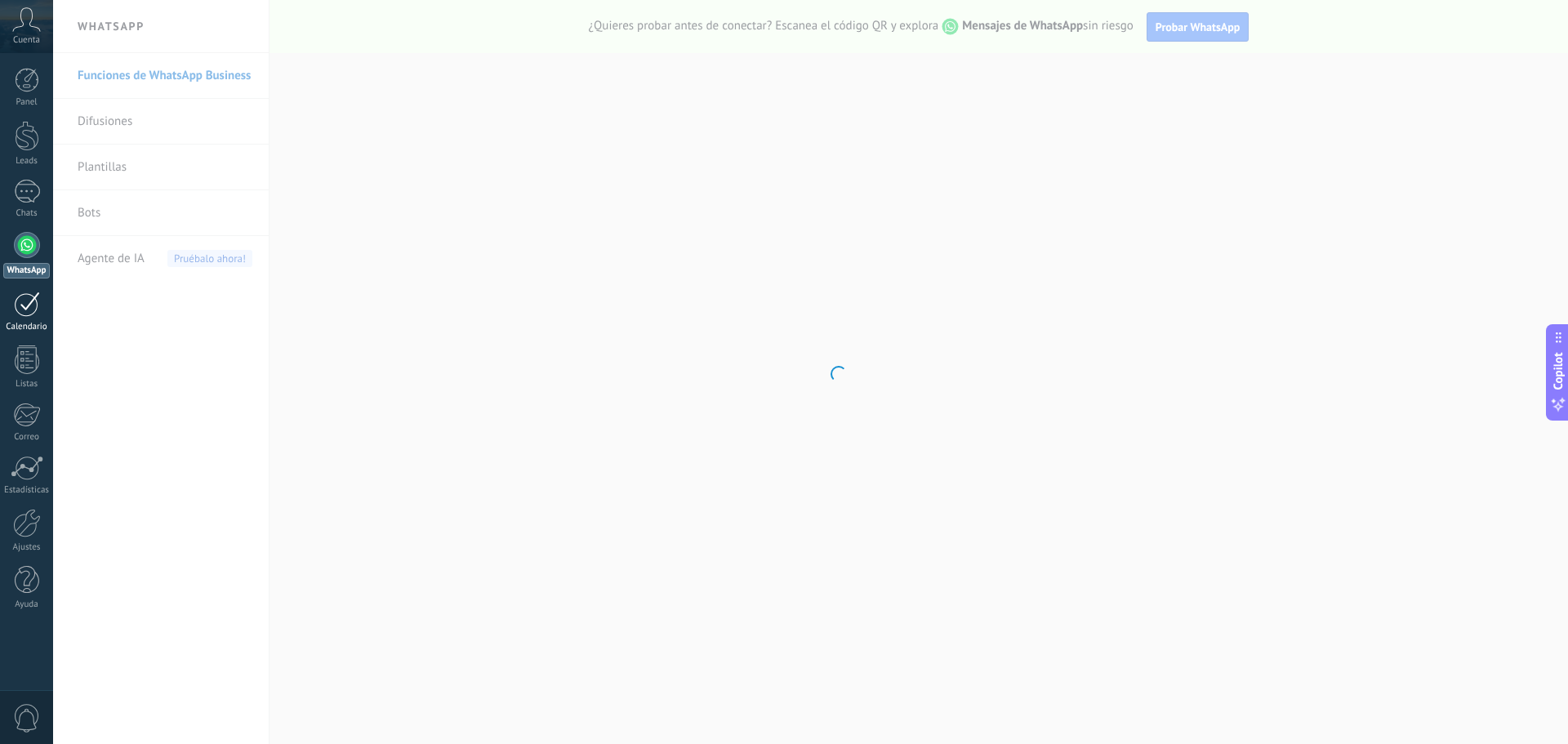
click at [28, 304] on div at bounding box center [27, 304] width 26 height 26
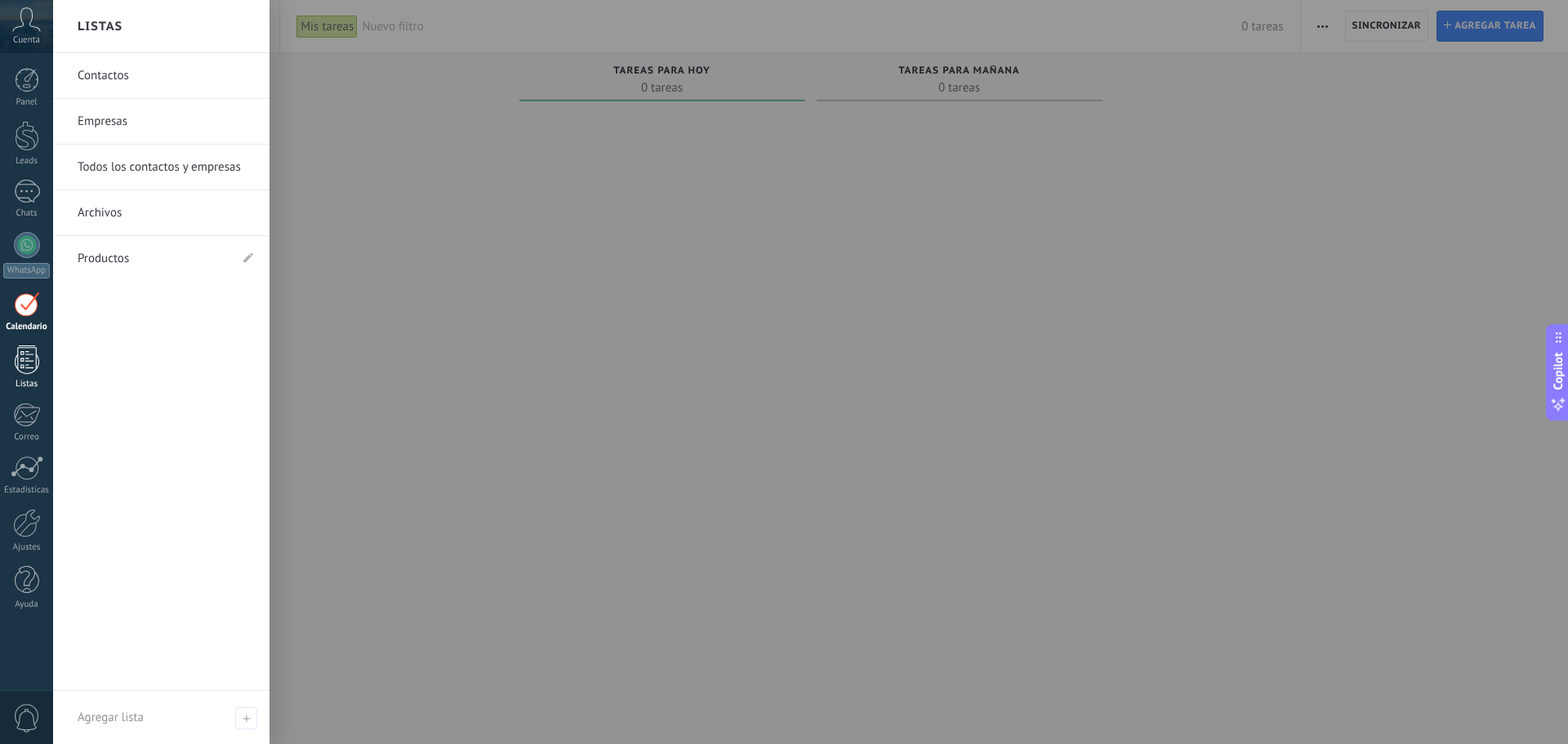
click at [34, 364] on div at bounding box center [27, 360] width 25 height 28
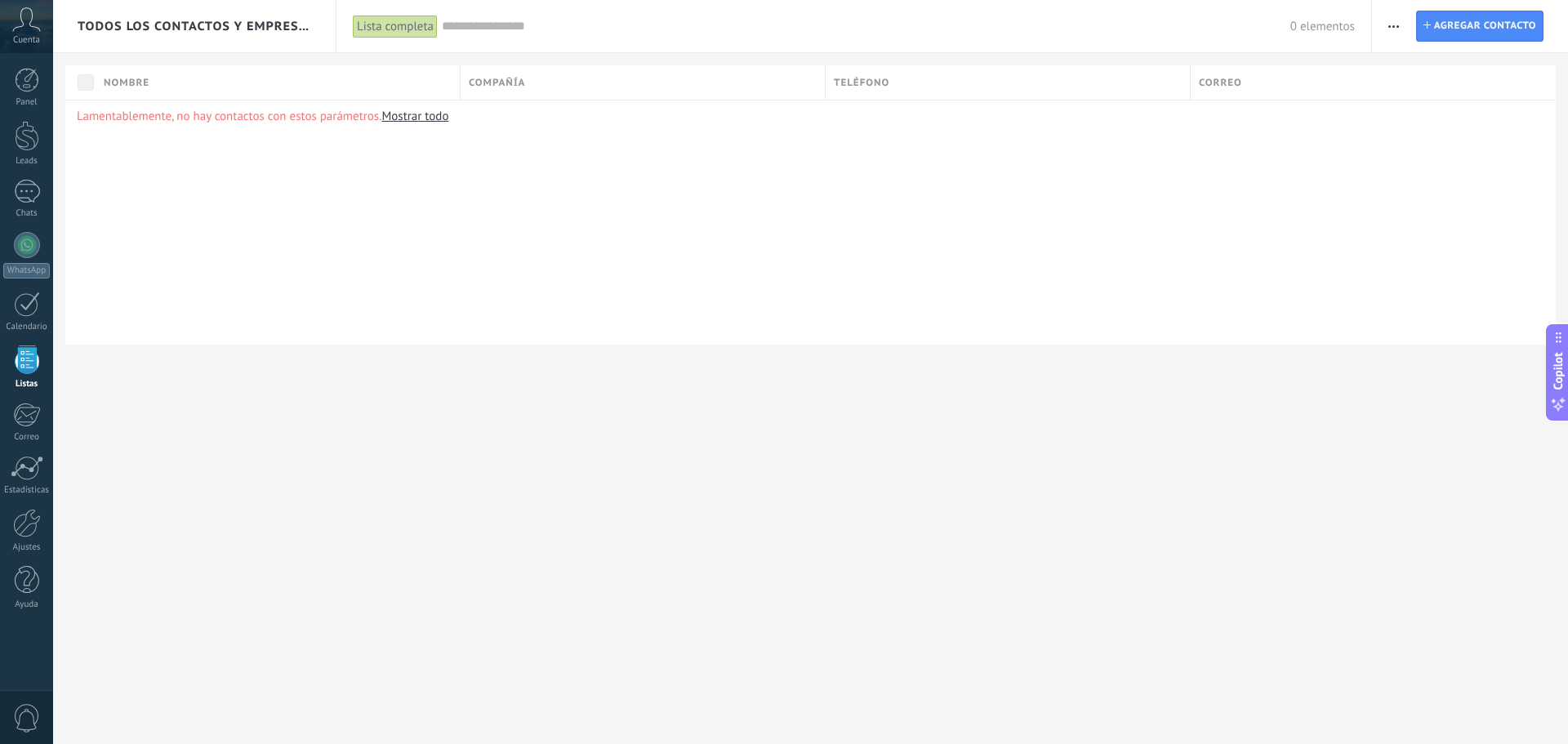
drag, startPoint x: 12, startPoint y: 24, endPoint x: 20, endPoint y: 25, distance: 8.1
click at [12, 24] on div "Cuenta" at bounding box center [27, 27] width 53 height 53
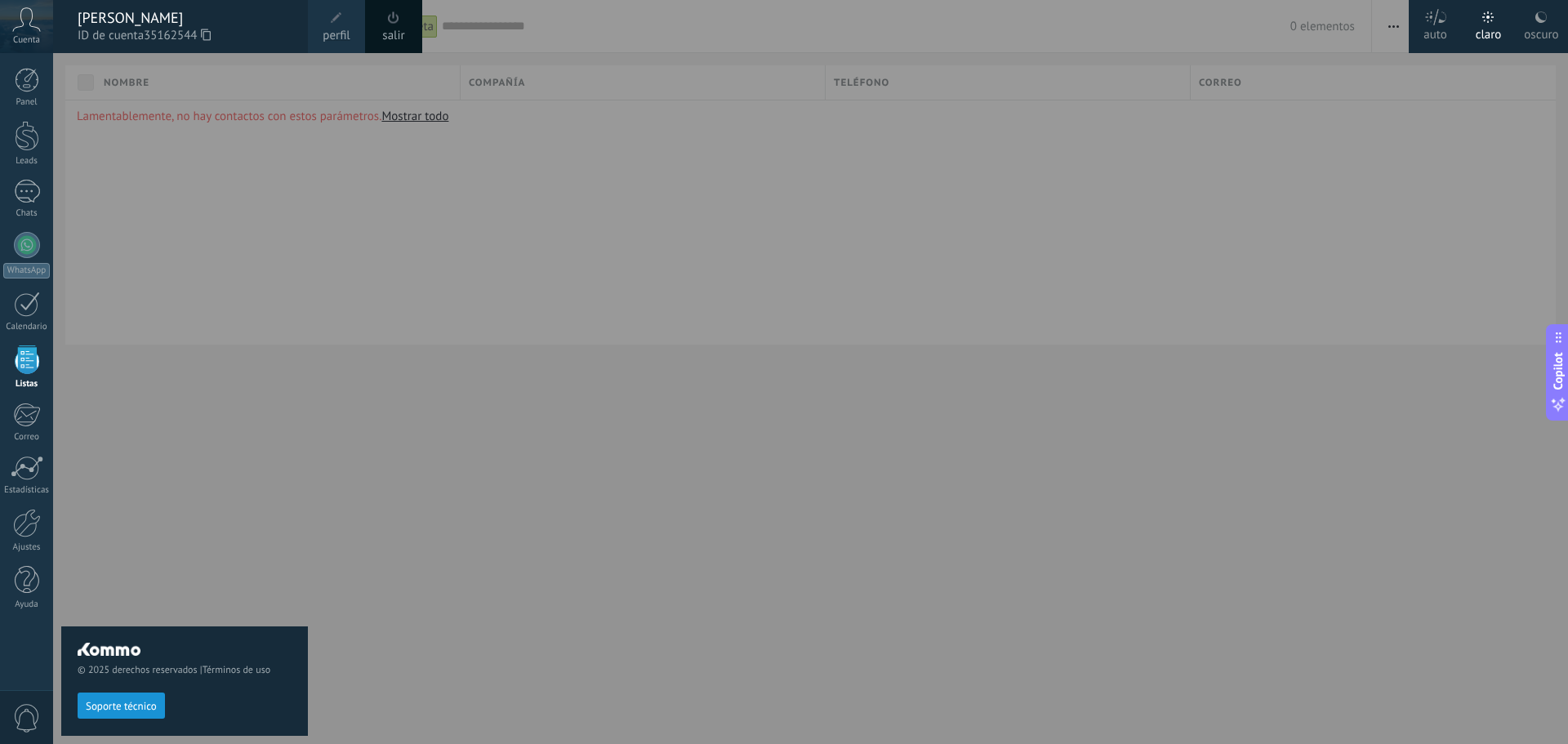
click at [337, 27] on span "perfil" at bounding box center [336, 35] width 27 height 18
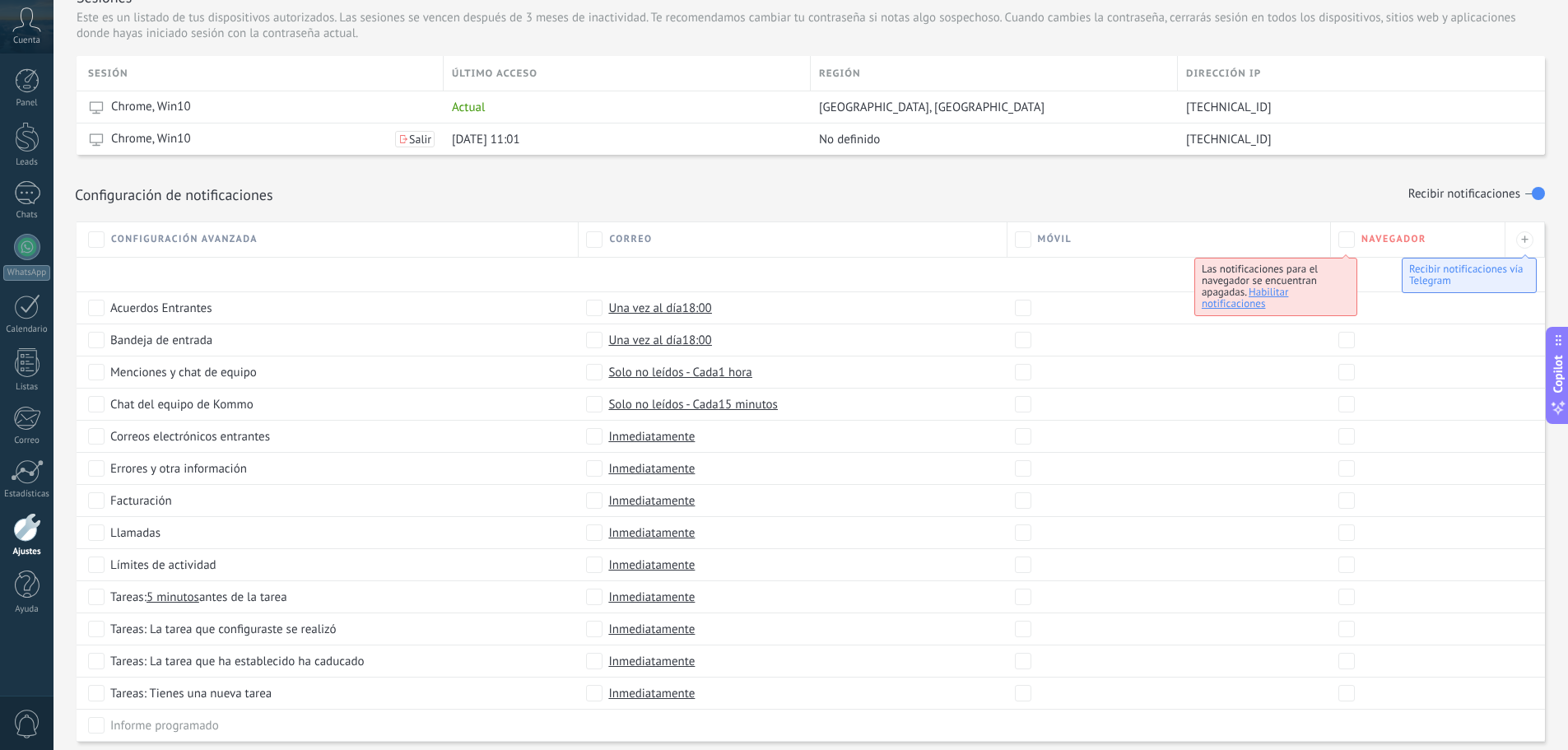
scroll to position [630, 0]
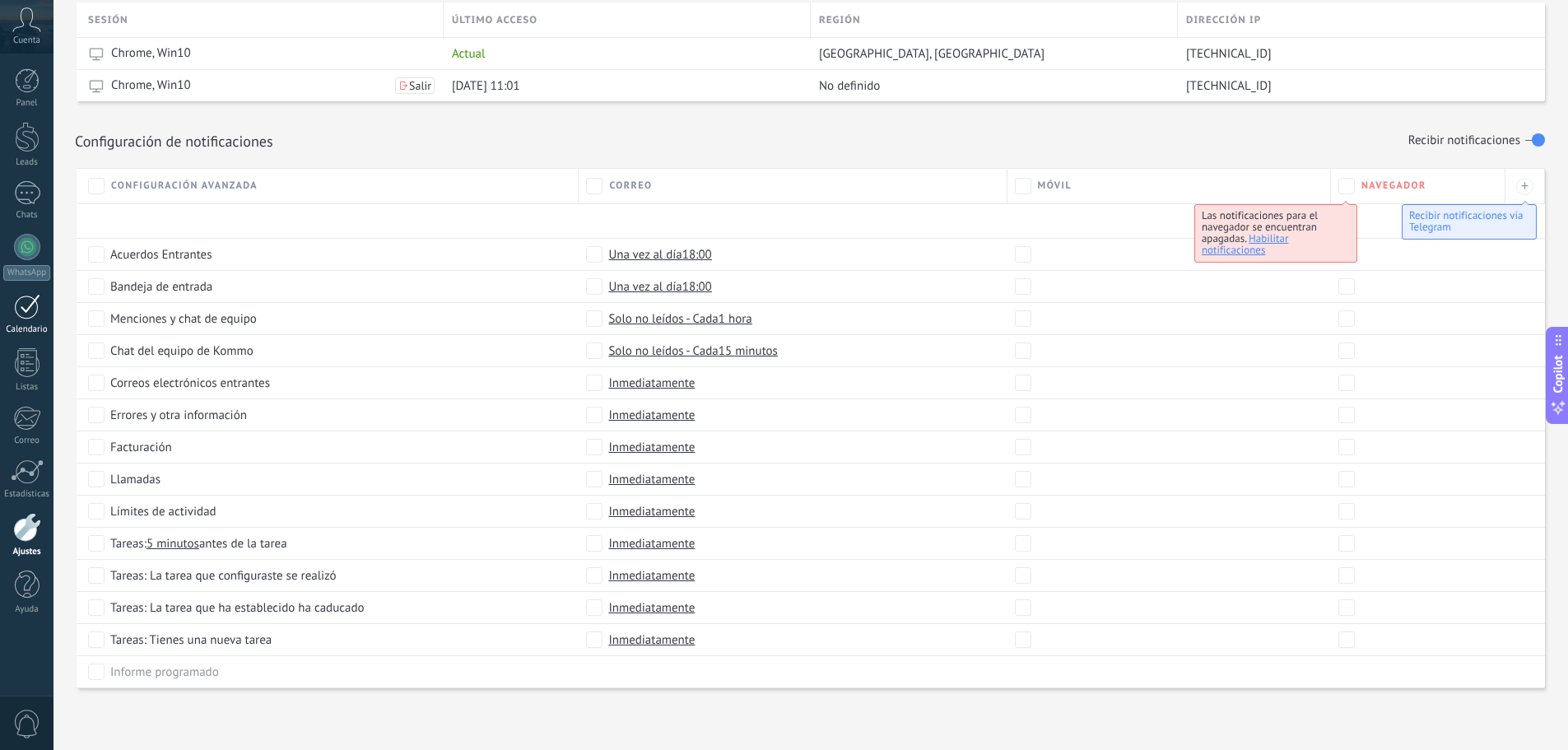
click at [25, 323] on link "Calendario" at bounding box center [27, 315] width 54 height 41
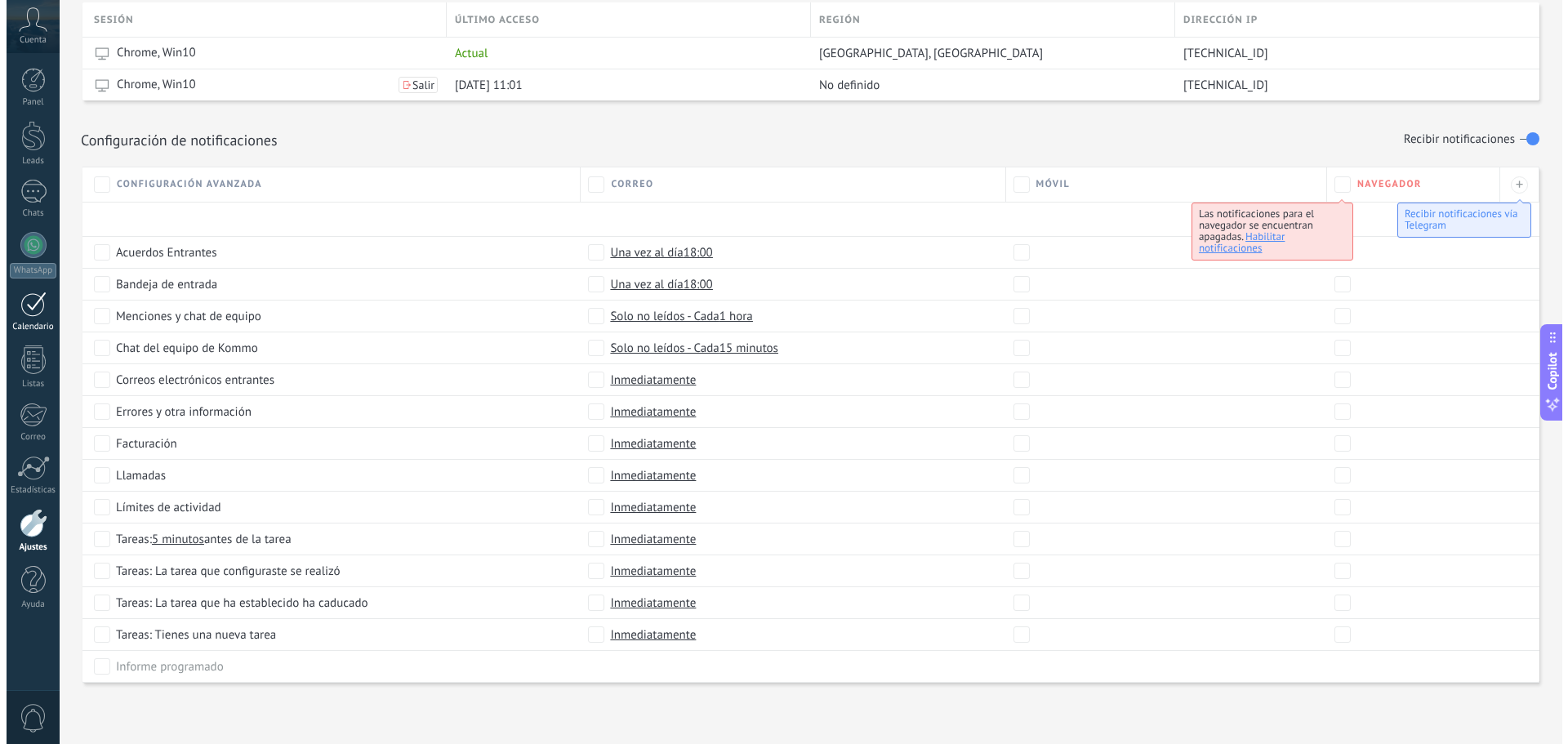
scroll to position [590, 0]
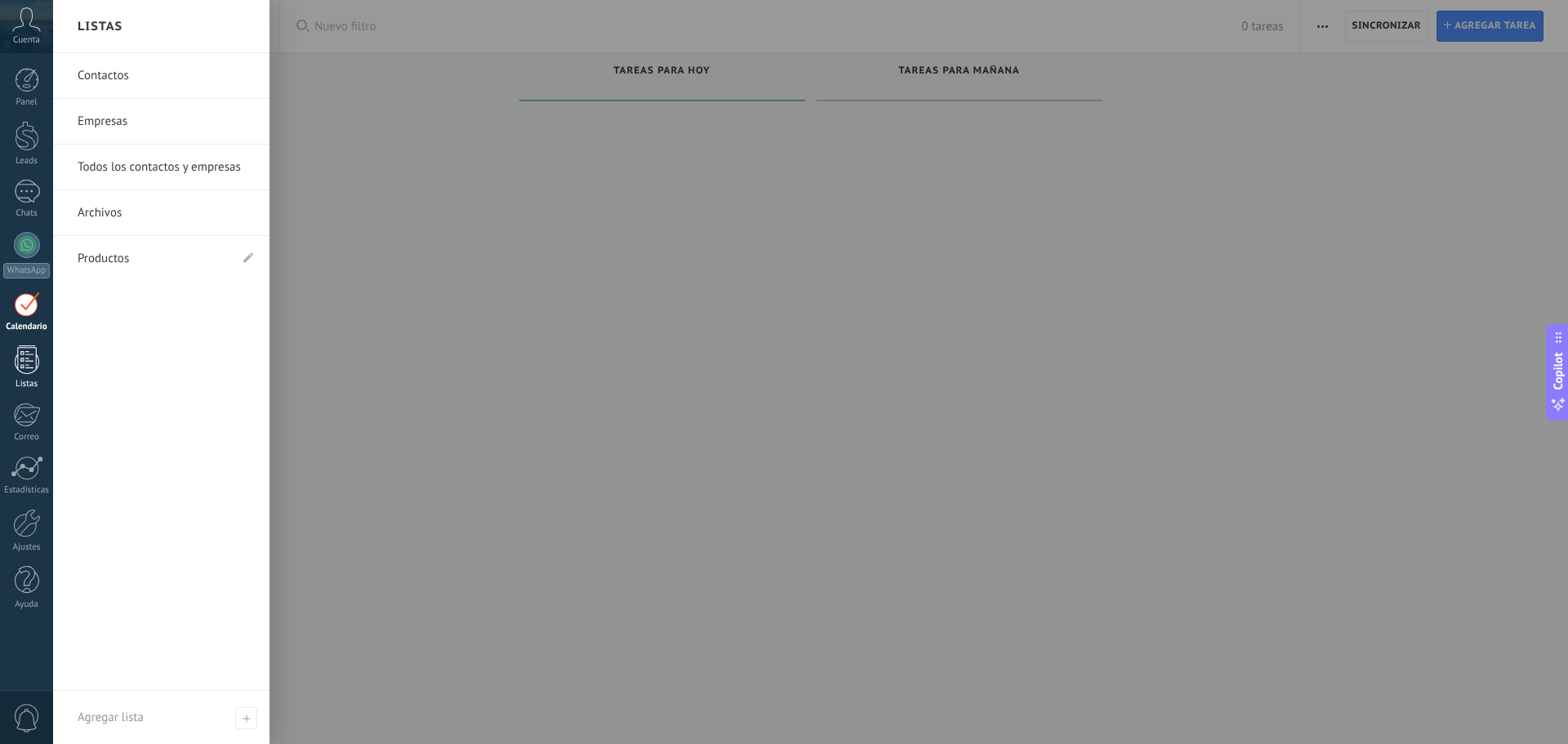
click at [33, 372] on div at bounding box center [27, 360] width 25 height 28
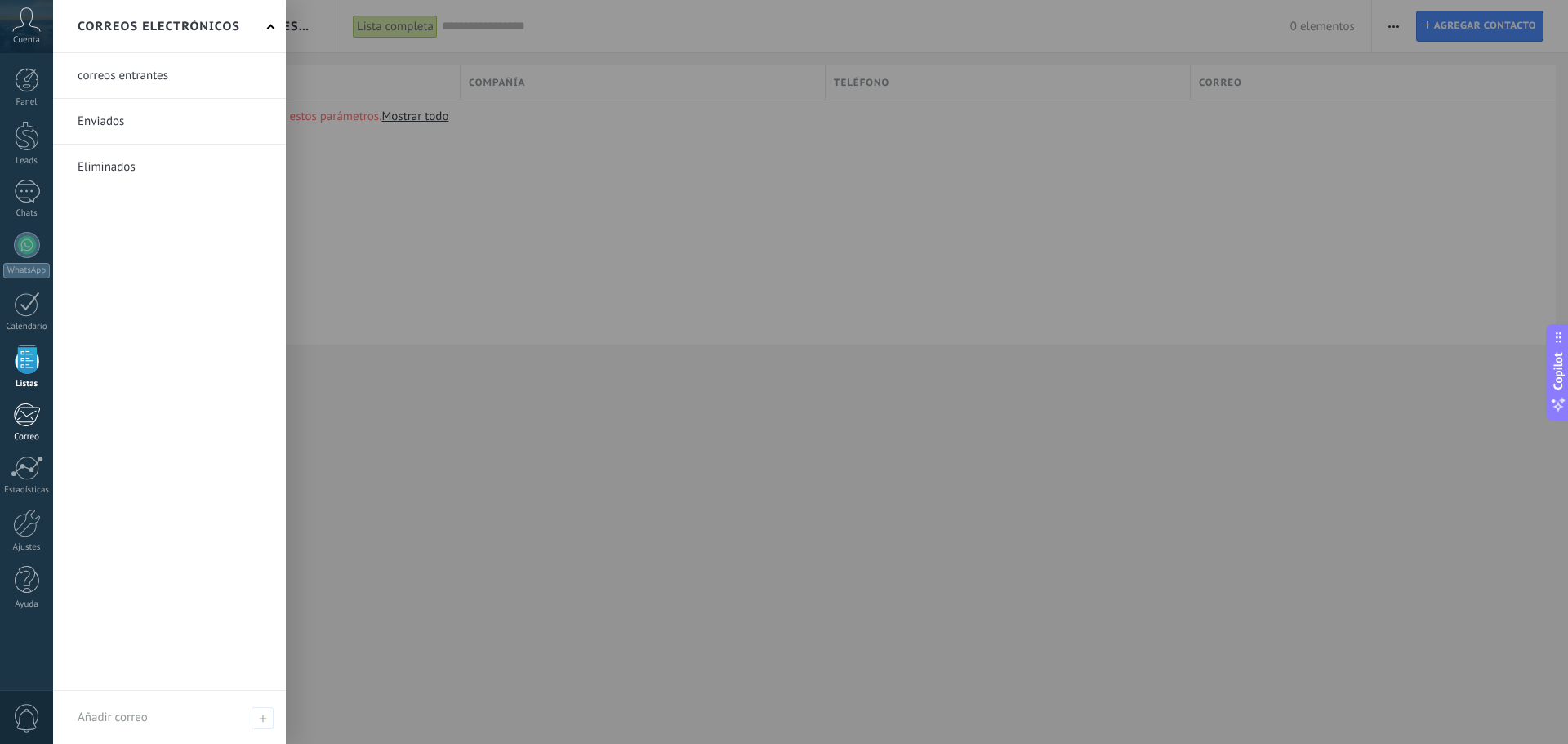
click at [32, 413] on div at bounding box center [27, 415] width 27 height 25
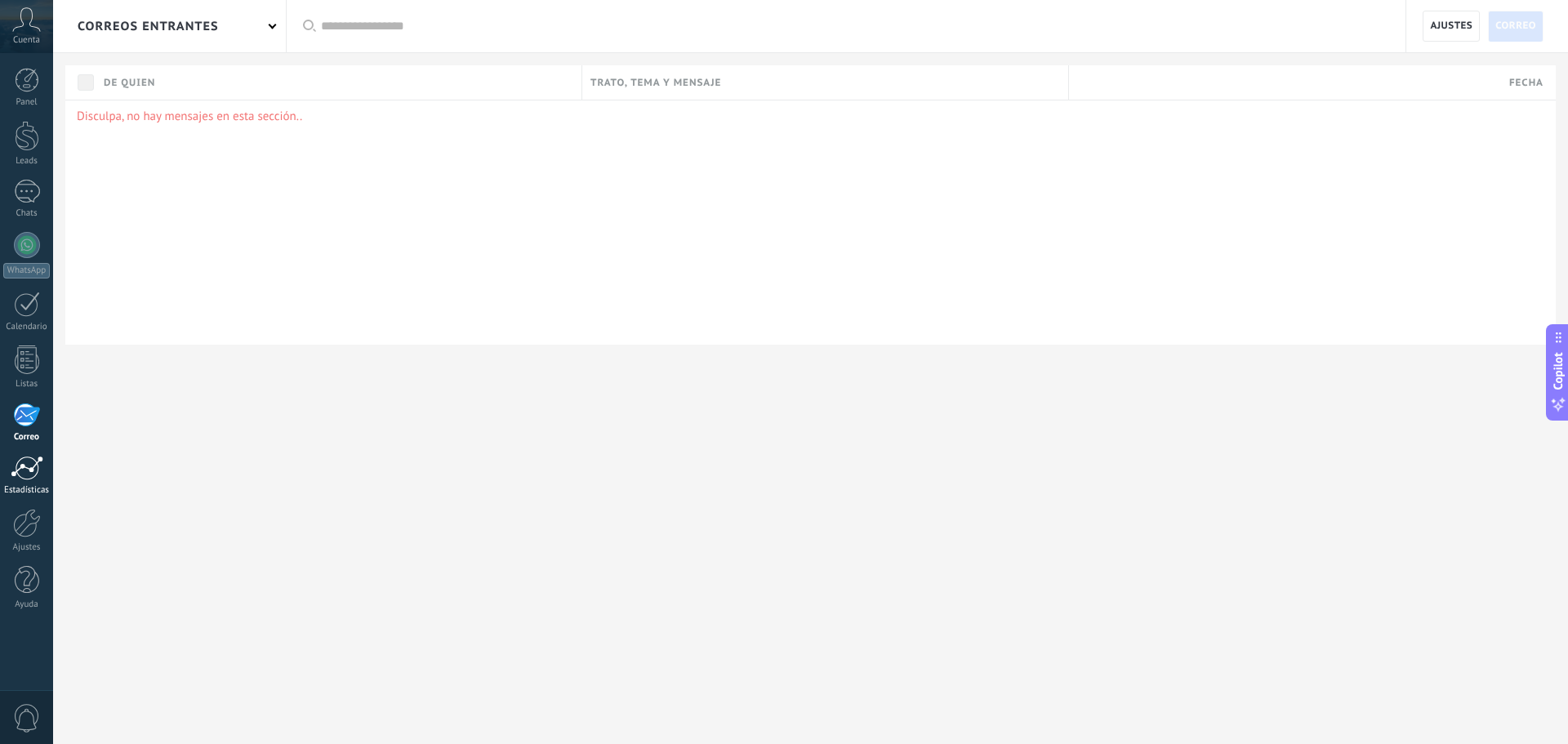
click at [37, 477] on div at bounding box center [27, 468] width 33 height 25
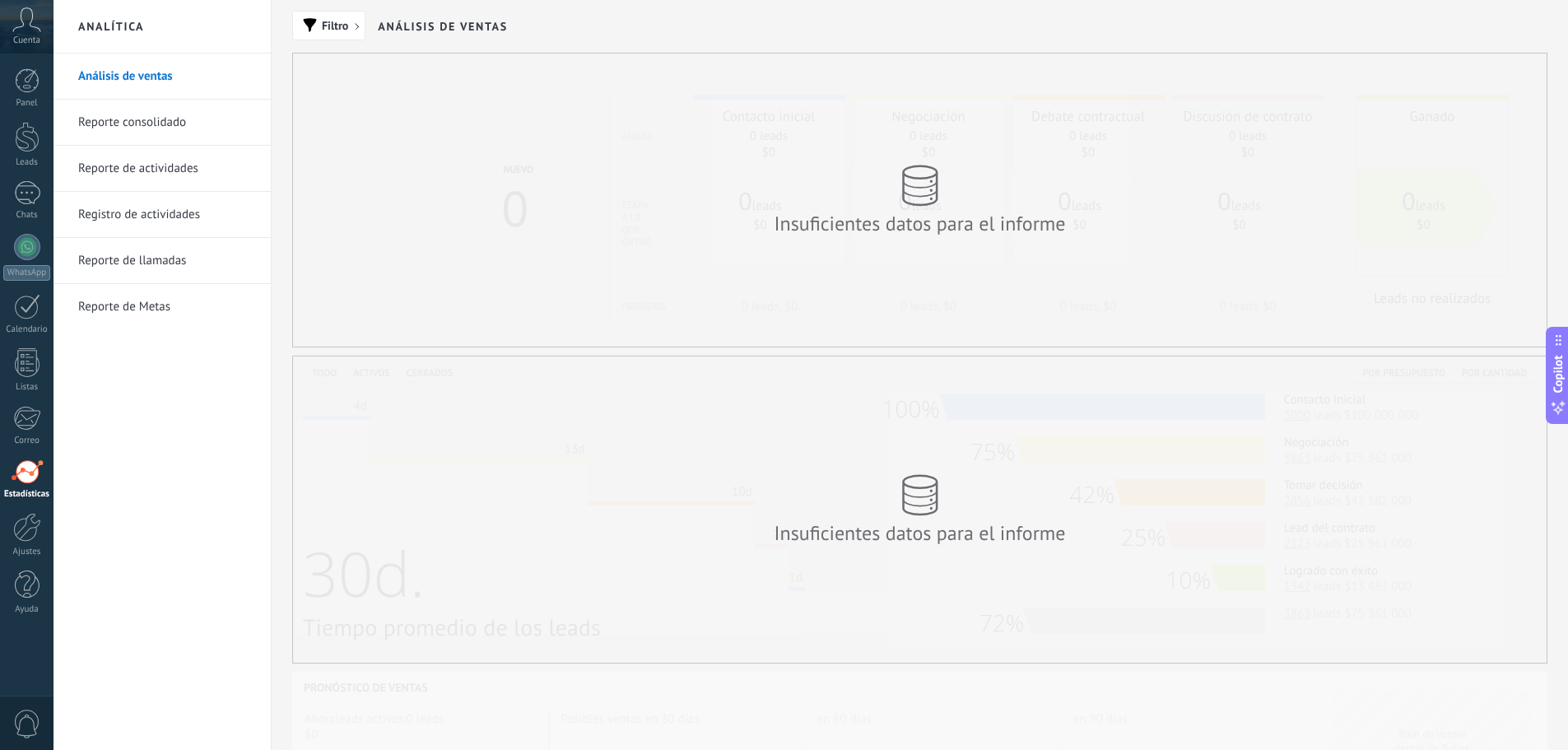
click at [31, 33] on div "Cuenta" at bounding box center [27, 27] width 54 height 54
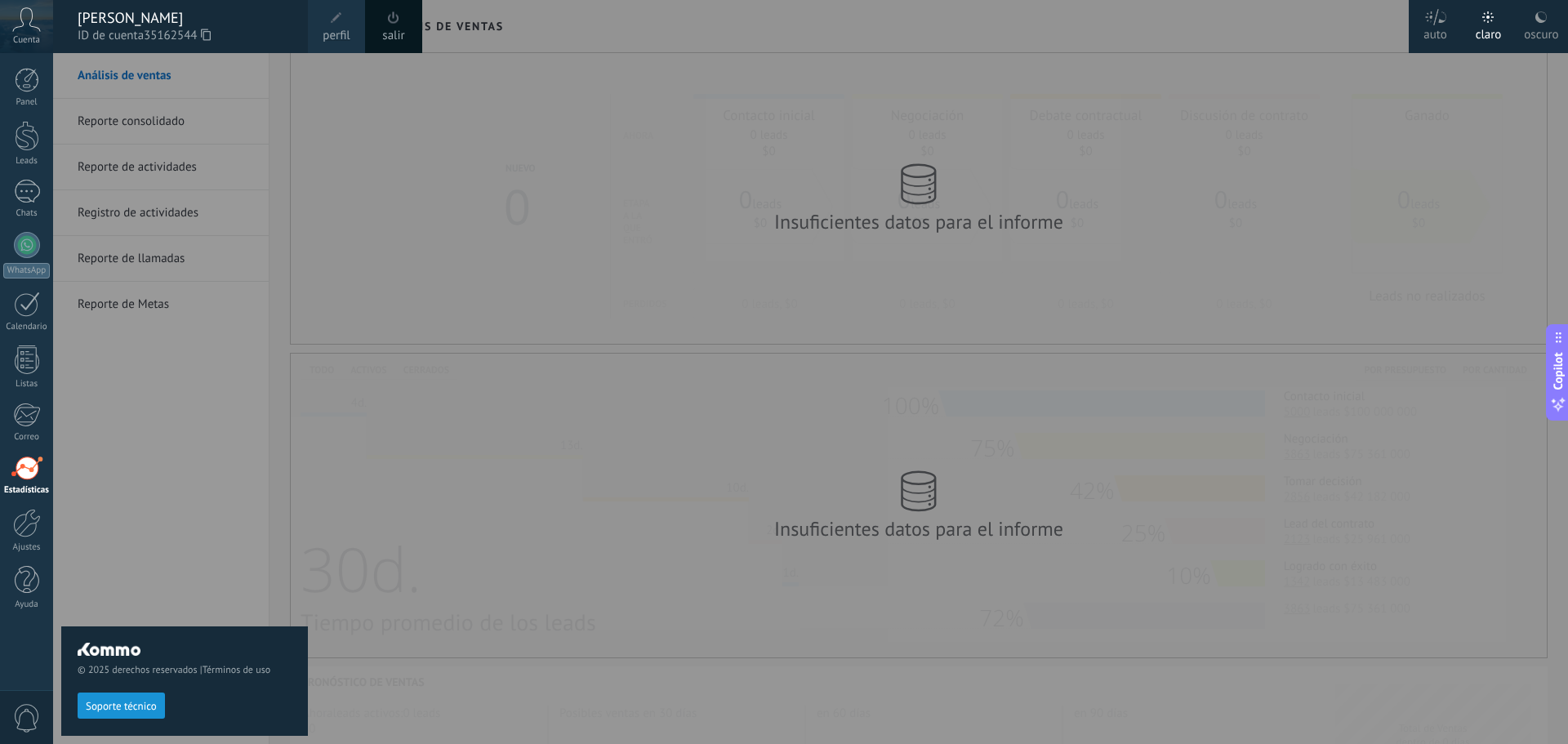
click at [441, 245] on div at bounding box center [837, 372] width 1568 height 744
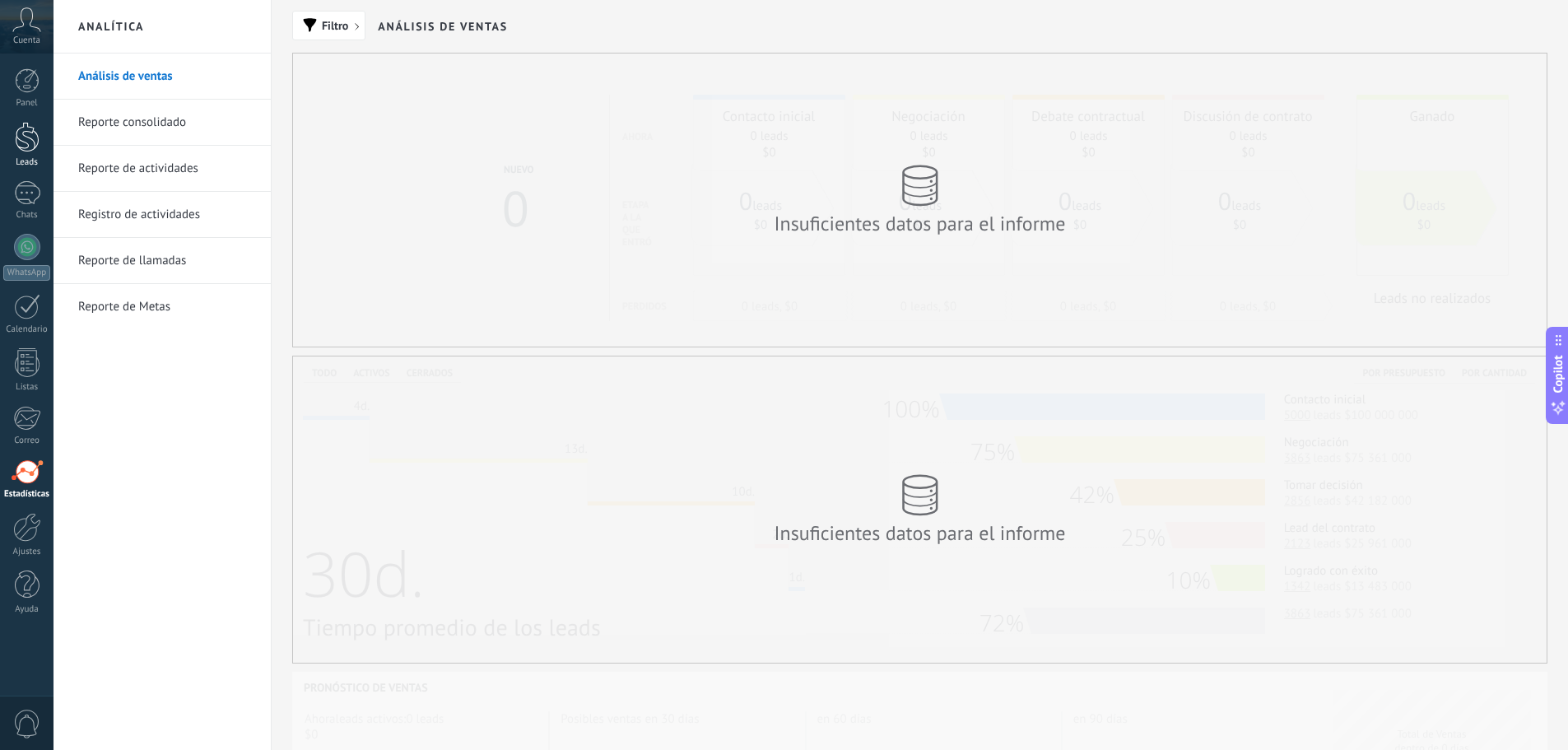
click at [35, 143] on div at bounding box center [28, 137] width 25 height 30
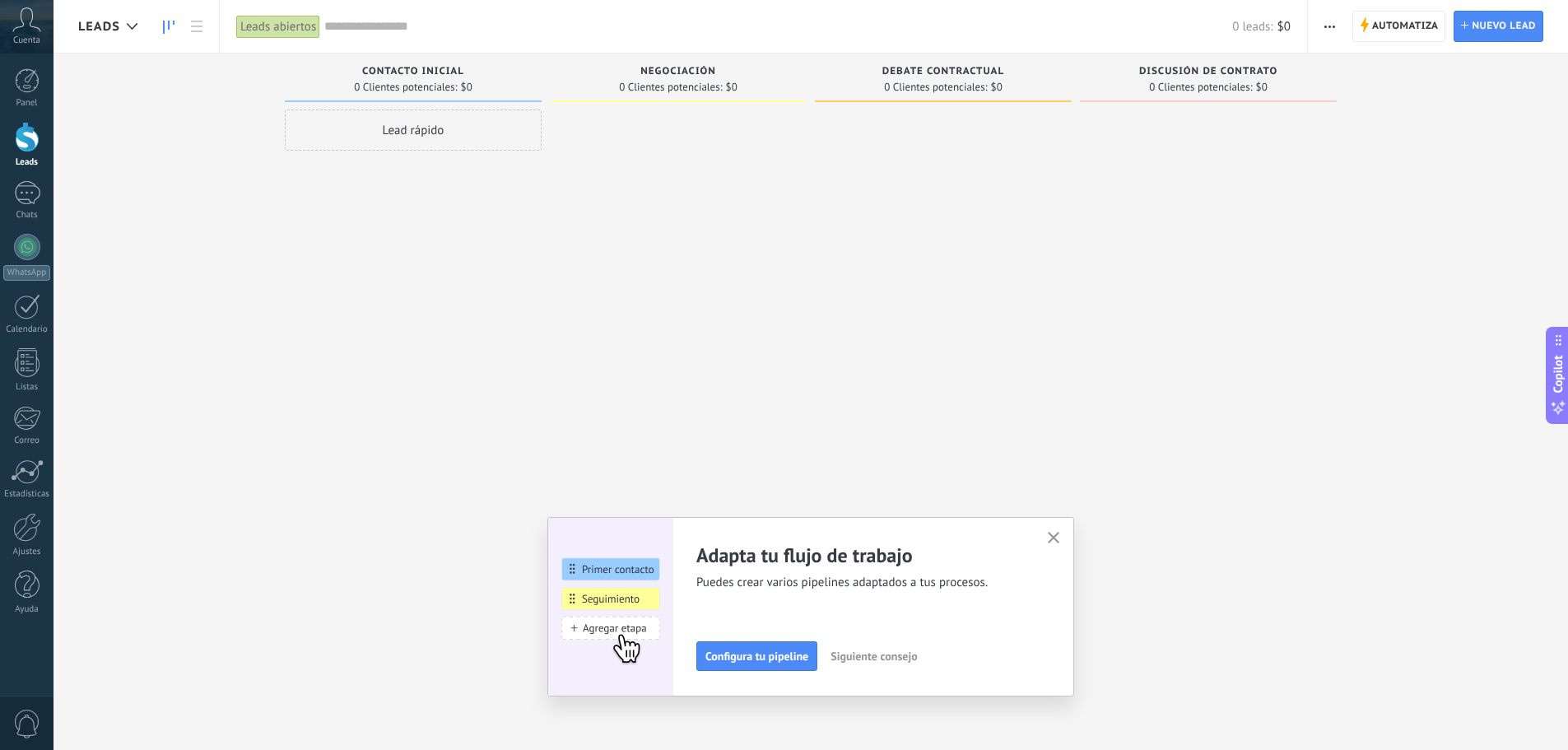
drag, startPoint x: 443, startPoint y: 24, endPoint x: 298, endPoint y: 28, distance: 145.1
click at [440, 24] on input "text" at bounding box center [778, 26] width 908 height 17
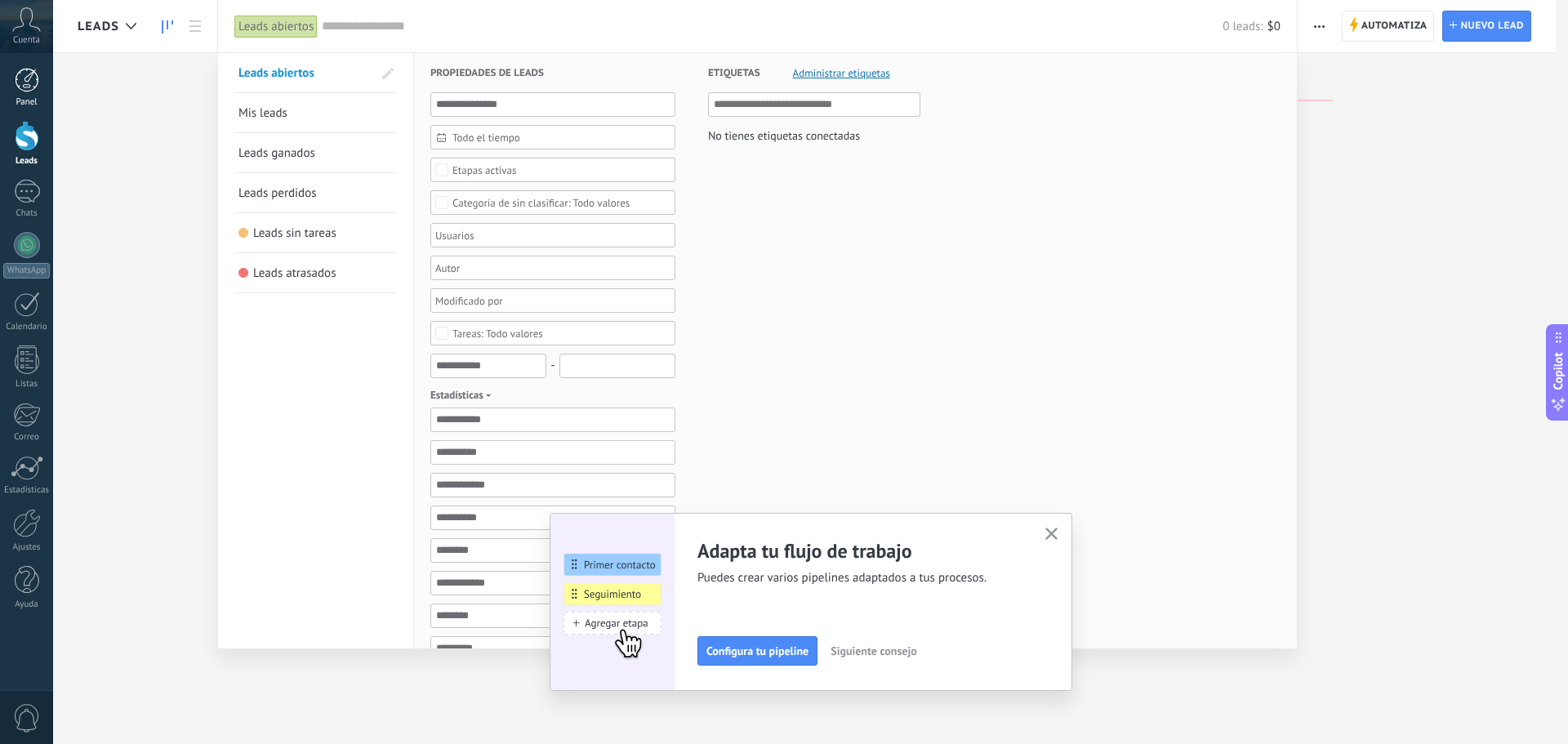
click at [24, 87] on div at bounding box center [27, 80] width 25 height 25
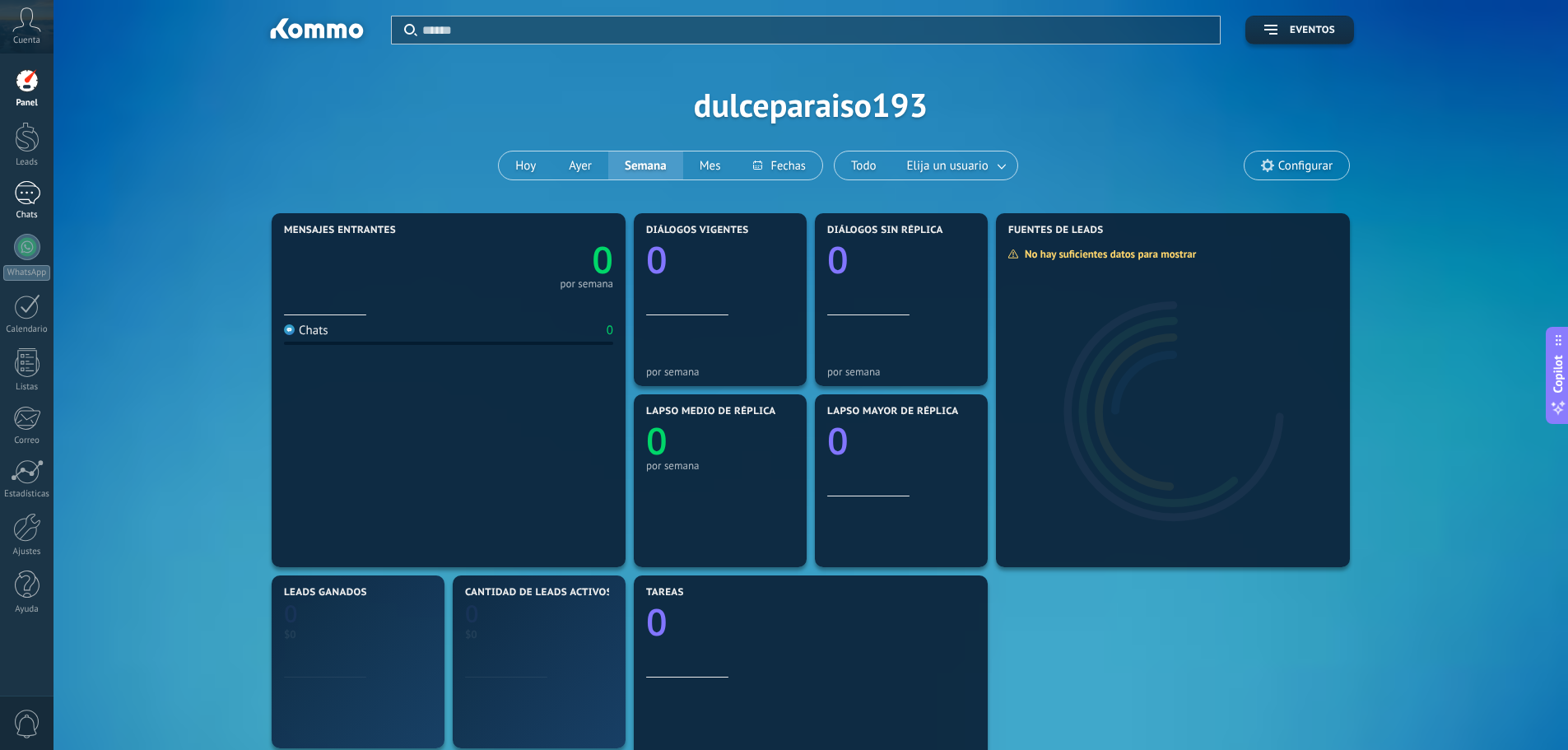
click at [13, 192] on link "Chats" at bounding box center [27, 201] width 54 height 39
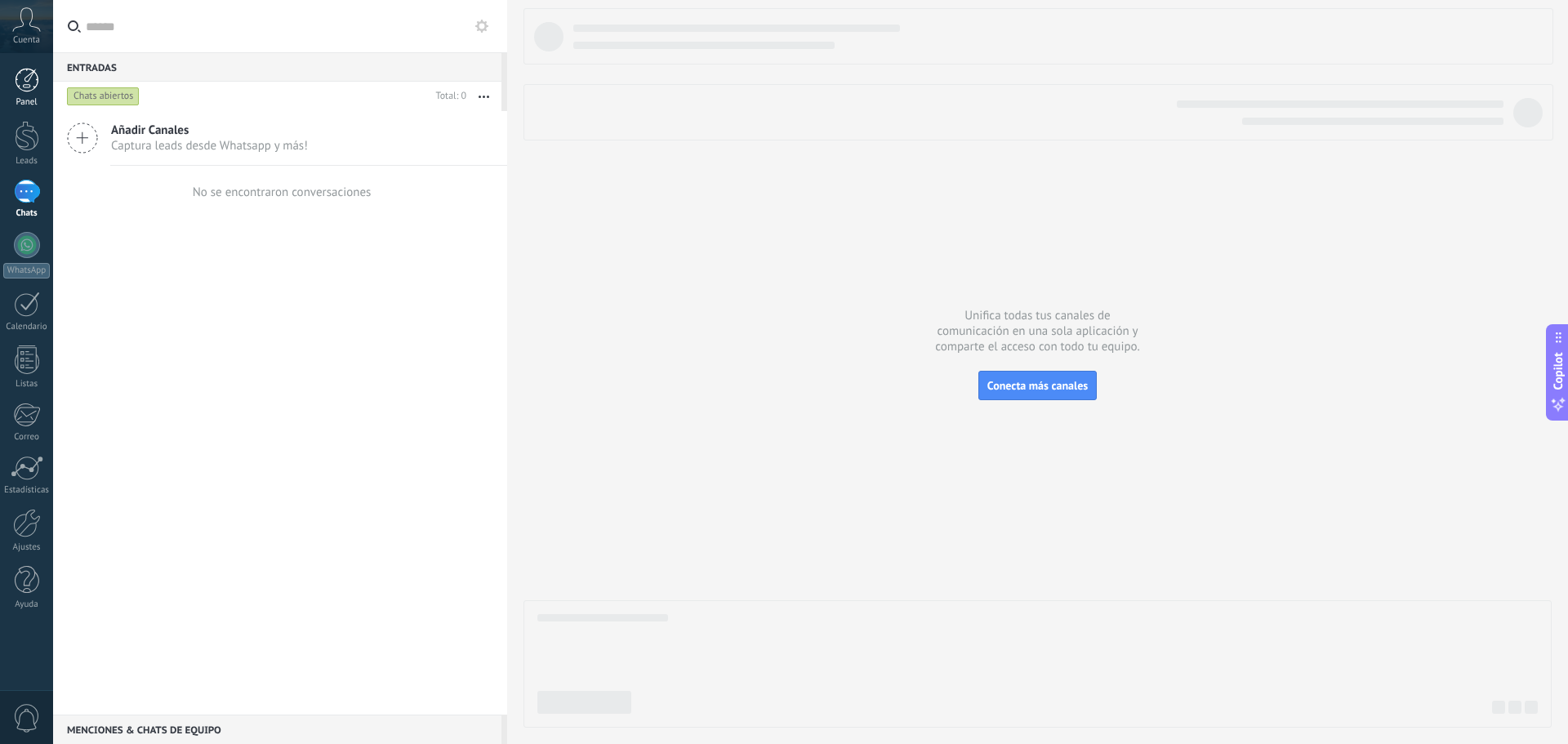
click at [12, 95] on link "Panel" at bounding box center [27, 87] width 53 height 40
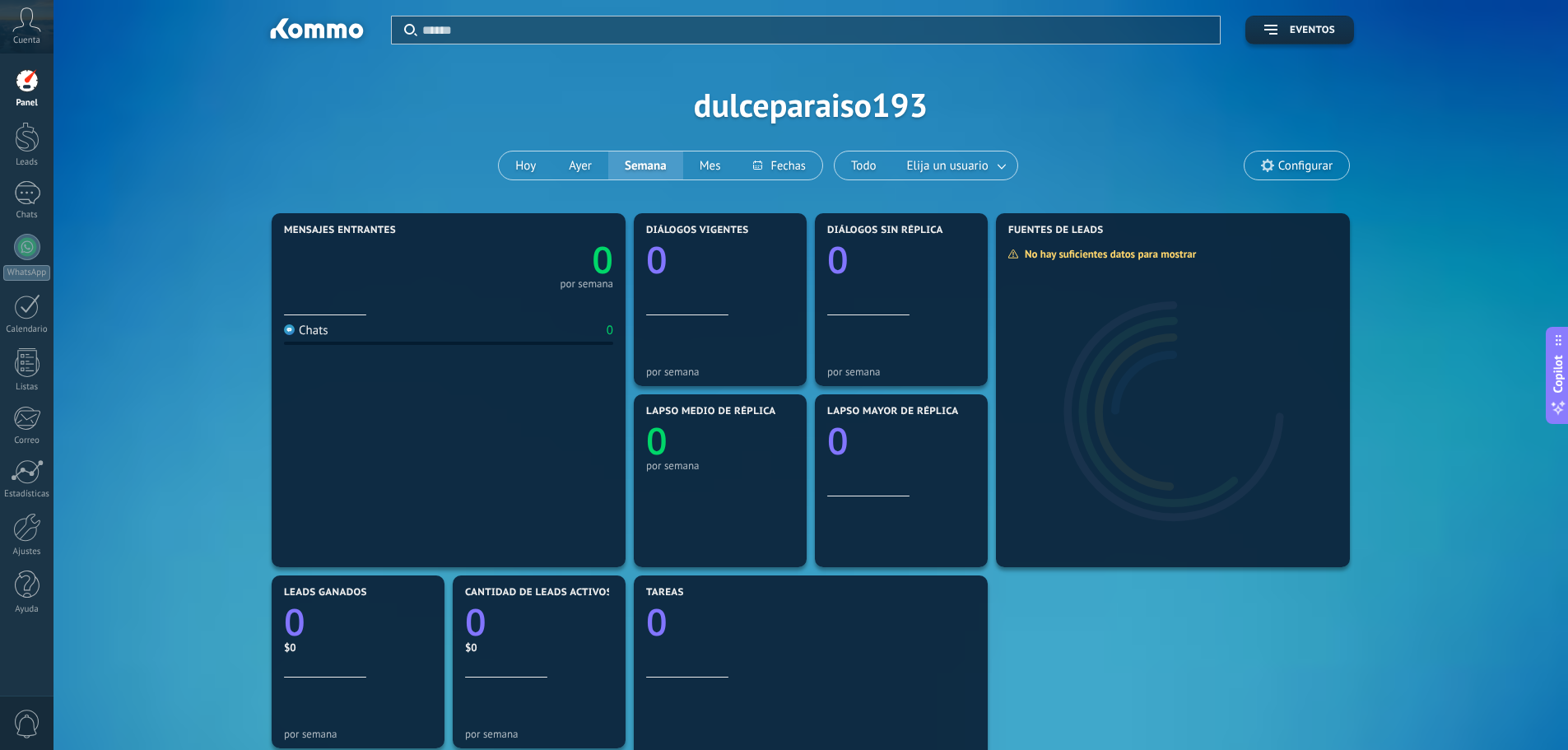
click at [542, 25] on input "text" at bounding box center [817, 29] width 788 height 17
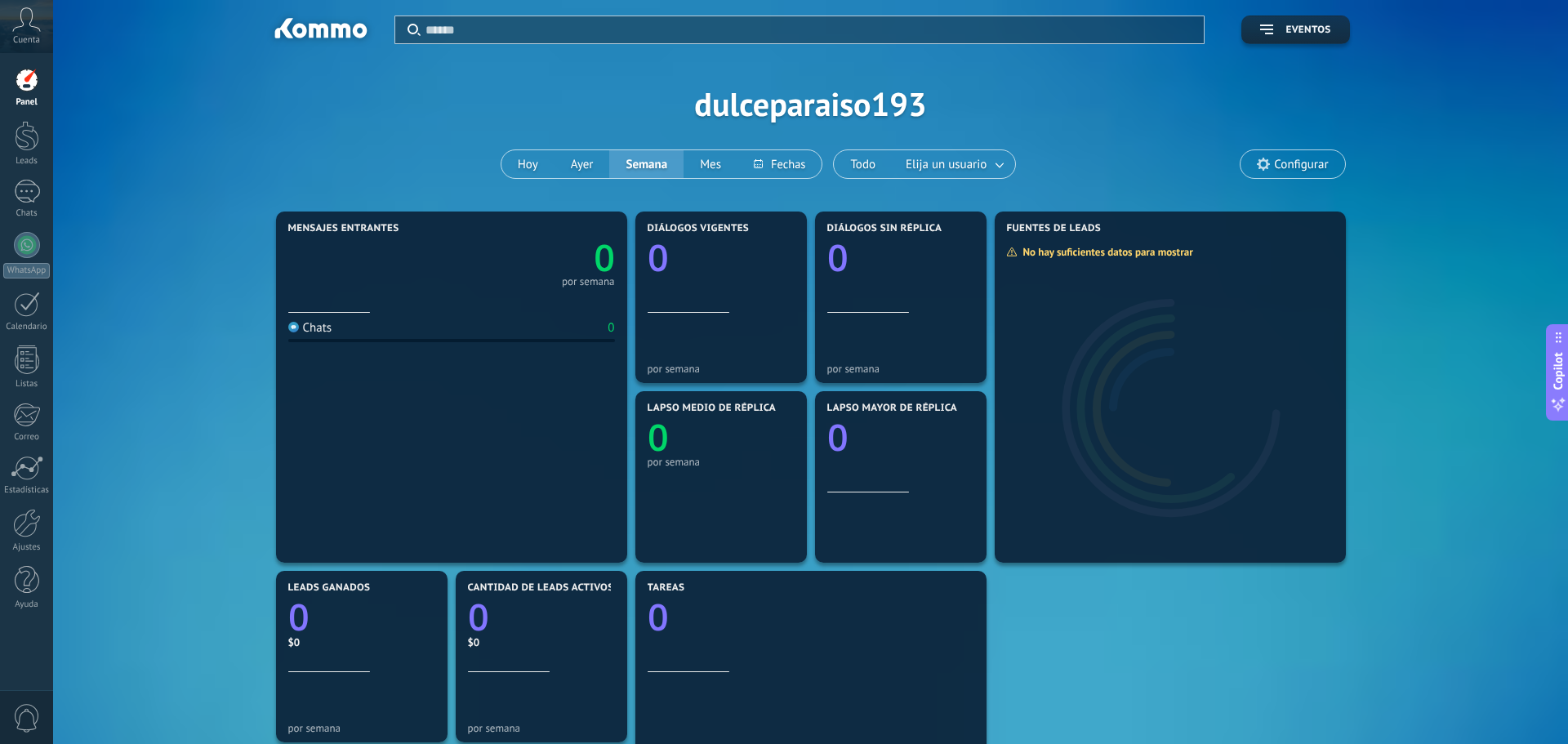
click at [414, 188] on div at bounding box center [784, 372] width 1568 height 744
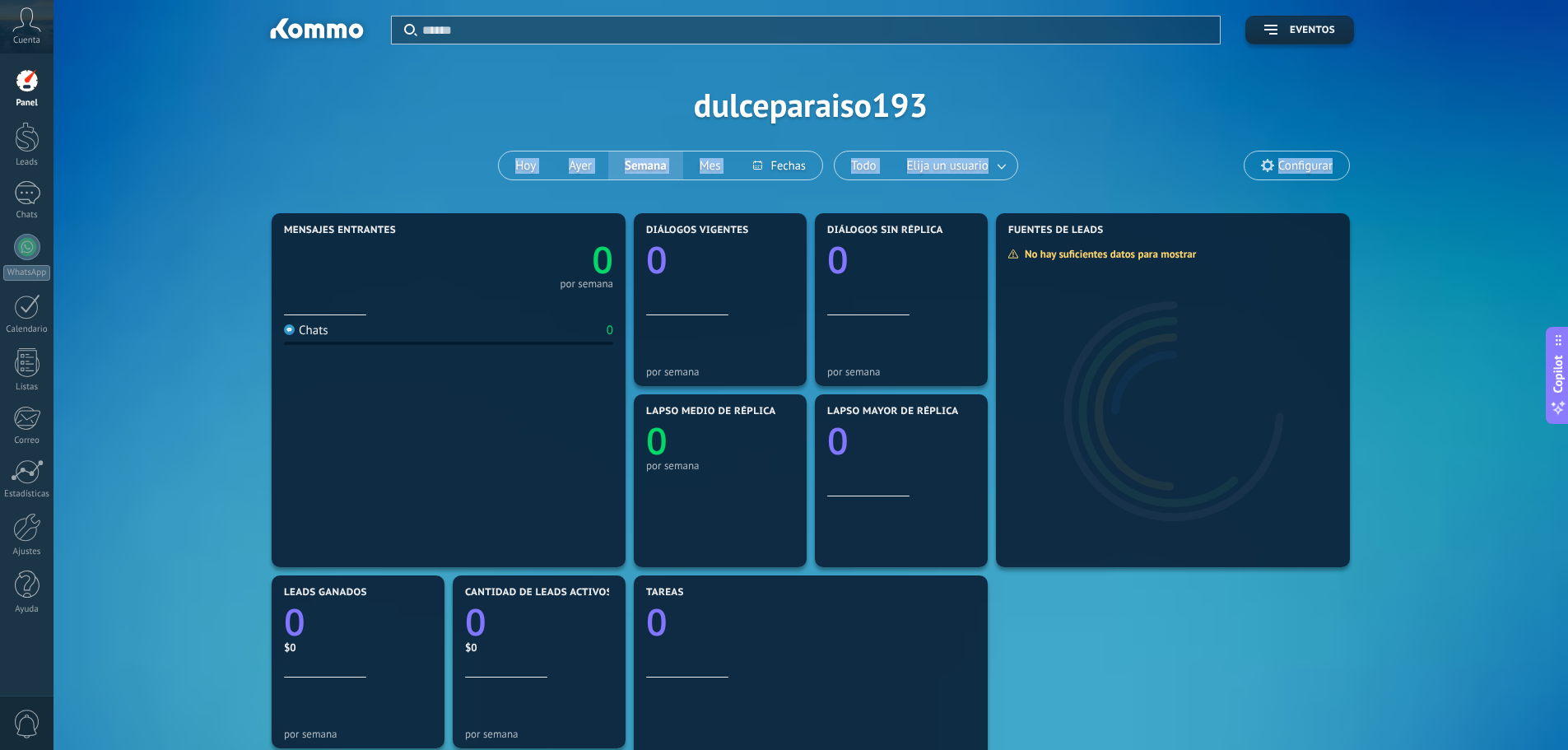
drag, startPoint x: 417, startPoint y: 190, endPoint x: 1331, endPoint y: 179, distance: 914.1
click at [1331, 179] on div "Aplicar Eventos dulceparaiso193 [DATE] [DATE] Semana Mes Todo Elija un usuario …" at bounding box center [811, 105] width 1465 height 209
click at [318, 164] on div "Aplicar Eventos dulceparaiso193 [DATE] [DATE] Semana Mes Todo Elija un usuario …" at bounding box center [811, 105] width 1465 height 209
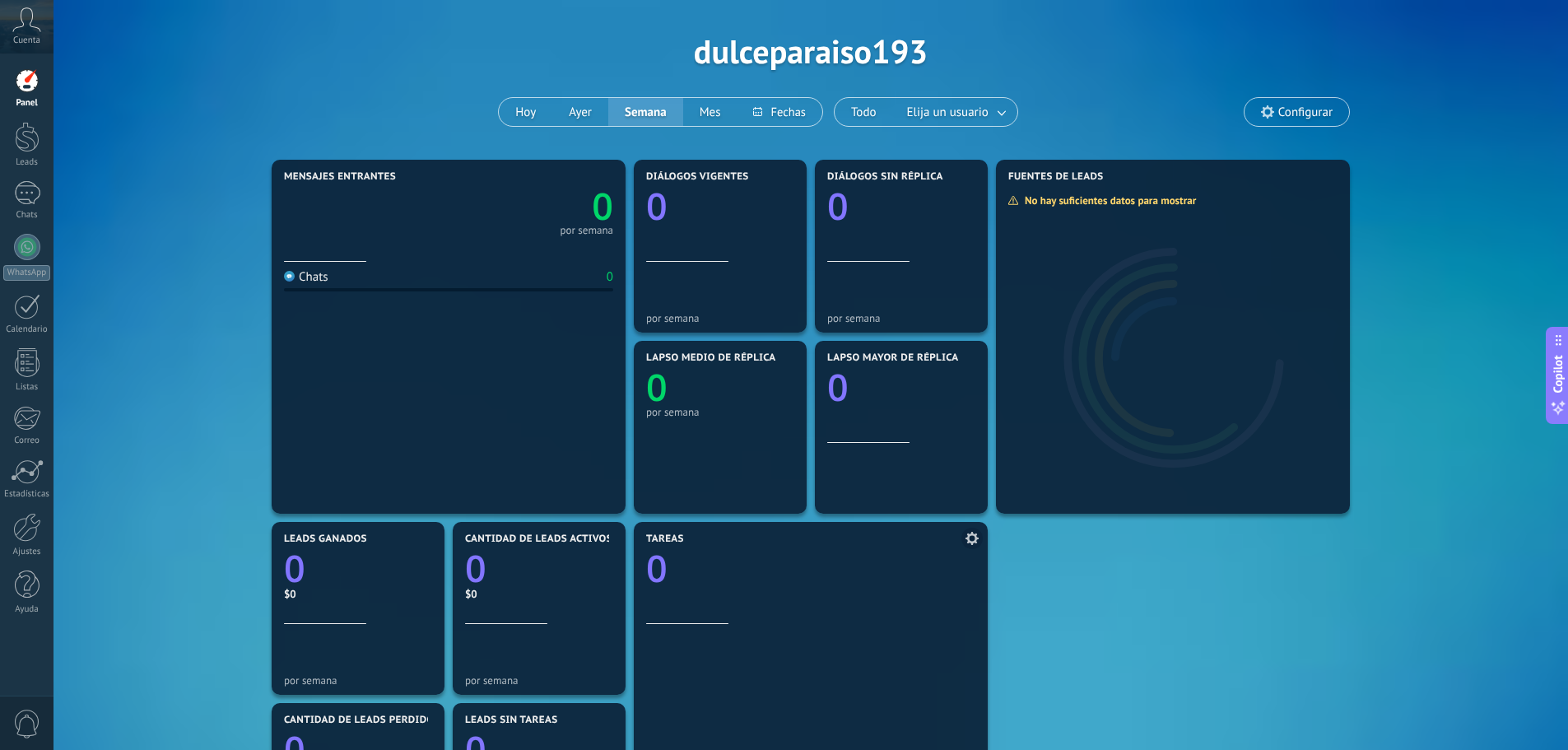
scroll to position [82, 0]
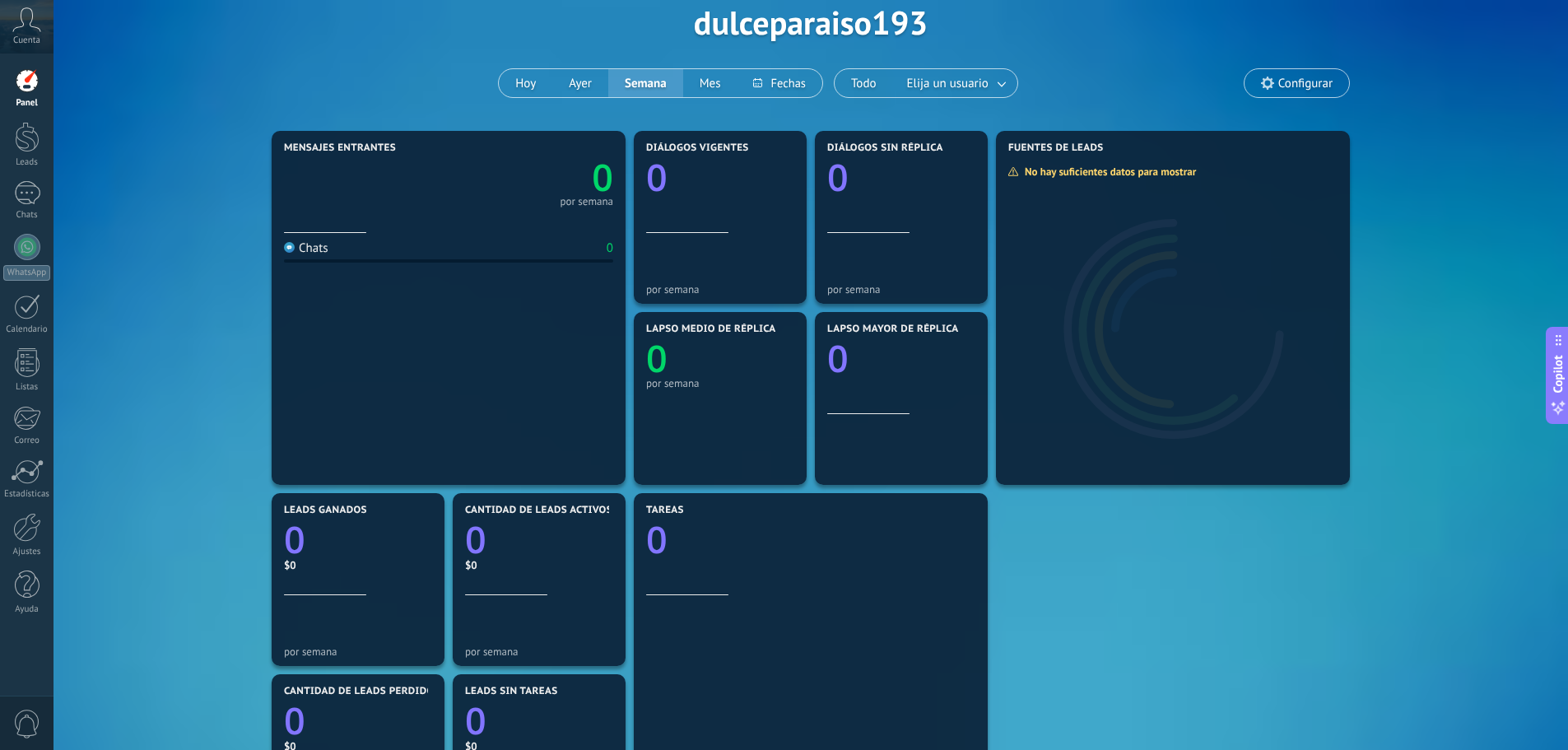
click at [21, 71] on div at bounding box center [28, 80] width 25 height 25
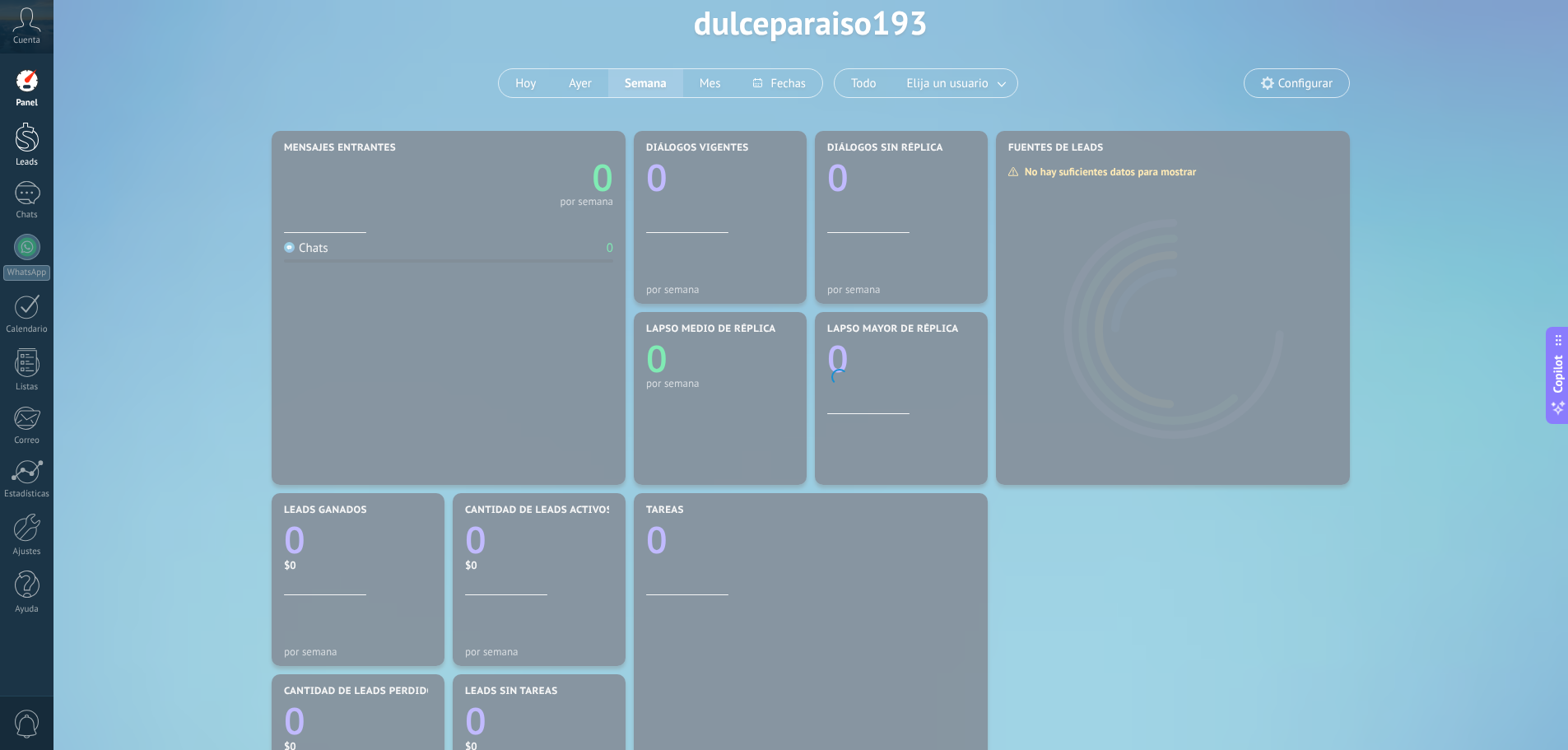
click at [21, 143] on div at bounding box center [28, 137] width 25 height 30
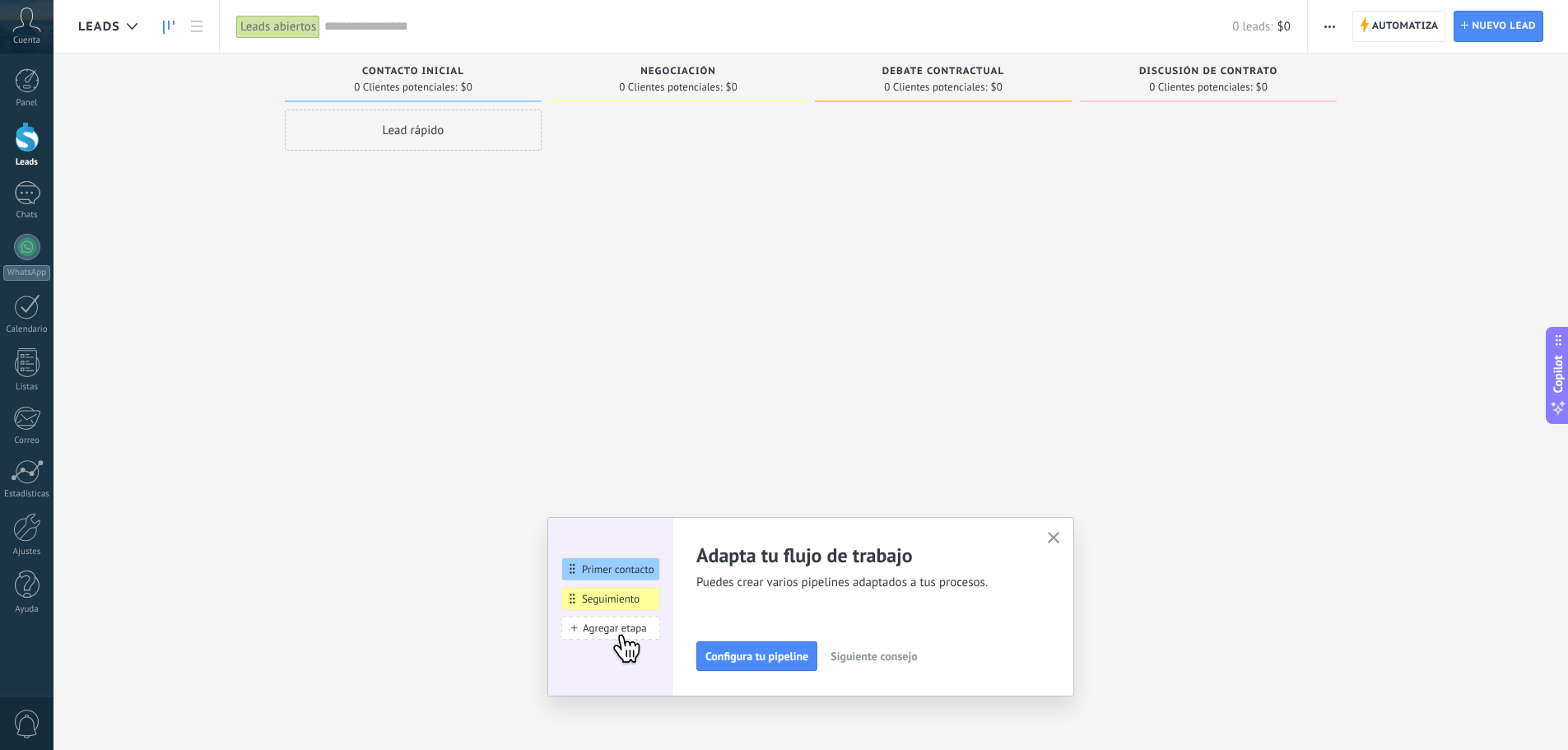
click at [373, 33] on input "text" at bounding box center [778, 26] width 908 height 17
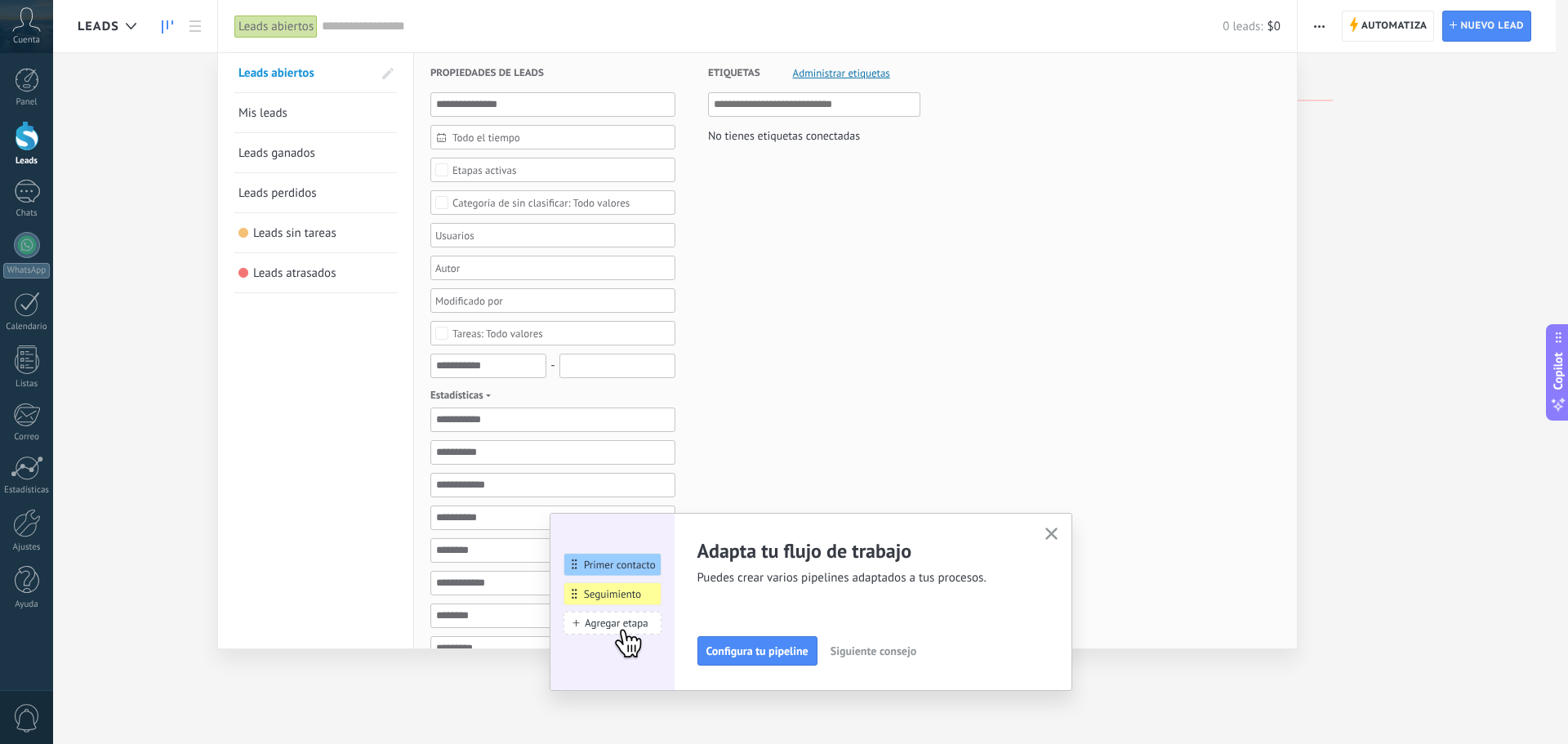
click at [378, 26] on input "text" at bounding box center [772, 26] width 901 height 17
click at [18, 543] on div "Ajustes" at bounding box center [27, 548] width 47 height 11
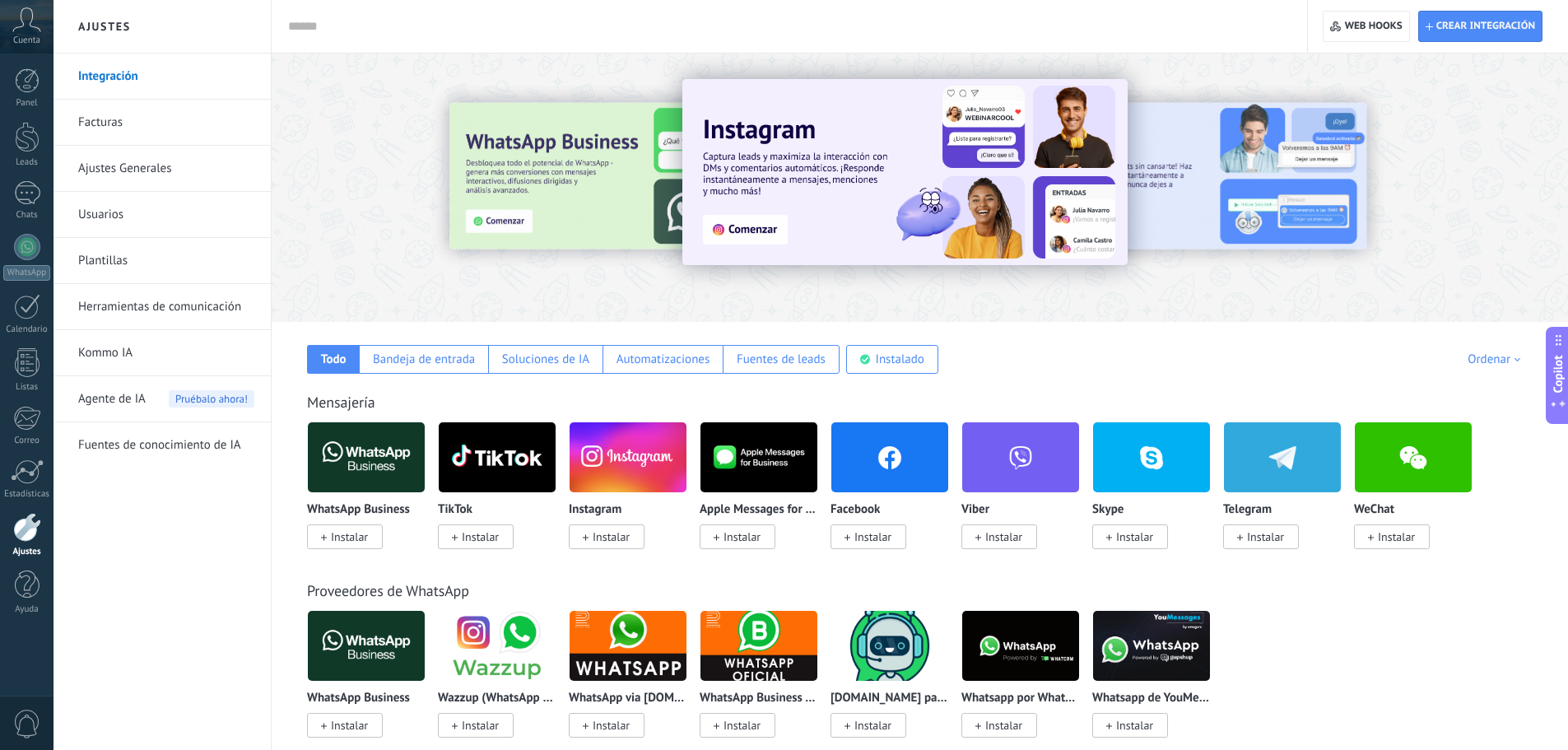
drag, startPoint x: 342, startPoint y: 23, endPoint x: 348, endPoint y: 34, distance: 12.5
click at [348, 34] on input "text" at bounding box center [785, 26] width 996 height 17
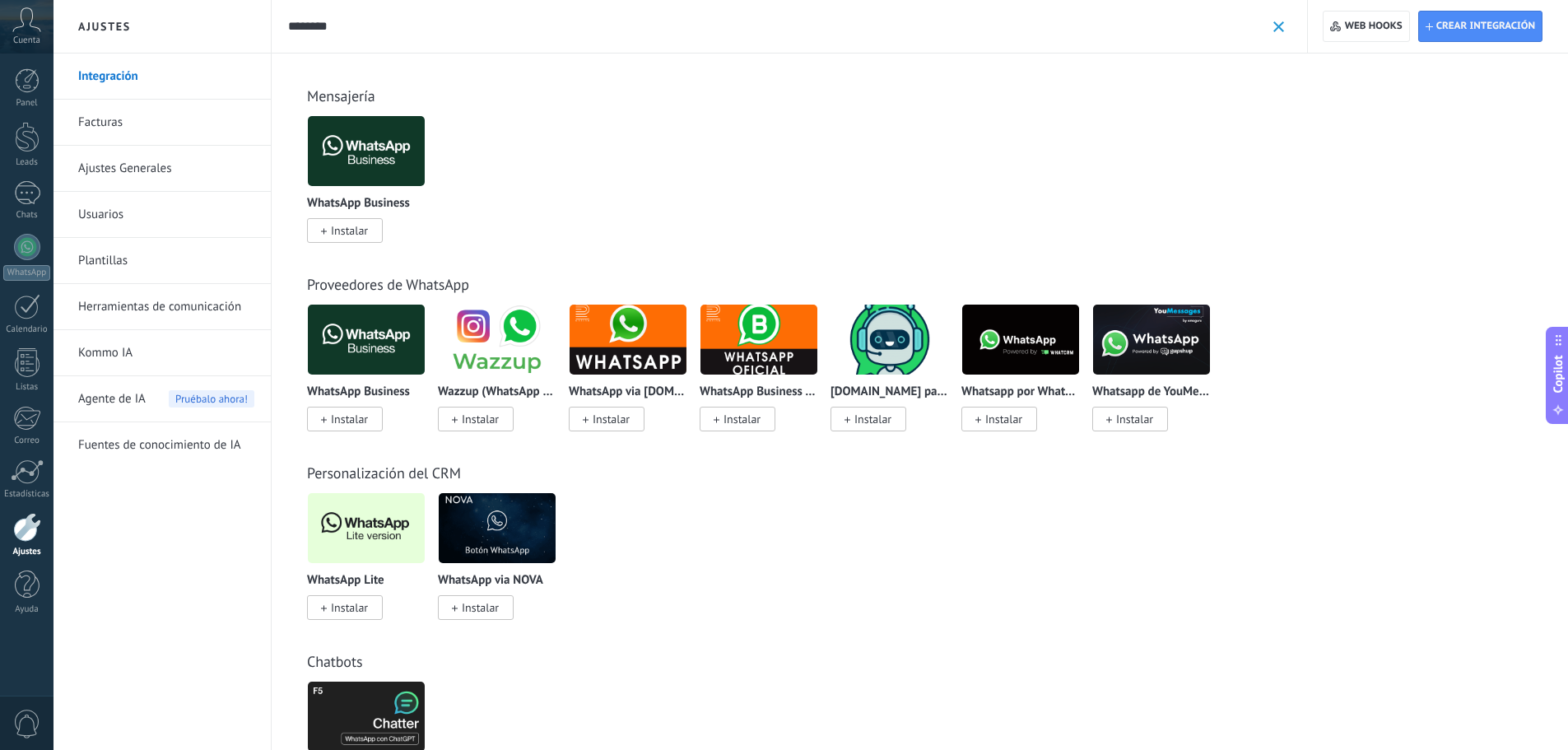
scroll to position [82, 0]
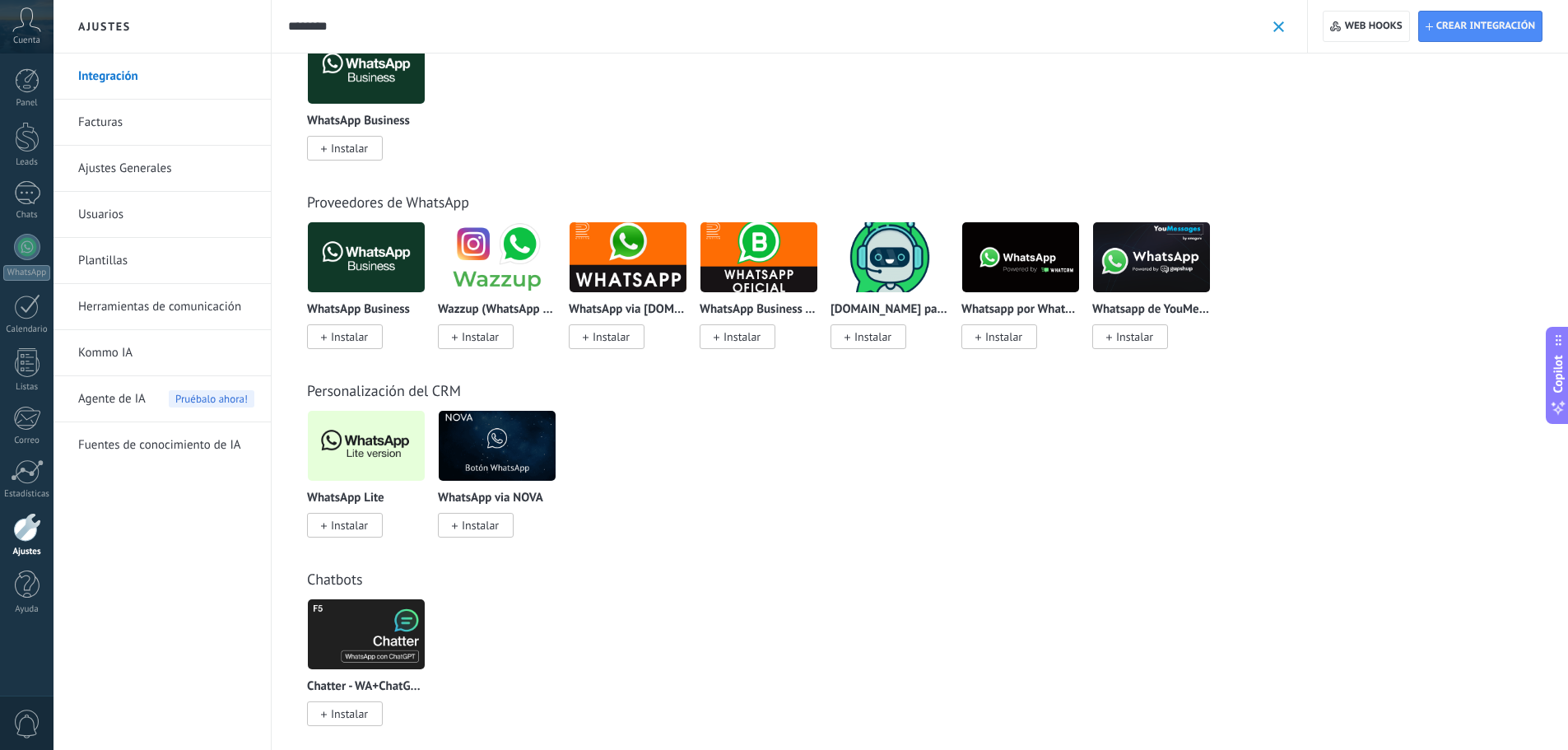
type input "********"
click at [362, 524] on span "Instalar" at bounding box center [348, 525] width 37 height 15
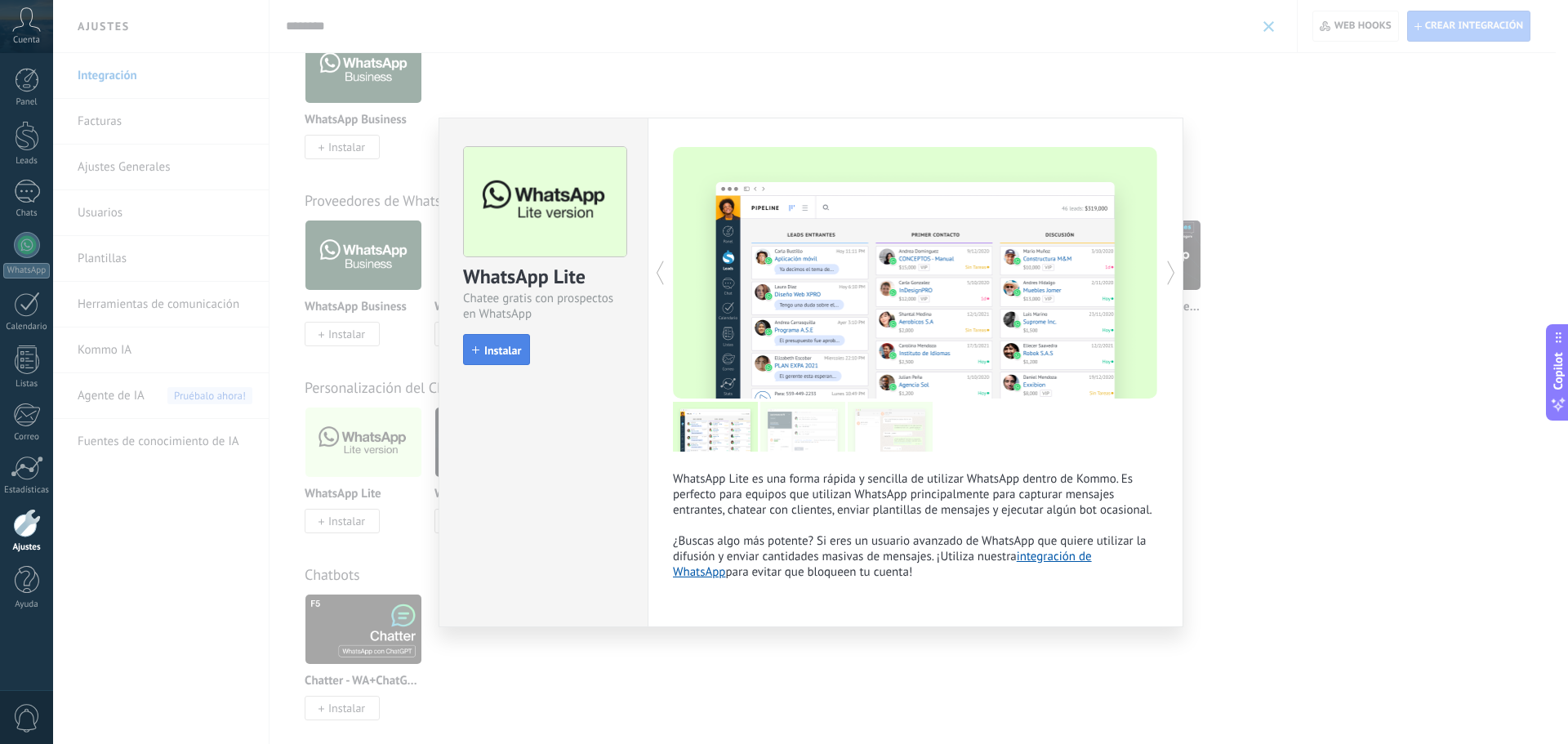
click at [496, 356] on span "Instalar" at bounding box center [502, 350] width 36 height 12
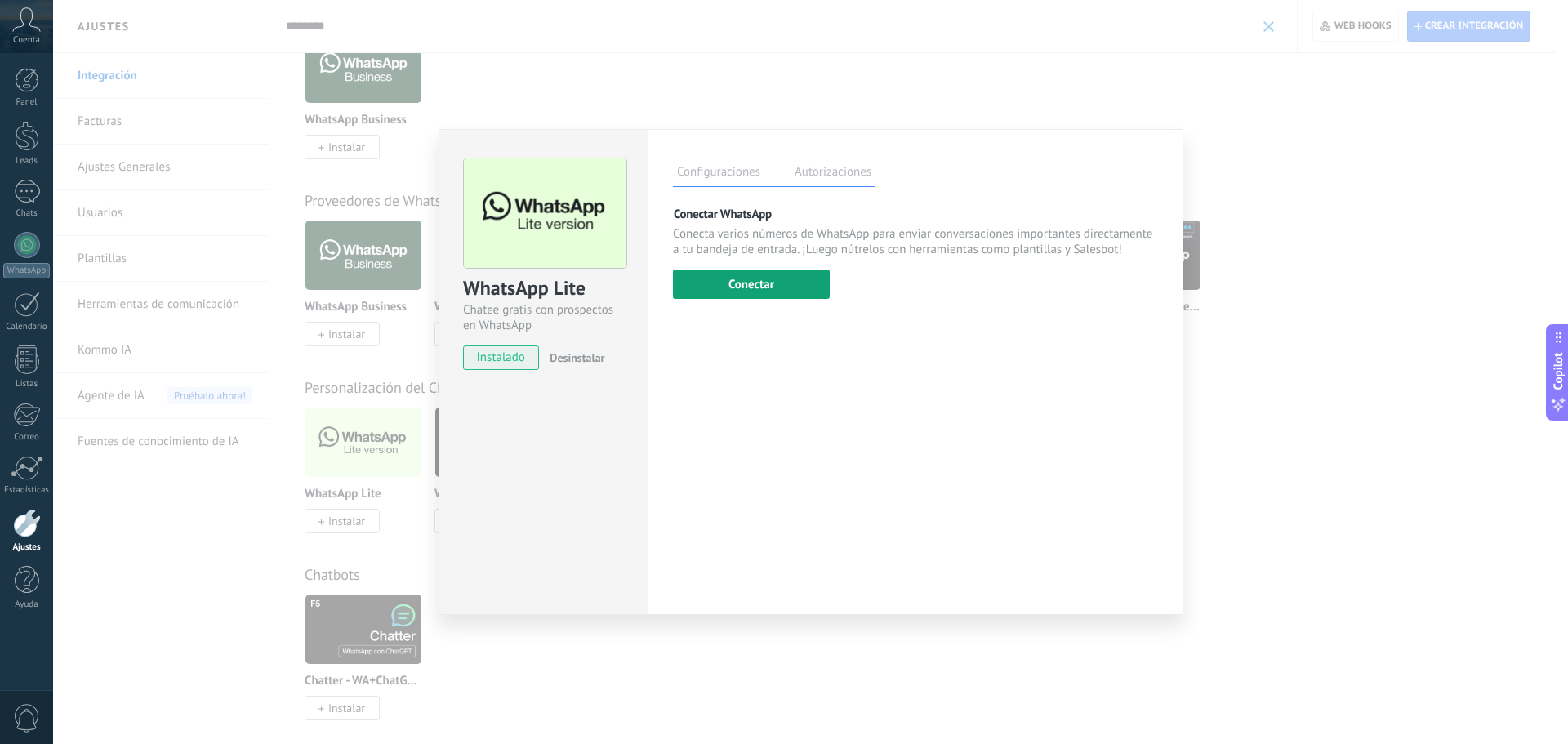
click at [740, 294] on button "Conectar" at bounding box center [751, 284] width 157 height 29
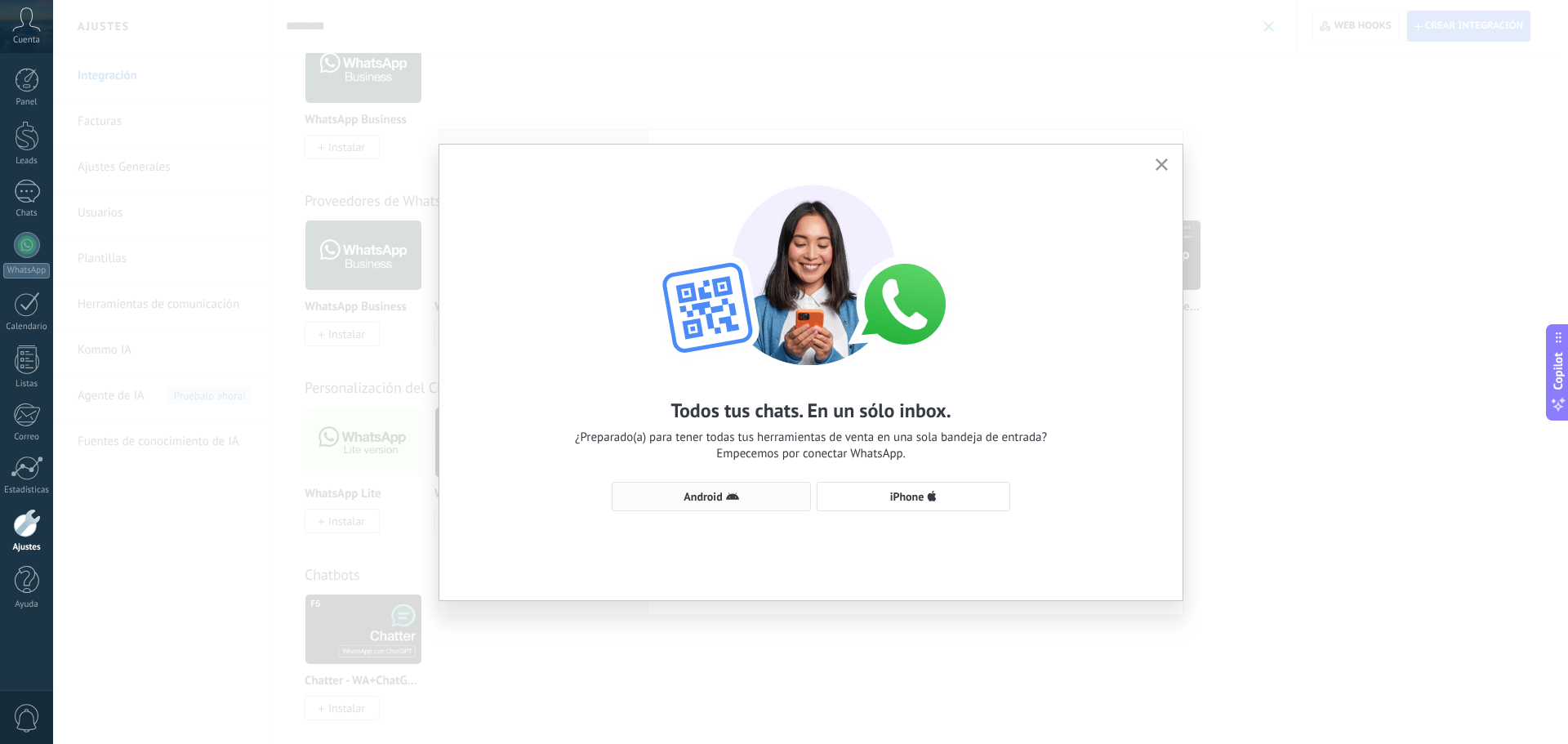
click at [732, 497] on use "button" at bounding box center [732, 496] width 13 height 7
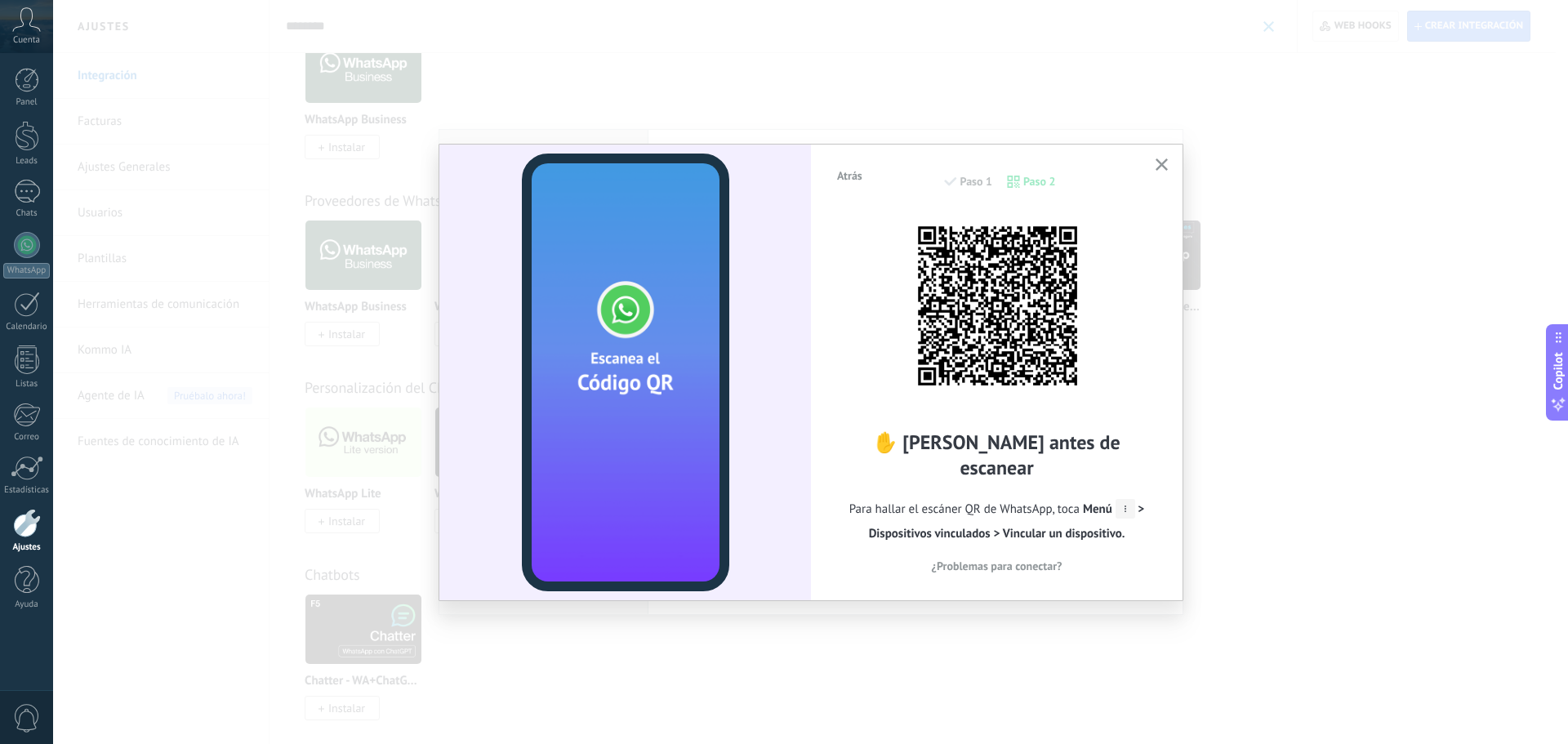
click at [1158, 166] on icon "button" at bounding box center [1161, 165] width 12 height 12
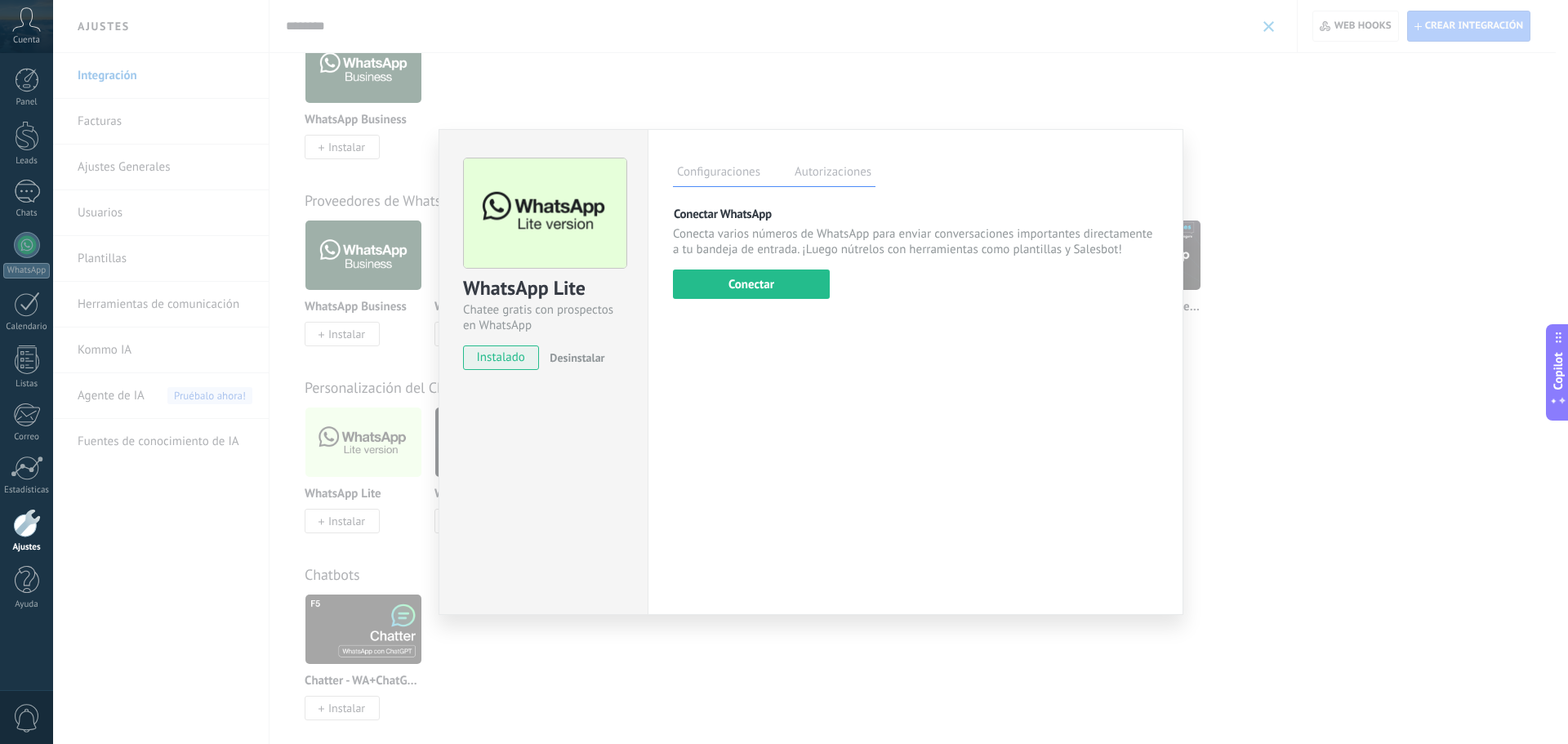
click at [209, 531] on div "WhatsApp Lite Chatee gratis con prospectos en WhatsApp instalado Desinstalar Co…" at bounding box center [810, 372] width 1515 height 744
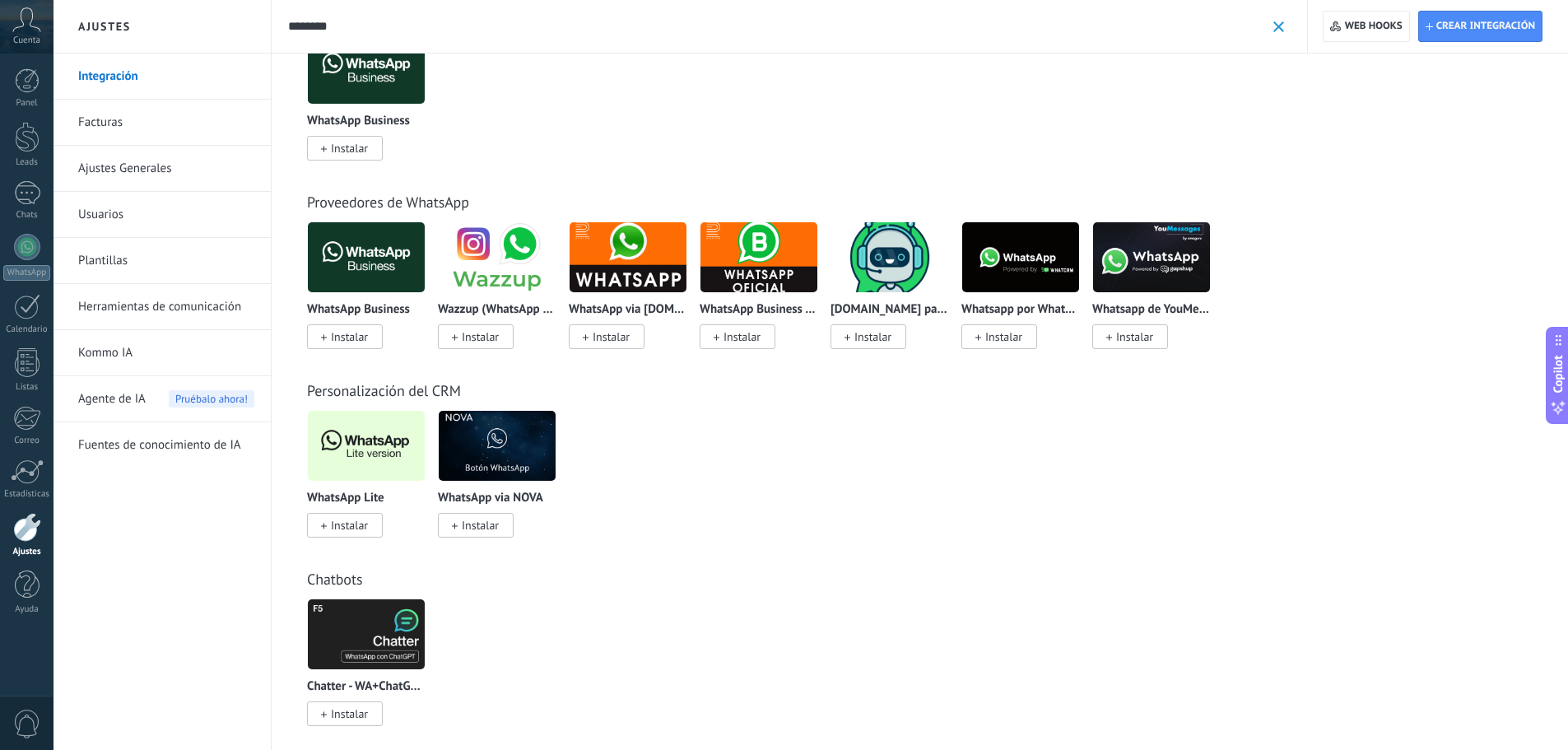
click at [36, 24] on icon at bounding box center [27, 20] width 29 height 25
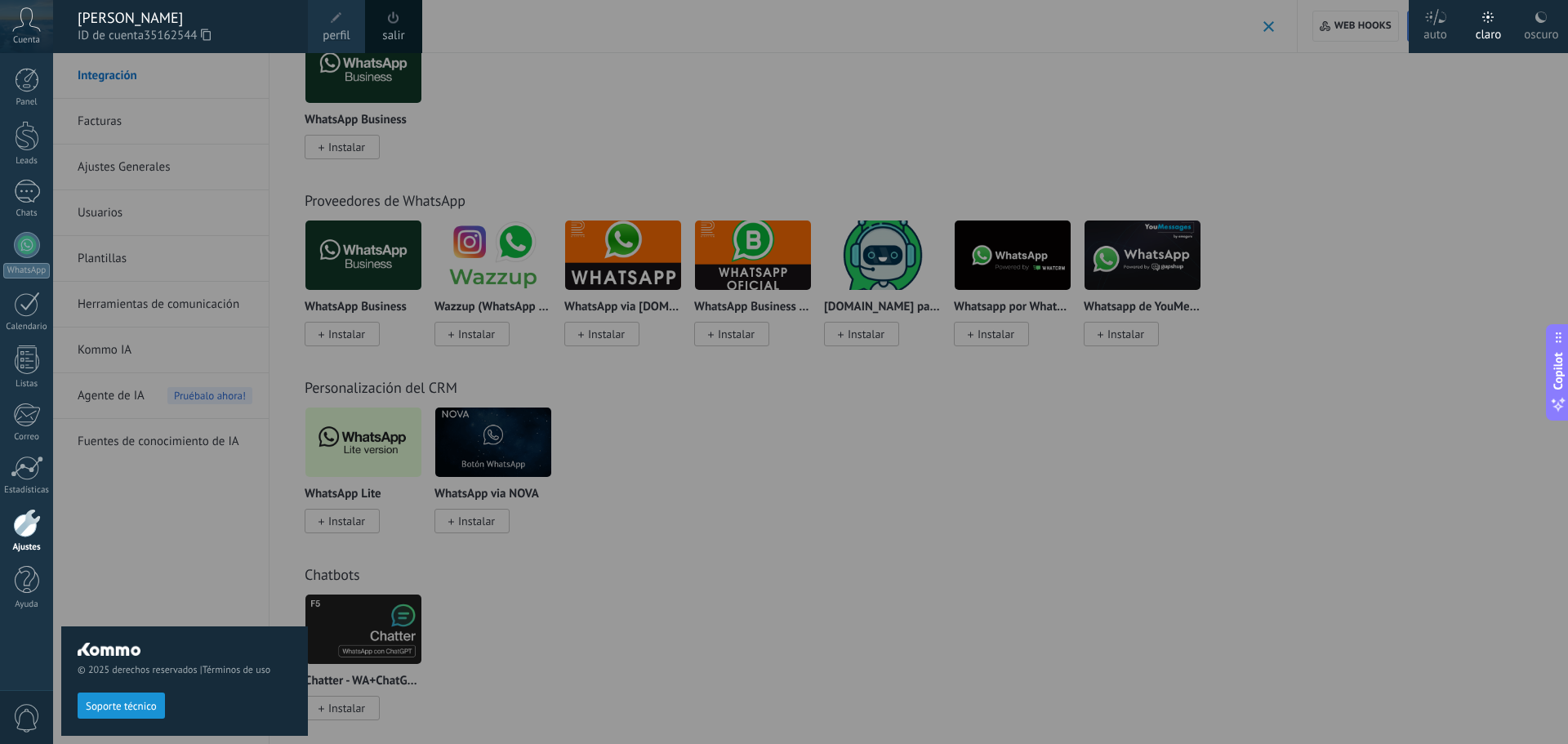
click at [128, 16] on div "[PERSON_NAME]" at bounding box center [184, 18] width 214 height 18
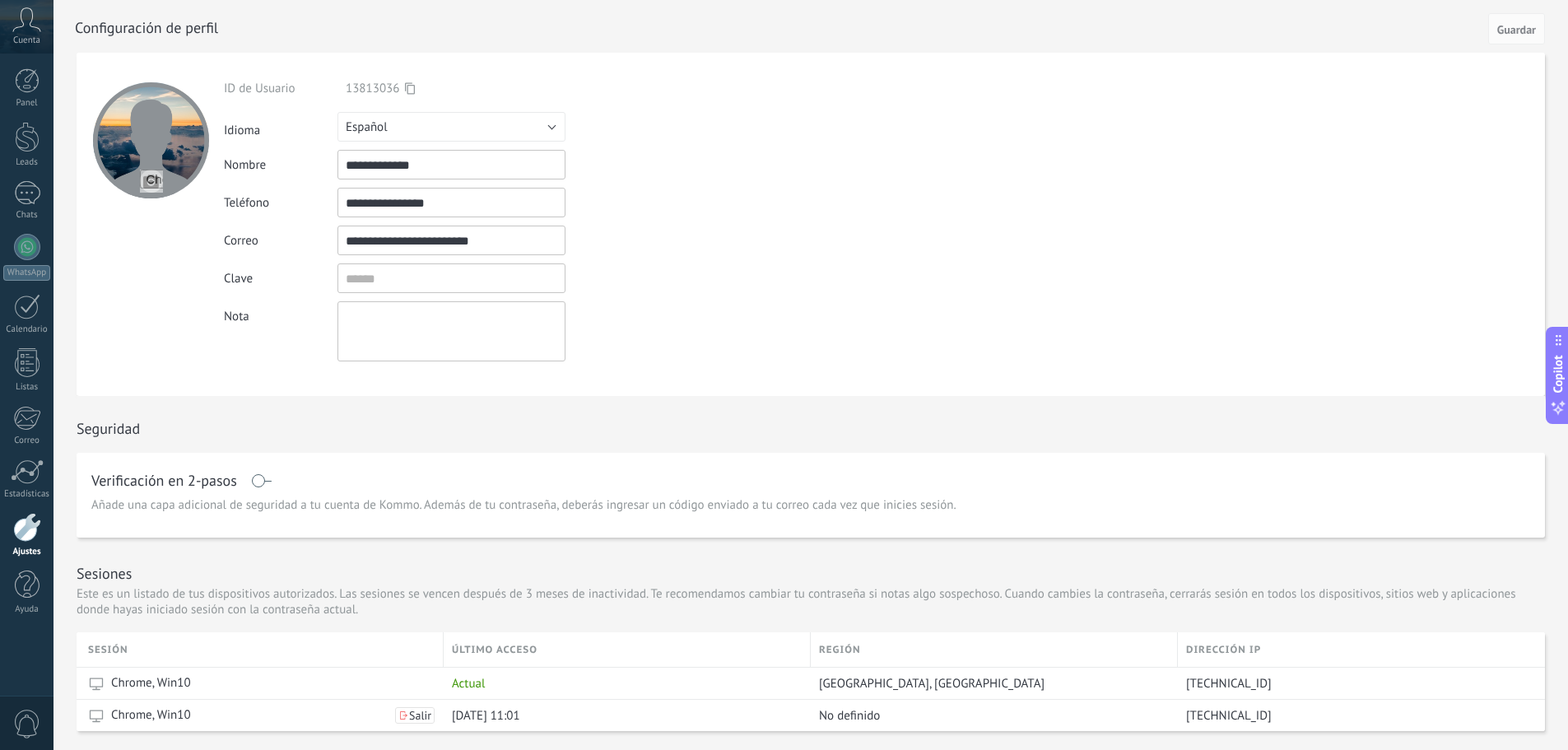
click at [246, 179] on div "**********" at bounding box center [490, 164] width 532 height 29
click at [407, 234] on input "**********" at bounding box center [451, 240] width 228 height 29
click at [38, 26] on icon at bounding box center [27, 20] width 29 height 25
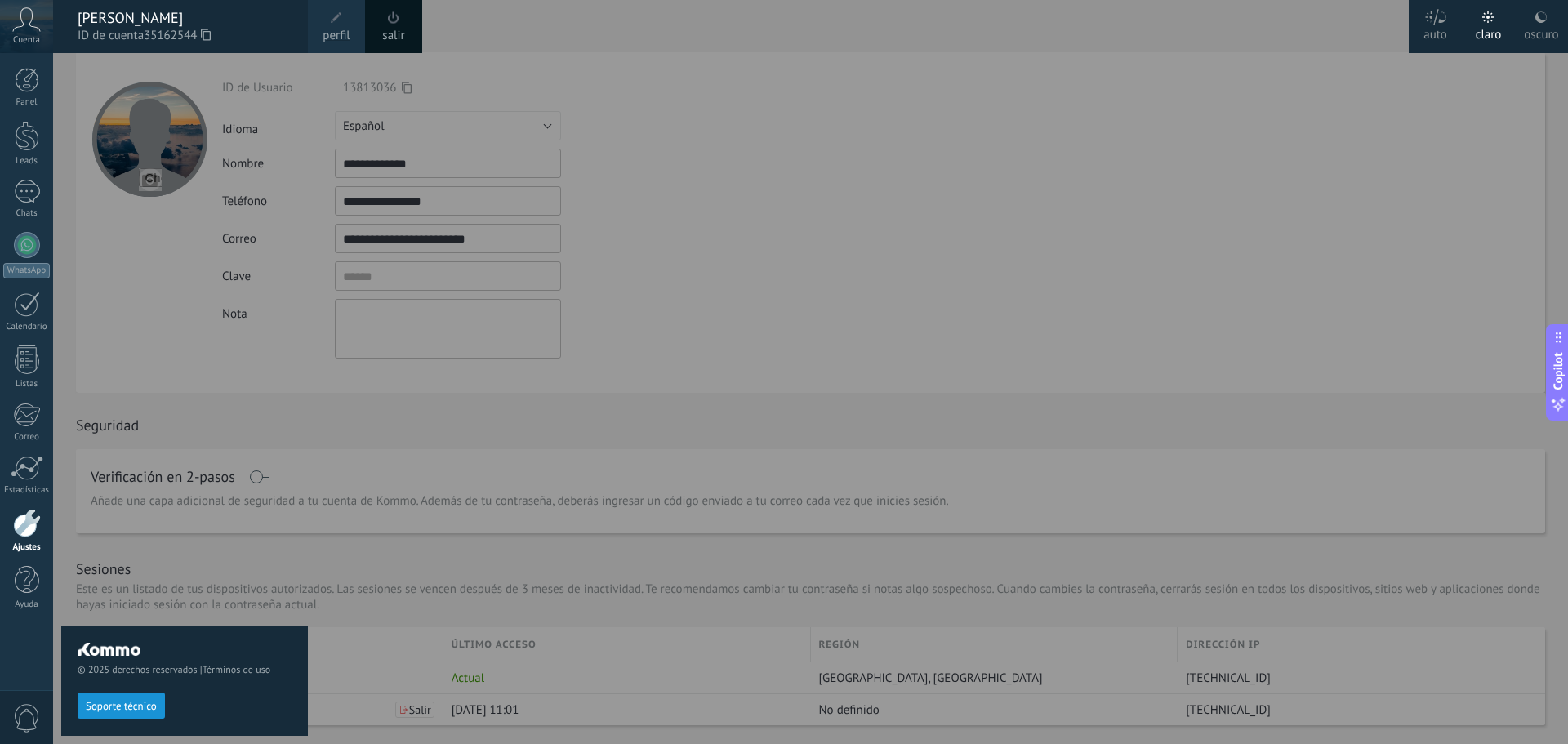
click at [24, 722] on span "0" at bounding box center [27, 718] width 27 height 28
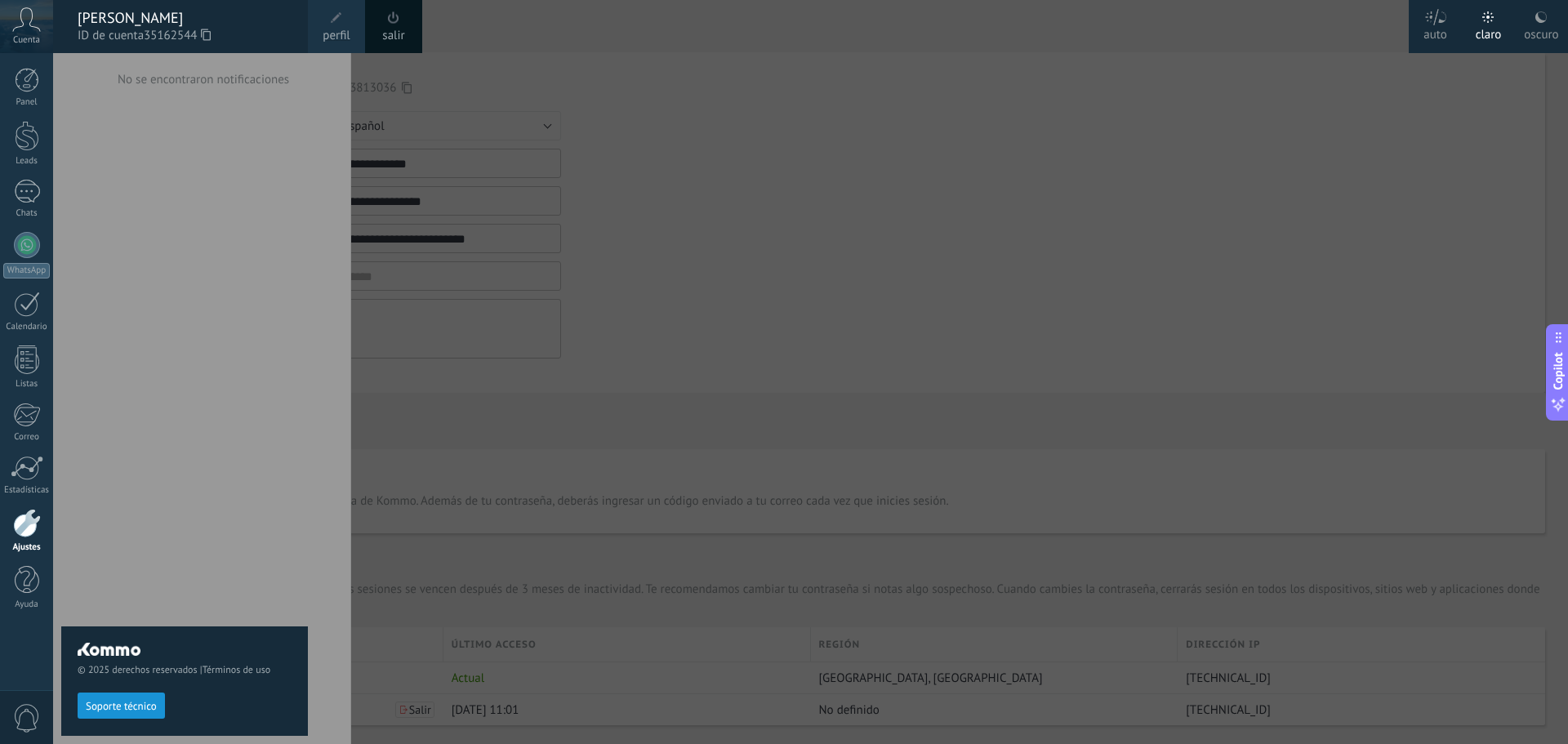
click at [22, 534] on div at bounding box center [27, 523] width 27 height 28
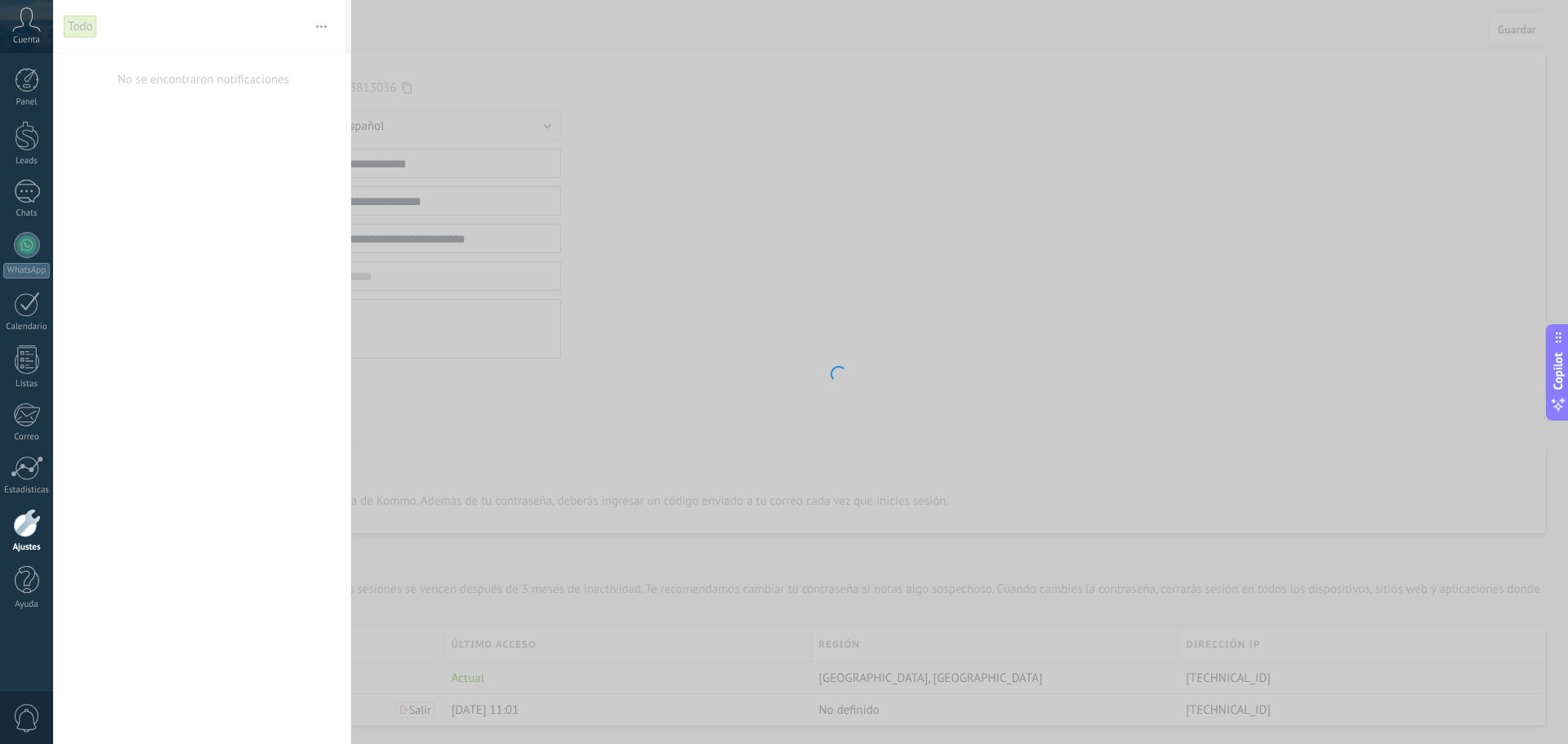
click at [1000, 366] on body ".abccls-1,.abccls-2{fill-rule:evenodd}.abccls-2{fill:#fff} .abfcls-1{fill:none}…" at bounding box center [784, 372] width 1568 height 744
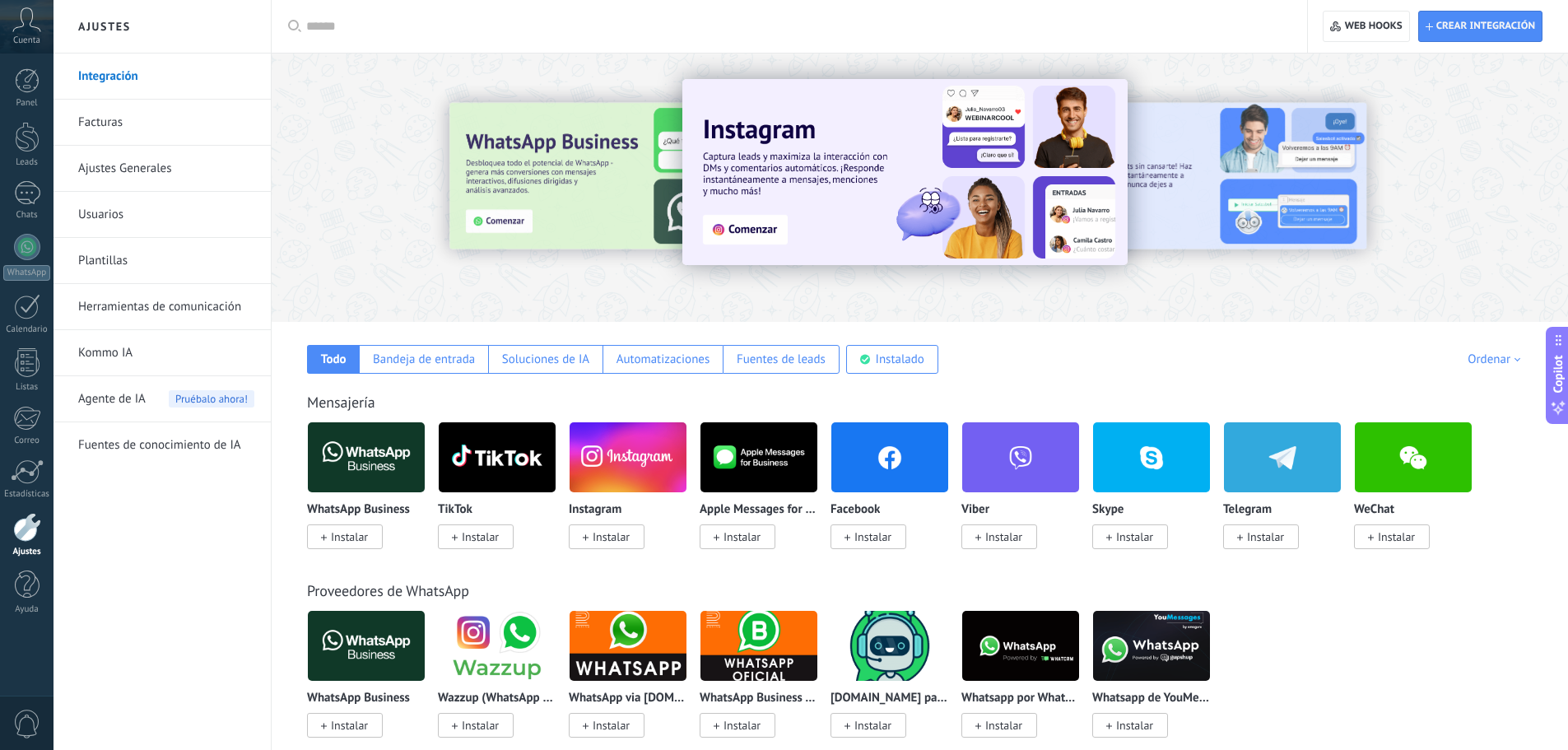
click at [698, 16] on div at bounding box center [795, 26] width 977 height 53
click at [705, 21] on input "text" at bounding box center [795, 26] width 977 height 17
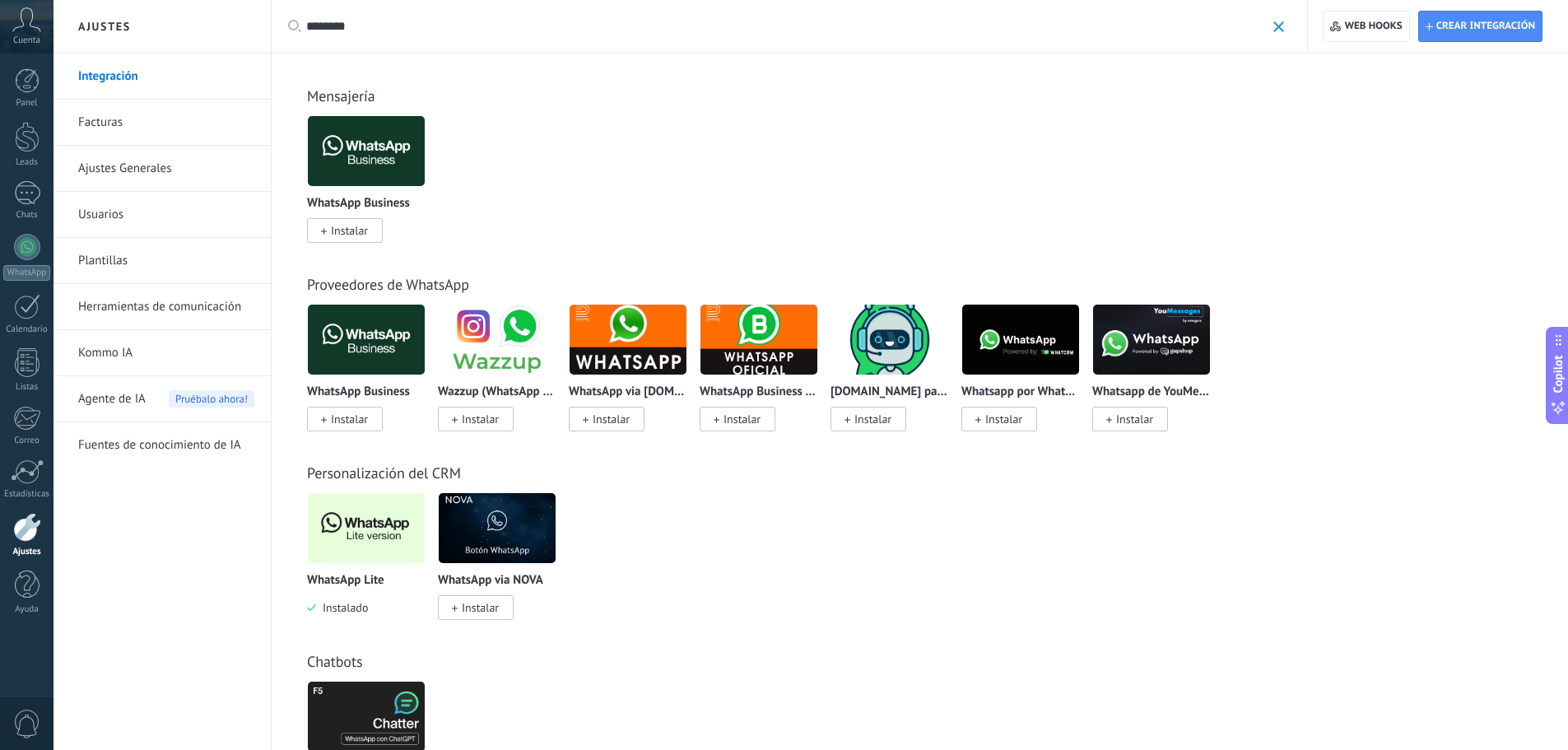
type input "********"
click at [348, 524] on img at bounding box center [366, 527] width 117 height 80
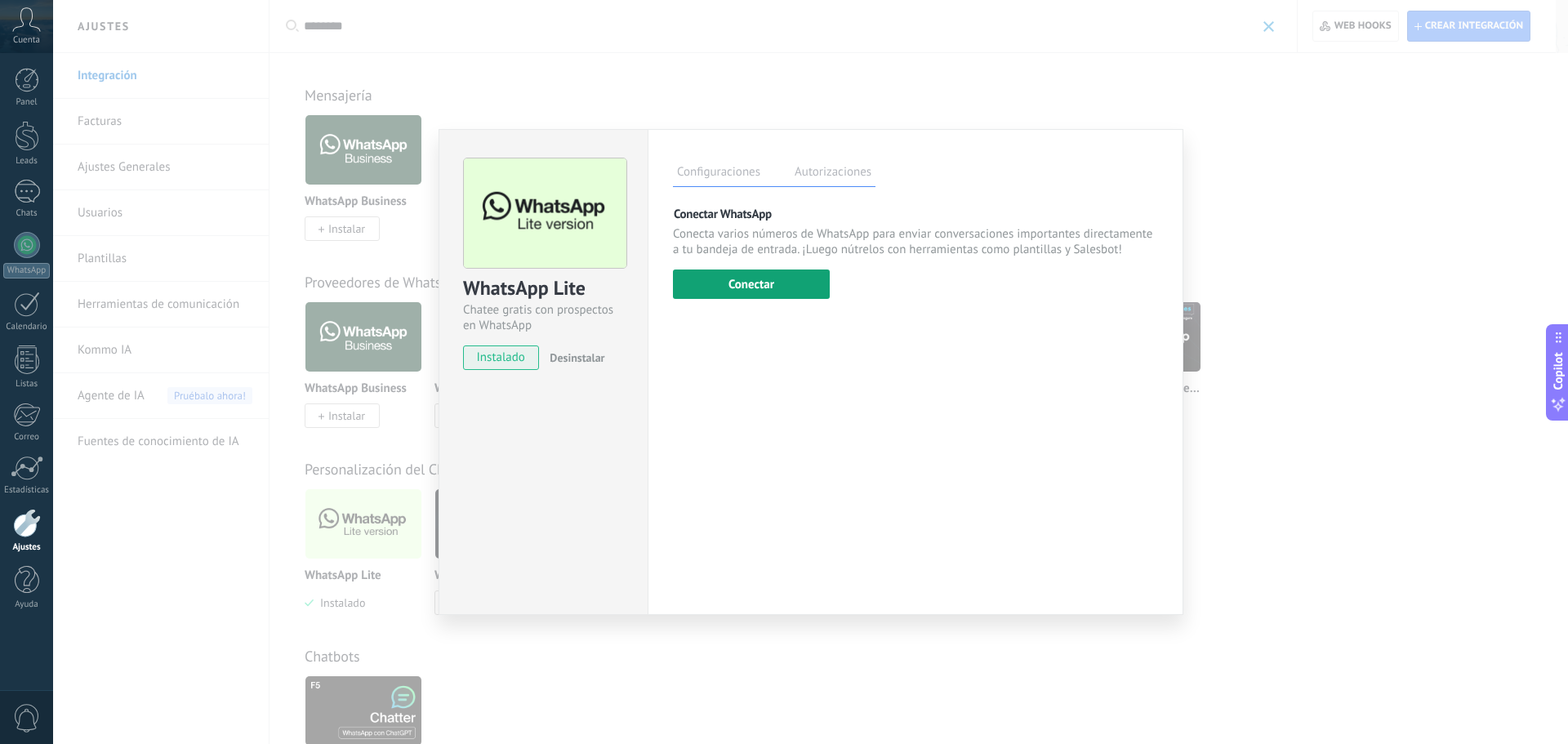
click at [770, 287] on button "Conectar" at bounding box center [751, 284] width 157 height 29
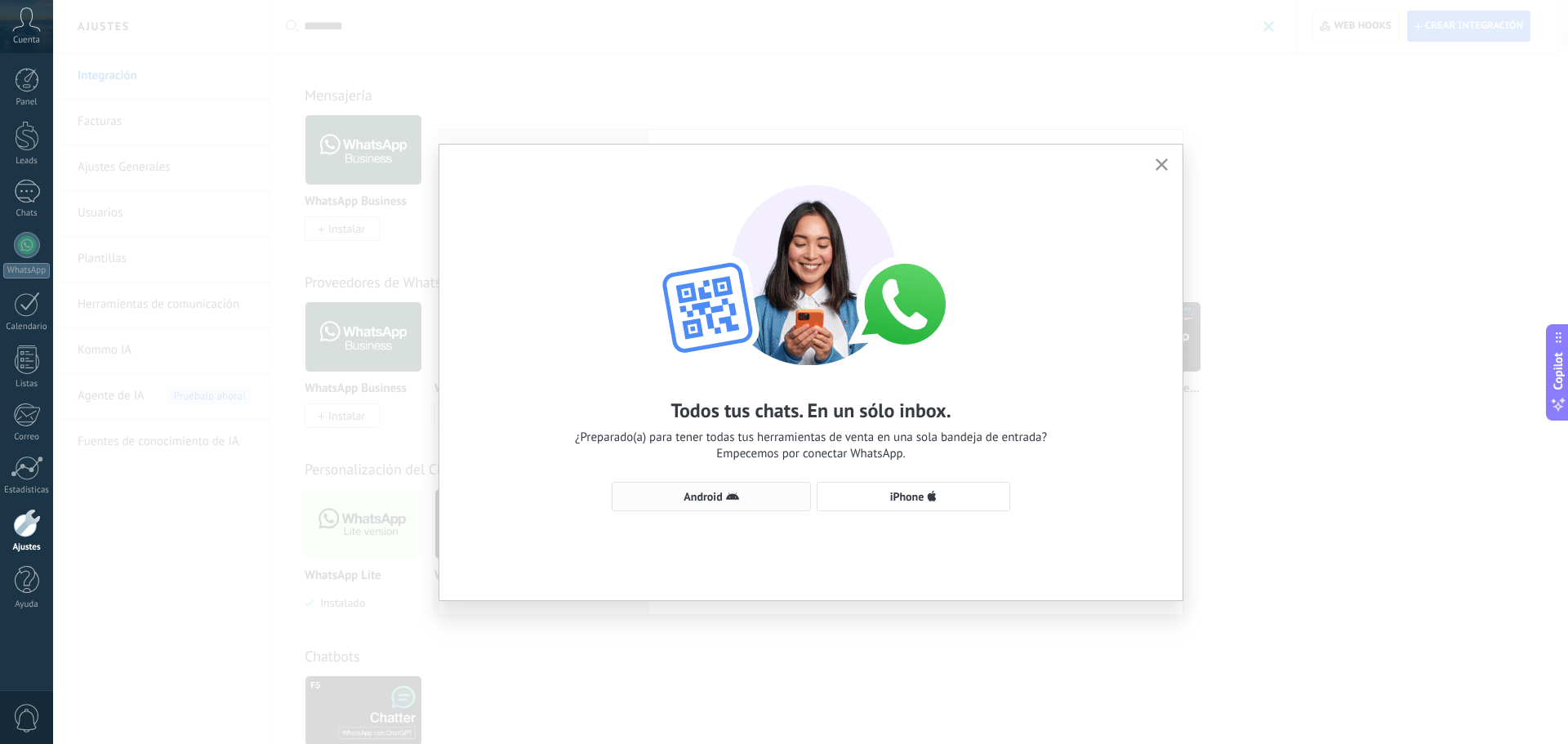
click at [736, 503] on icon "button" at bounding box center [732, 497] width 13 height 13
